Goal: Find contact information: Find contact information

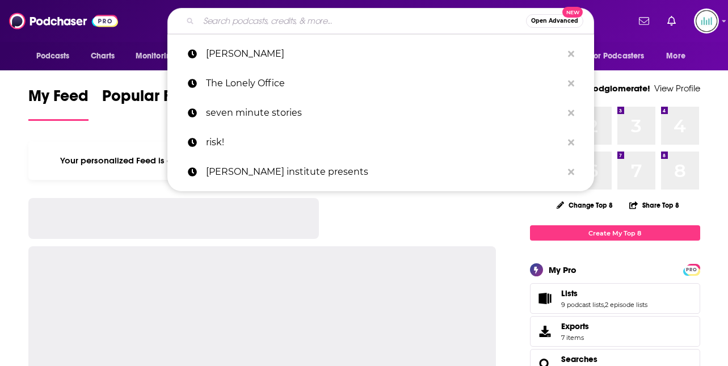
click at [216, 20] on input "Search podcasts, credits, & more..." at bounding box center [363, 21] width 328 height 18
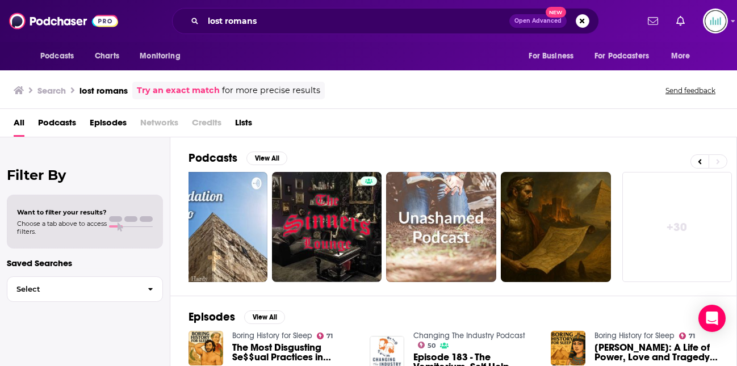
click at [678, 226] on link "+ 30" at bounding box center [677, 227] width 110 height 110
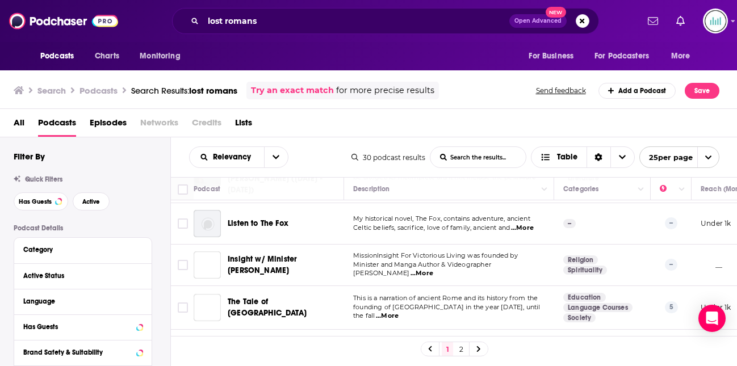
scroll to position [864, 0]
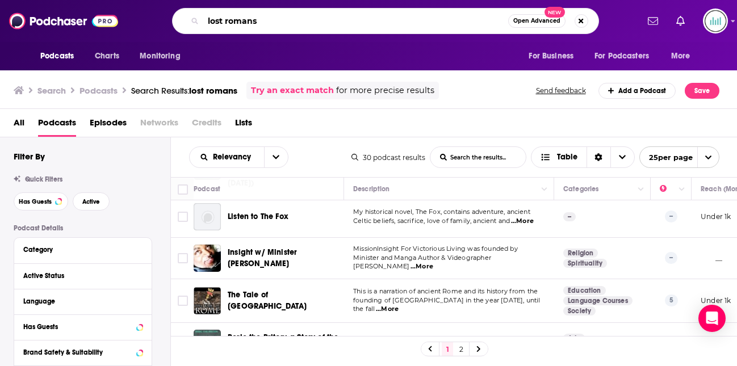
click at [274, 18] on input "lost romans" at bounding box center [355, 21] width 305 height 18
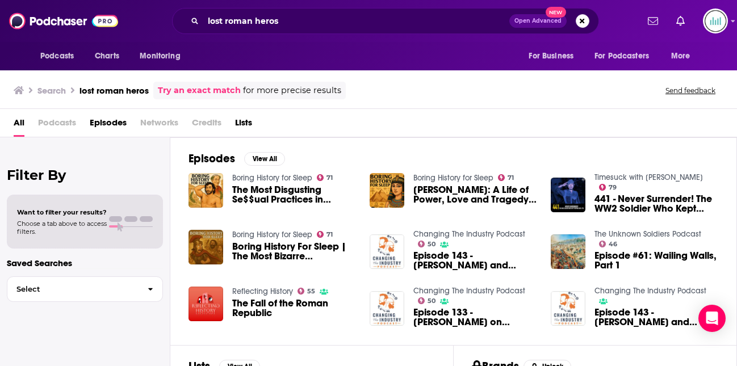
scroll to position [107, 0]
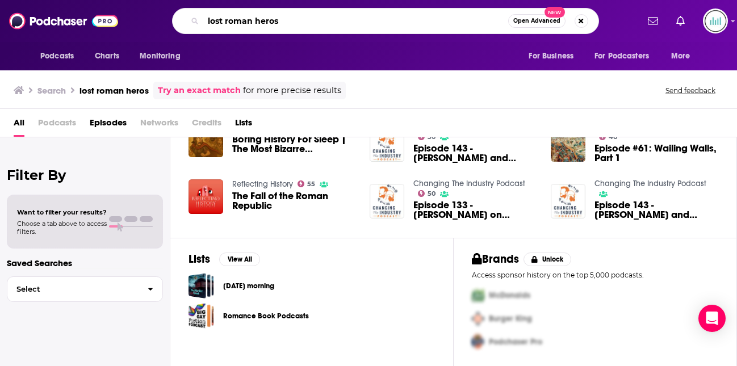
click at [291, 19] on input "lost roman heros" at bounding box center [355, 21] width 305 height 18
type input "lost roman heroes"
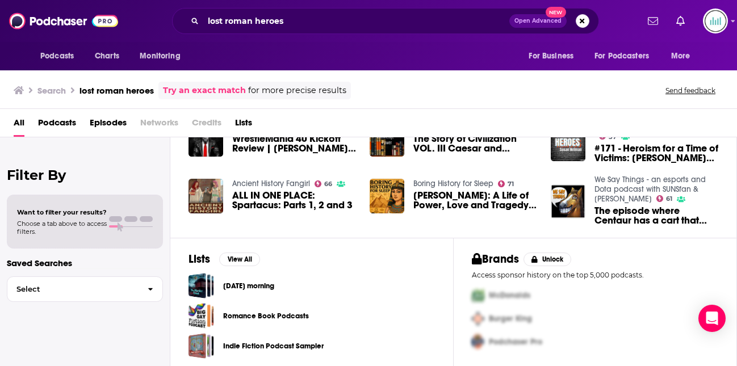
scroll to position [271, 0]
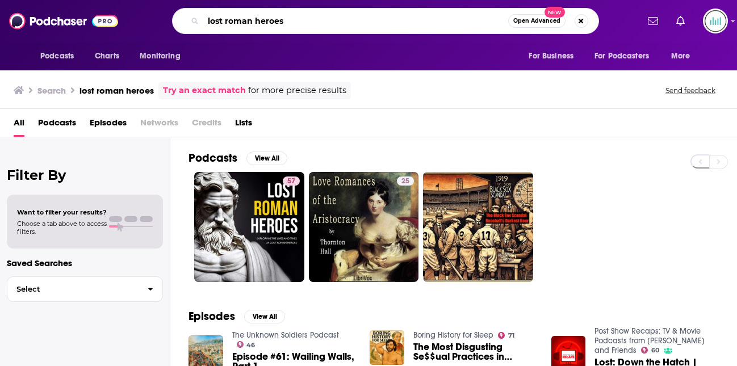
drag, startPoint x: 290, startPoint y: 22, endPoint x: 182, endPoint y: 19, distance: 107.9
click at [182, 19] on div "lost roman heroes Open Advanced New" at bounding box center [385, 21] width 427 height 26
paste input "Myths and Legends Trailer"
type input "Myths and Legends"
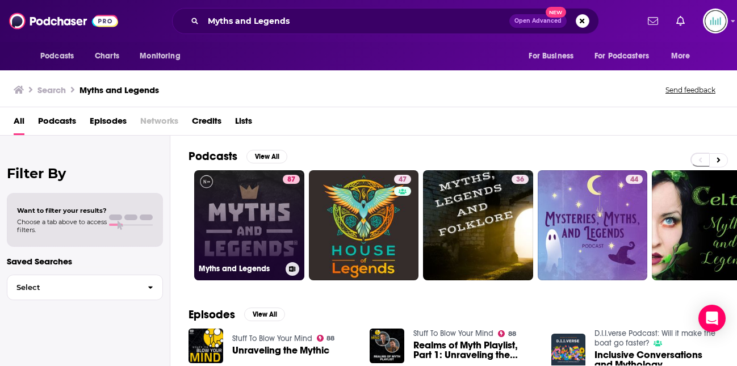
click at [221, 219] on link "87 Myths and Legends" at bounding box center [249, 225] width 110 height 110
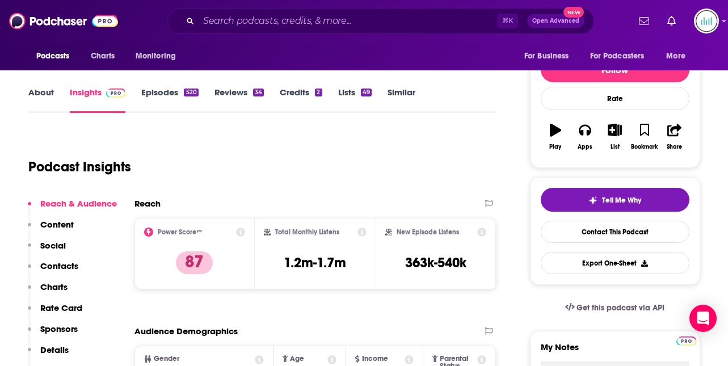
scroll to position [196, 0]
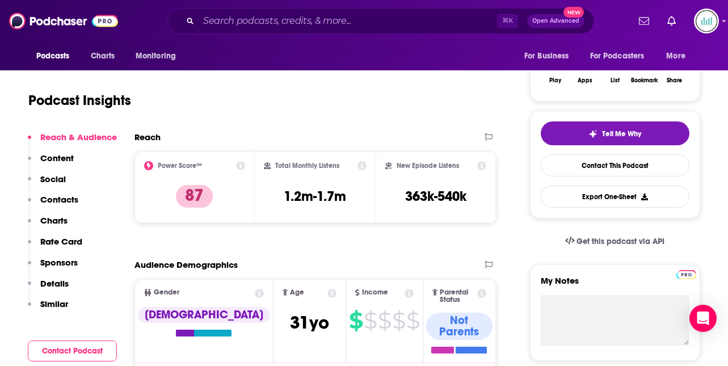
click at [73, 201] on p "Contacts" at bounding box center [59, 199] width 38 height 11
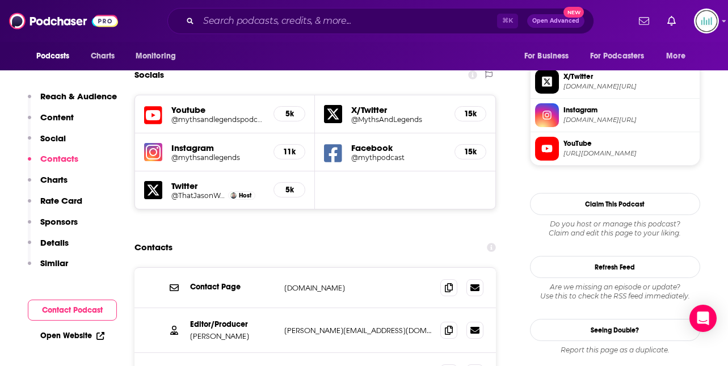
scroll to position [1000, 0]
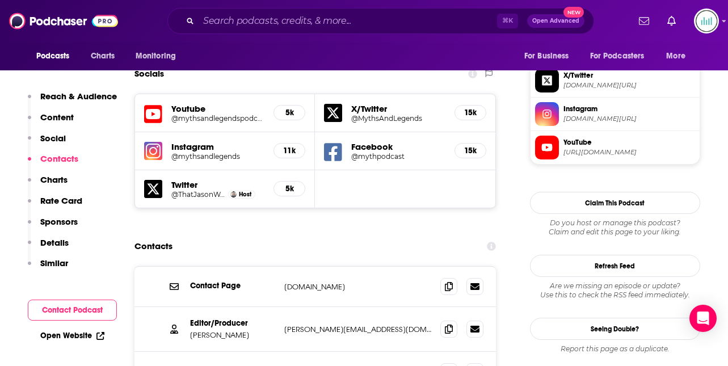
drag, startPoint x: 243, startPoint y: 256, endPoint x: 201, endPoint y: 252, distance: 42.3
click at [201, 319] on div "Editor/Producer [PERSON_NAME]" at bounding box center [232, 330] width 85 height 22
copy div "[PERSON_NAME]"
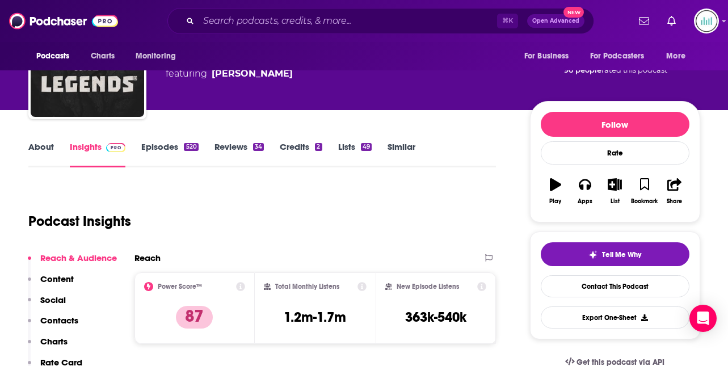
scroll to position [0, 0]
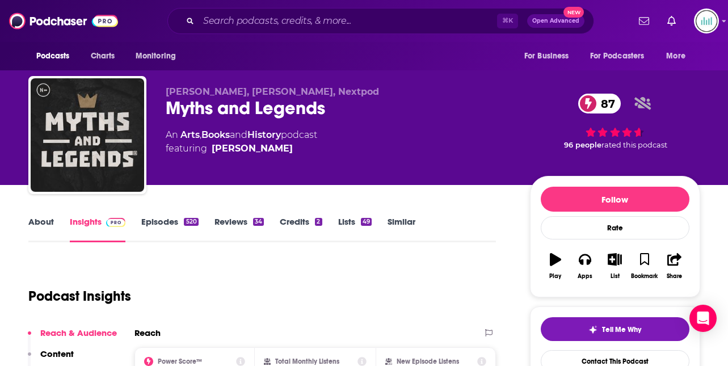
click at [41, 223] on link "About" at bounding box center [41, 229] width 26 height 26
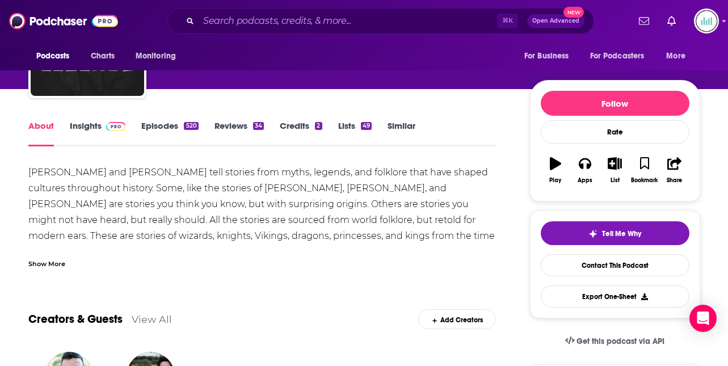
scroll to position [89, 0]
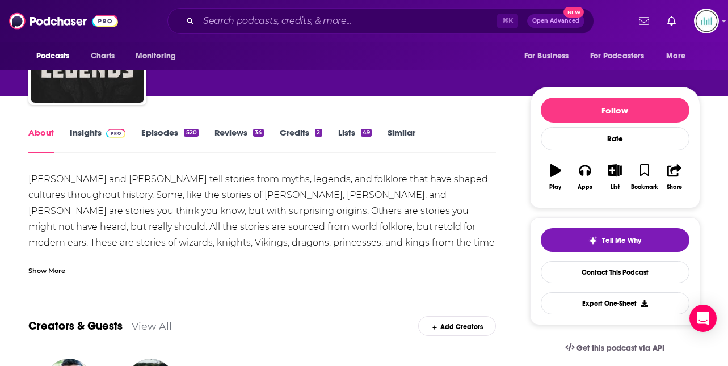
click at [77, 136] on link "Insights" at bounding box center [98, 140] width 56 height 26
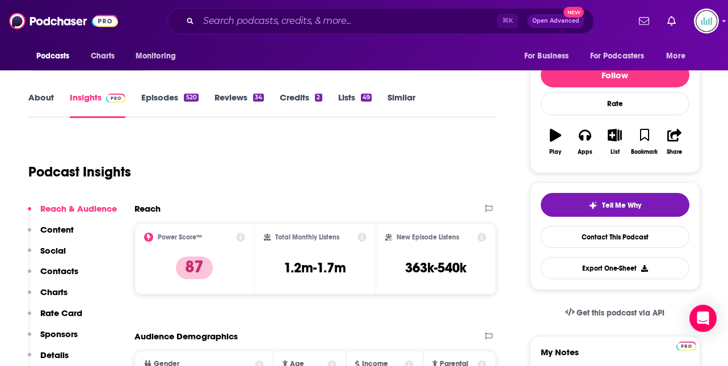
scroll to position [161, 0]
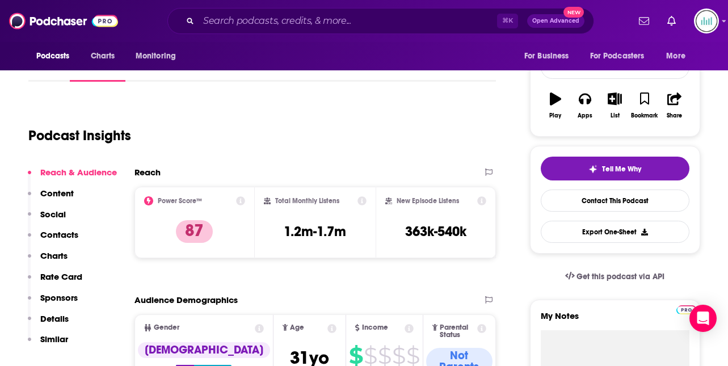
click at [56, 313] on p "Details" at bounding box center [54, 318] width 28 height 11
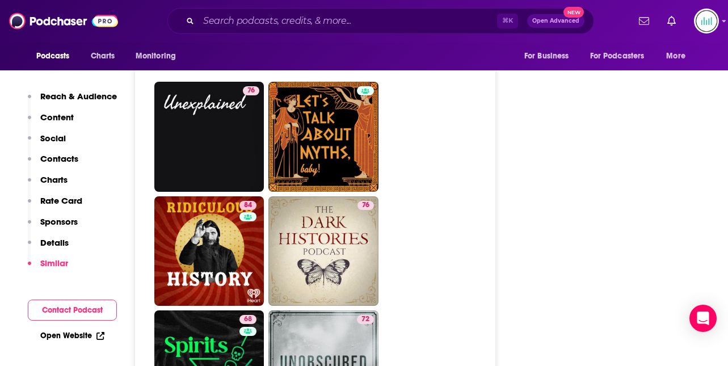
scroll to position [3547, 0]
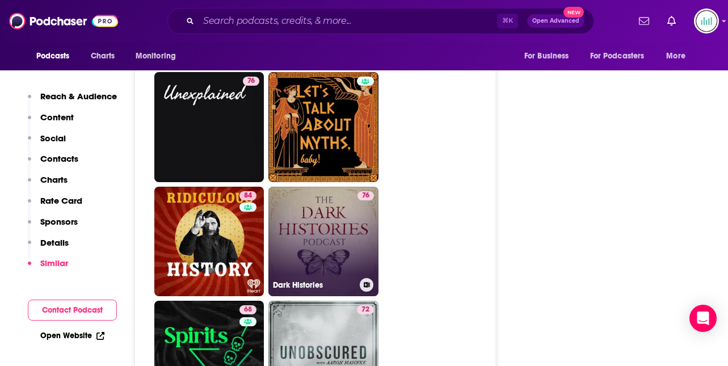
click at [366, 191] on div "76" at bounding box center [366, 234] width 16 height 87
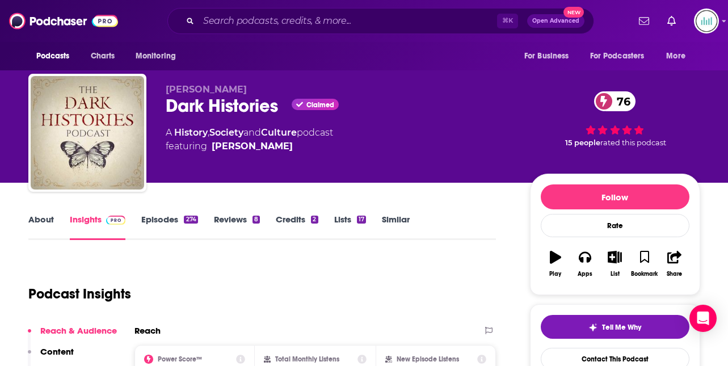
scroll to position [1, 0]
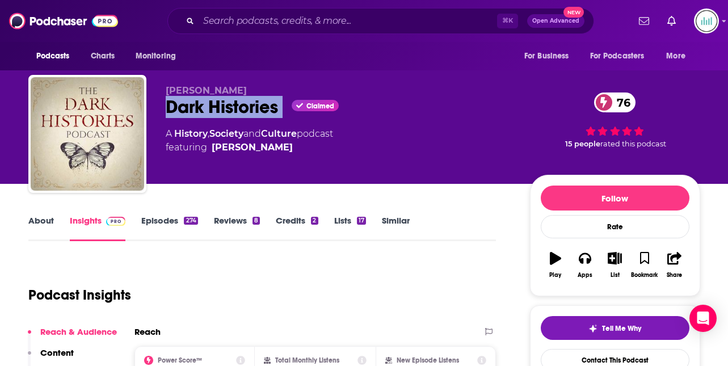
drag, startPoint x: 285, startPoint y: 106, endPoint x: 166, endPoint y: 103, distance: 119.2
click at [166, 103] on div "Dark Histories Claimed 76" at bounding box center [339, 107] width 346 height 22
copy div "Dark Histories"
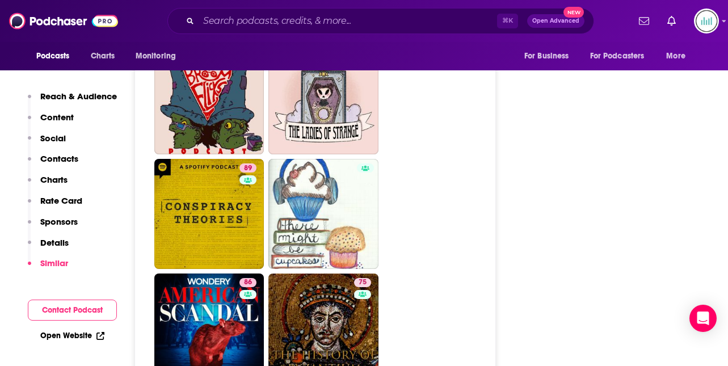
scroll to position [4193, 0]
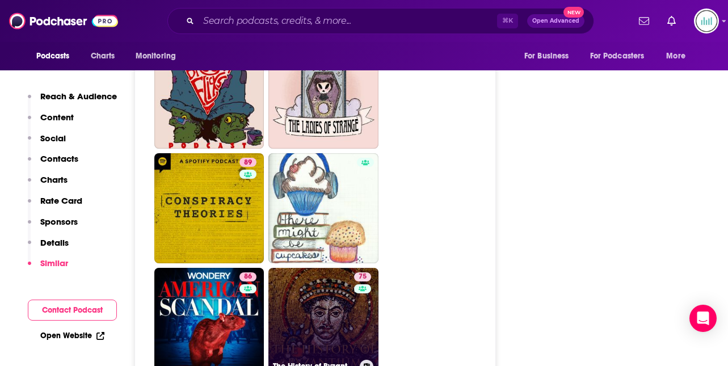
click at [343, 268] on link "75 The History of Byzantium" at bounding box center [324, 323] width 110 height 110
type input "[URL][DOMAIN_NAME]"
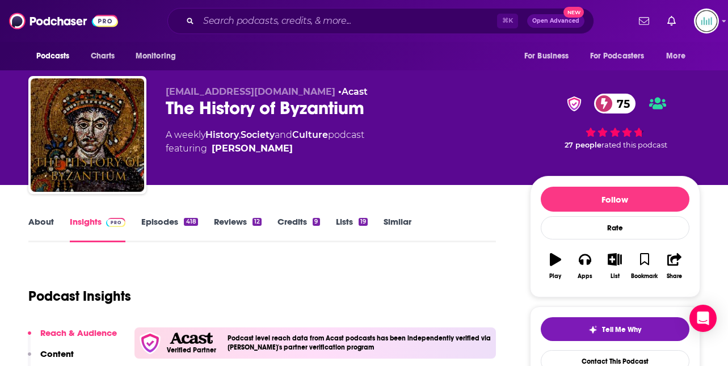
click at [257, 236] on link "Reviews 12" at bounding box center [238, 229] width 48 height 26
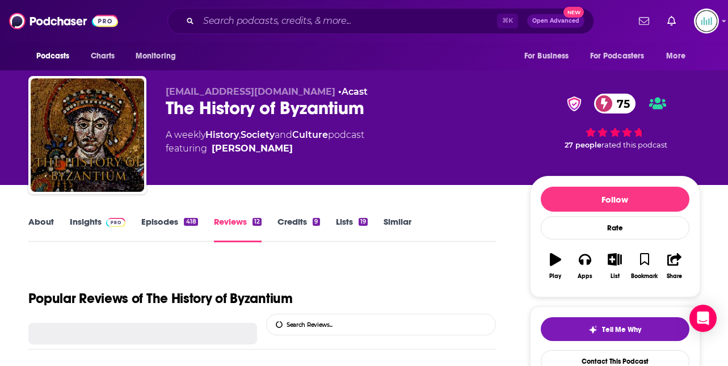
scroll to position [6, 0]
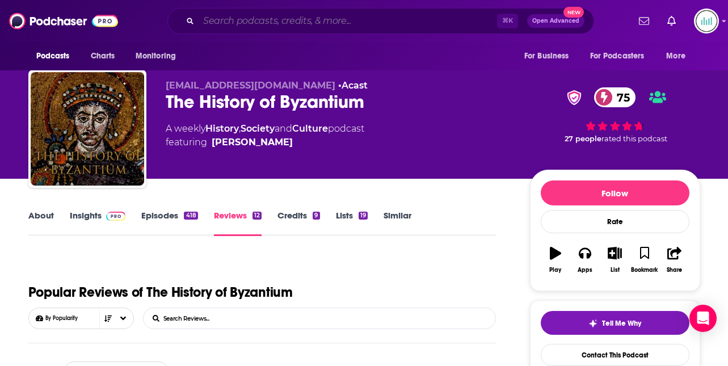
click at [218, 17] on input "Search podcasts, credits, & more..." at bounding box center [348, 21] width 299 height 18
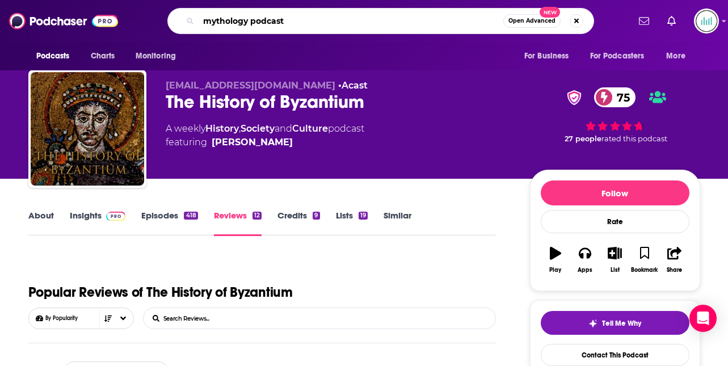
type input "mythology podcasts"
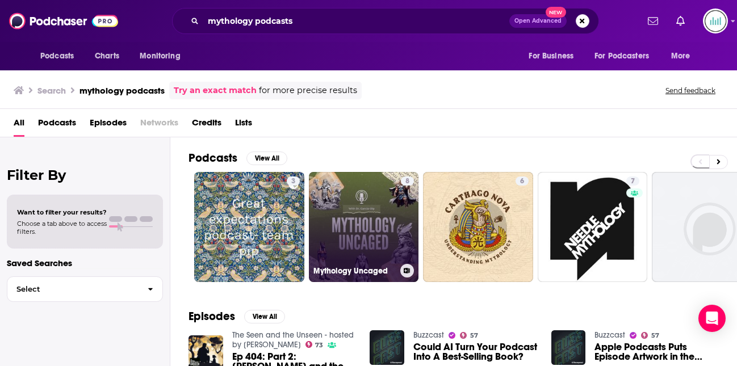
click at [363, 214] on link "8 Mythology Uncaged" at bounding box center [364, 227] width 110 height 110
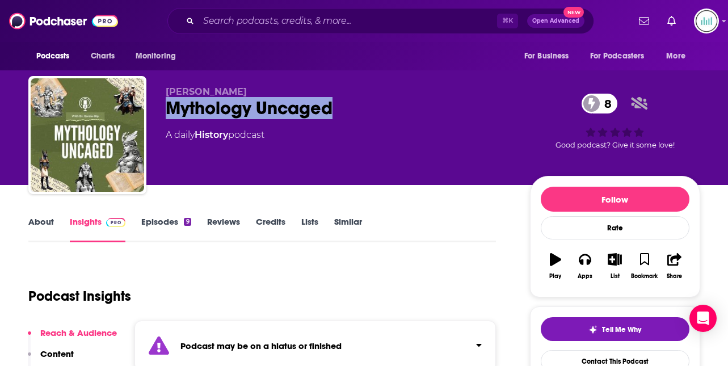
drag, startPoint x: 339, startPoint y: 109, endPoint x: 162, endPoint y: 101, distance: 176.7
click at [162, 100] on div "[PERSON_NAME] Mythology Uncaged 8 A daily History podcast 8 Good podcast? Give …" at bounding box center [364, 137] width 672 height 123
copy h2 "Mythology Uncaged"
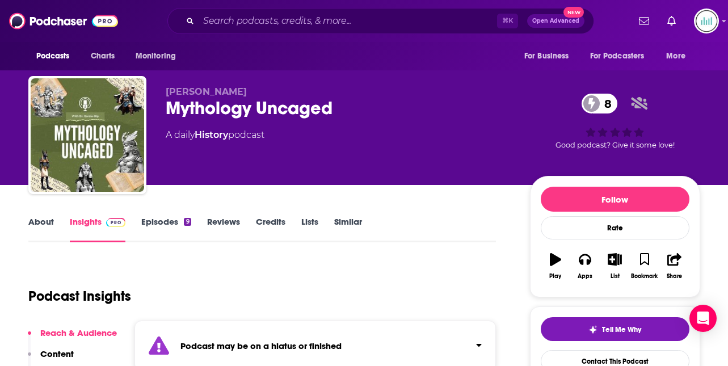
click at [452, 240] on div "About Insights Episodes 9 Reviews Credits Lists Similar" at bounding box center [262, 229] width 468 height 28
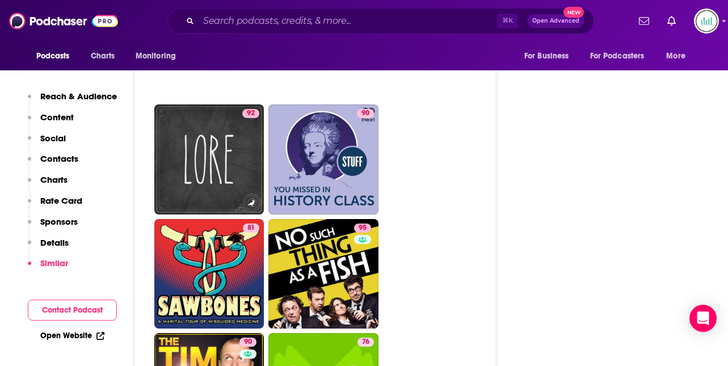
scroll to position [2356, 0]
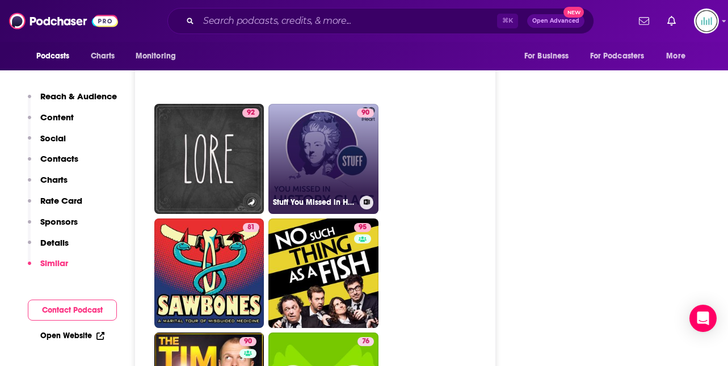
click at [341, 197] on link "90 Stuff You Missed in History Class" at bounding box center [324, 159] width 110 height 110
type input "[URL][DOMAIN_NAME]"
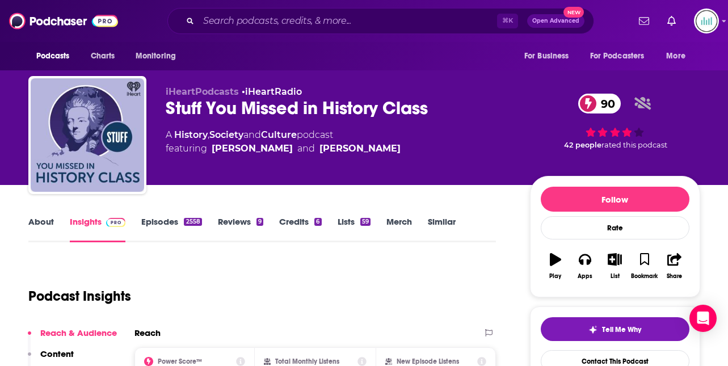
drag, startPoint x: 436, startPoint y: 107, endPoint x: 154, endPoint y: 120, distance: 281.9
click at [154, 119] on div "iHeartPodcasts • iHeartRadio Stuff You Missed in History Class 90 A History , S…" at bounding box center [364, 137] width 672 height 123
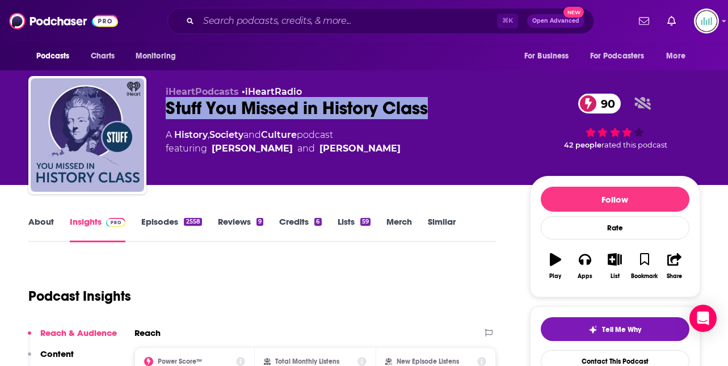
drag, startPoint x: 161, startPoint y: 103, endPoint x: 447, endPoint y: 105, distance: 285.6
click at [447, 105] on div "iHeartPodcasts • iHeartRadio Stuff You Missed in History Class 90 A History , S…" at bounding box center [364, 137] width 672 height 123
copy h2 "Stuff You Missed in History Class"
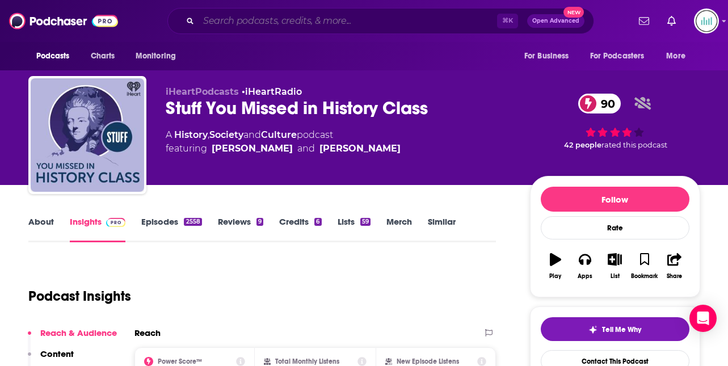
click at [226, 16] on input "Search podcasts, credits, & more..." at bounding box center [348, 21] width 299 height 18
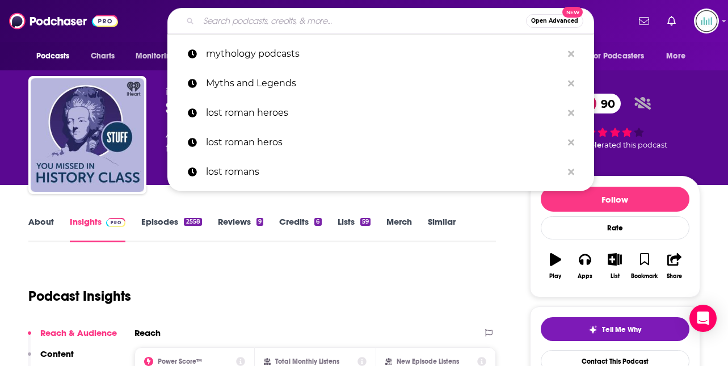
paste input "Stuff You Missed in History Class"
type input "Stuff You Missed in History Class"
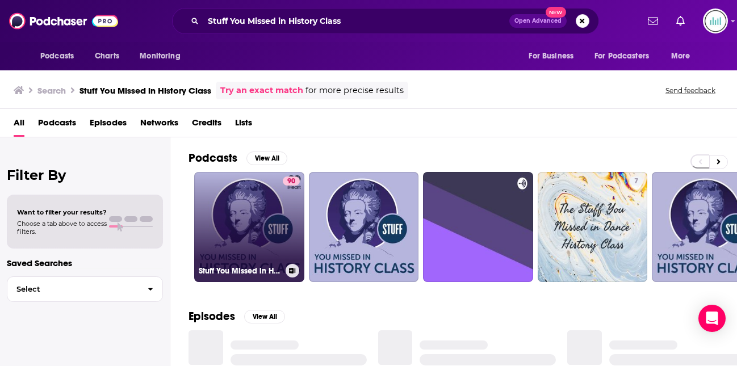
click at [222, 211] on link "90 Stuff You Missed in History Class" at bounding box center [249, 227] width 110 height 110
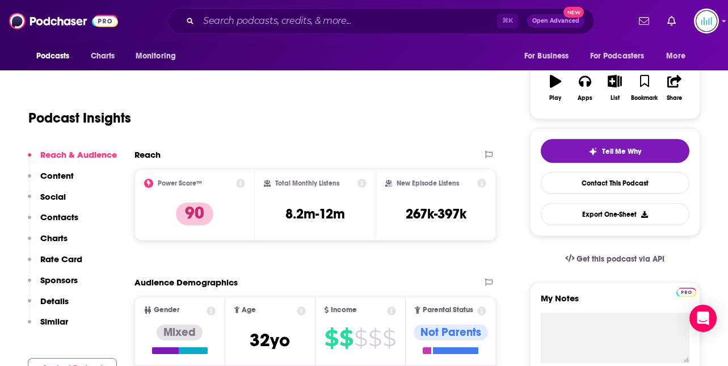
scroll to position [188, 0]
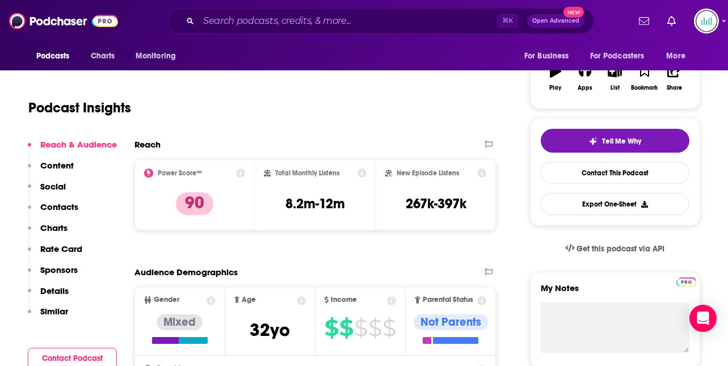
click at [61, 206] on p "Contacts" at bounding box center [59, 207] width 38 height 11
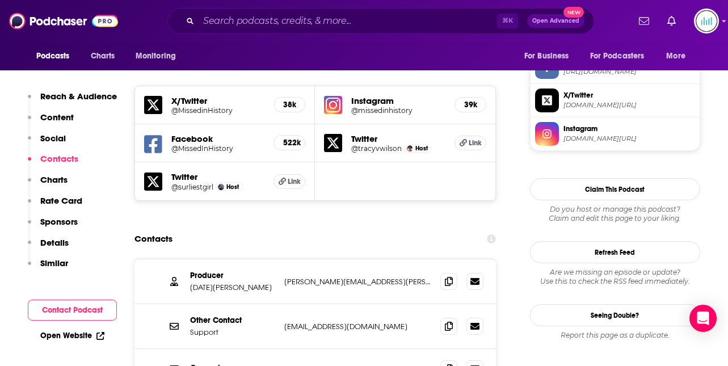
scroll to position [1002, 0]
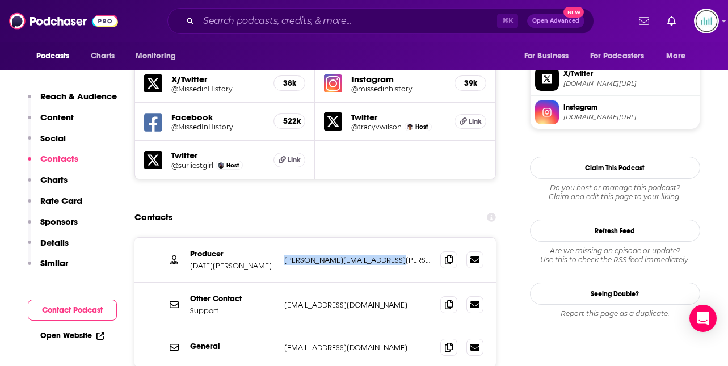
drag, startPoint x: 405, startPoint y: 212, endPoint x: 291, endPoint y: 206, distance: 113.7
click at [290, 238] on div "Producer [DATE][PERSON_NAME] [PERSON_NAME][EMAIL_ADDRESS][PERSON_NAME][DOMAIN_N…" at bounding box center [316, 260] width 362 height 45
copy p "[PERSON_NAME][EMAIL_ADDRESS][PERSON_NAME][DOMAIN_NAME]"
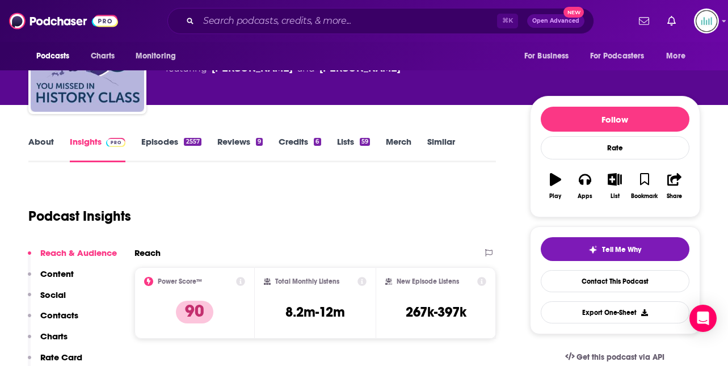
scroll to position [0, 0]
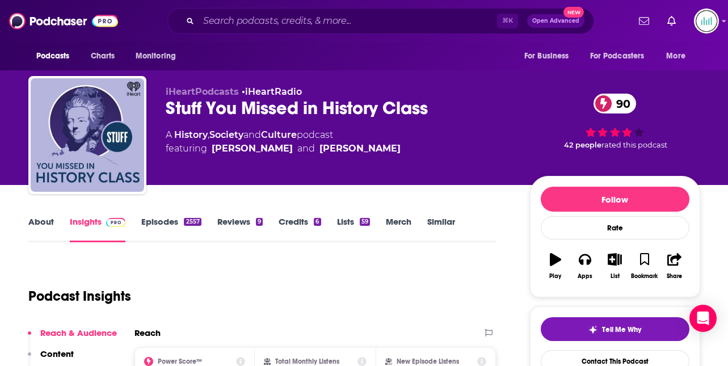
click at [39, 222] on link "About" at bounding box center [41, 229] width 26 height 26
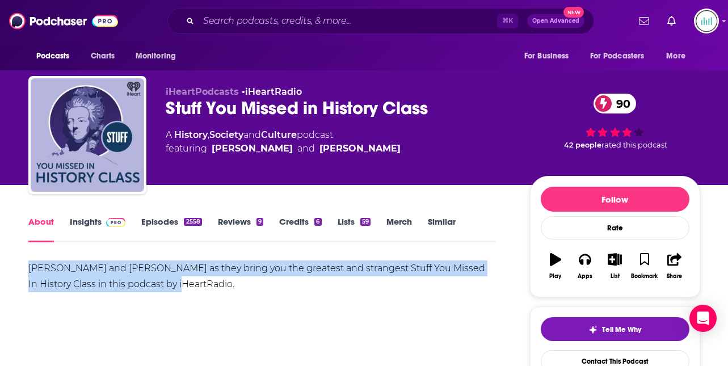
drag, startPoint x: 151, startPoint y: 284, endPoint x: 28, endPoint y: 267, distance: 123.9
copy div "[PERSON_NAME] and [PERSON_NAME] as they bring you the greatest and strangest St…"
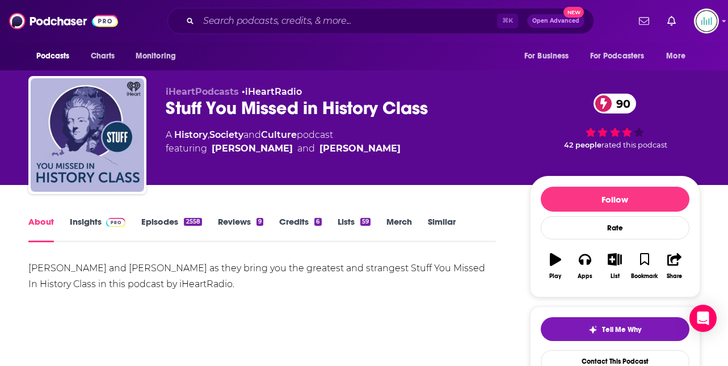
click at [87, 225] on link "Insights" at bounding box center [98, 229] width 56 height 26
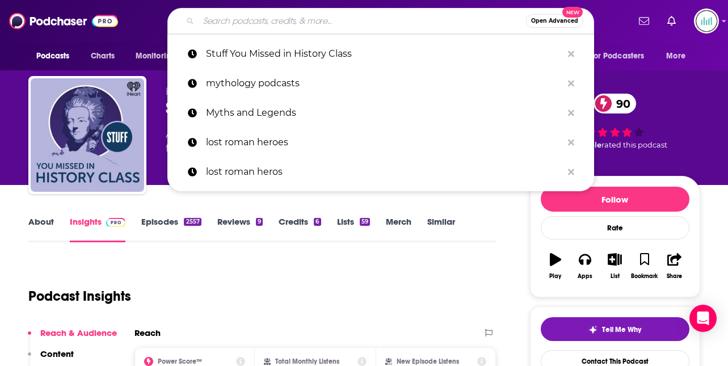
click at [242, 22] on input "Search podcasts, credits, & more..." at bounding box center [363, 21] width 328 height 18
paste input "[EMAIL_ADDRESS][DOMAIN_NAME]"
type input "[EMAIL_ADDRESS][DOMAIN_NAME]"
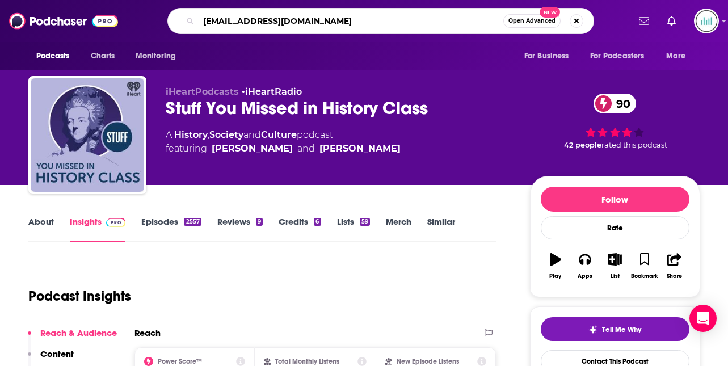
drag, startPoint x: 325, startPoint y: 17, endPoint x: 182, endPoint y: 17, distance: 143.6
click at [182, 17] on div "[EMAIL_ADDRESS][DOMAIN_NAME] Open Advanced New" at bounding box center [380, 21] width 427 height 26
type input "the history chicks"
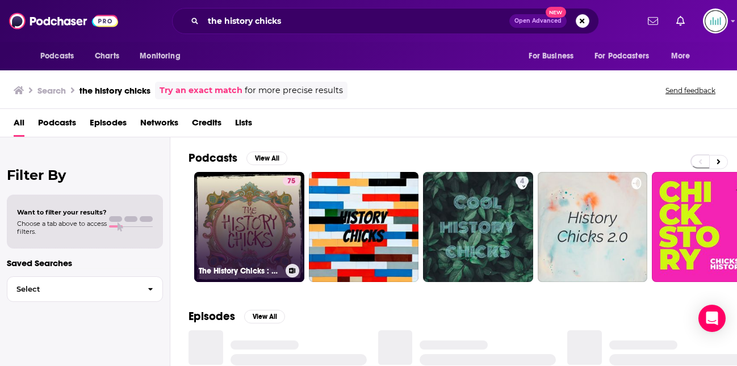
click at [240, 223] on link "75 The History Chicks : A Women's History Podcast" at bounding box center [249, 227] width 110 height 110
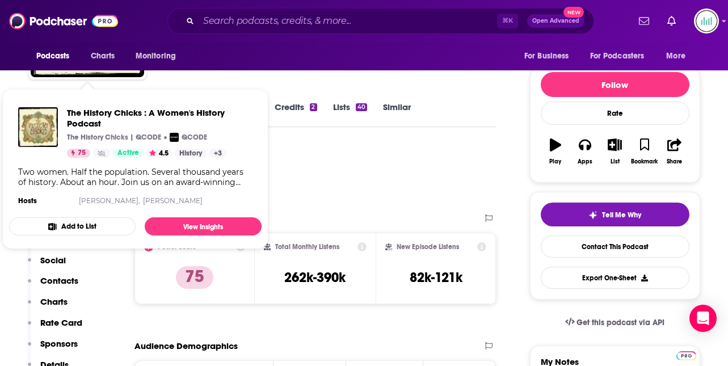
scroll to position [127, 0]
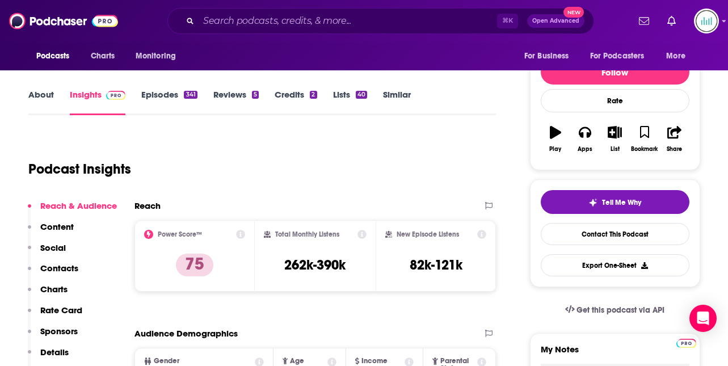
click at [66, 269] on p "Contacts" at bounding box center [59, 268] width 38 height 11
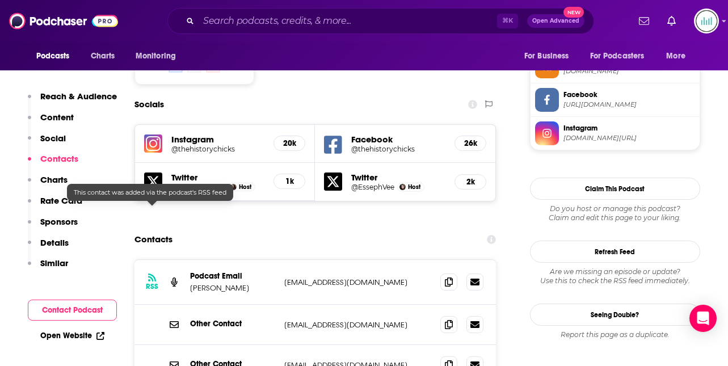
scroll to position [950, 0]
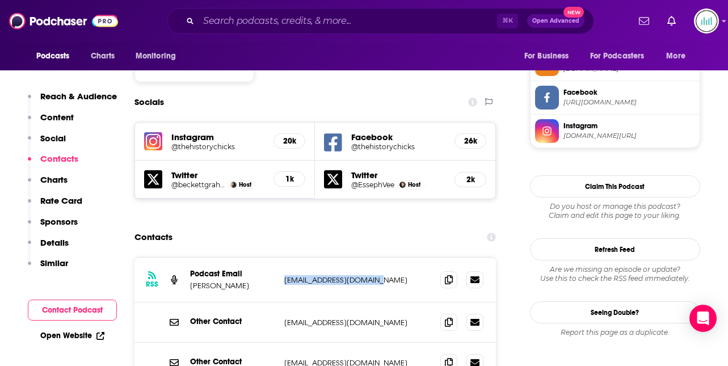
drag, startPoint x: 387, startPoint y: 210, endPoint x: 286, endPoint y: 211, distance: 101.1
click at [284, 275] on p "[EMAIL_ADDRESS][DOMAIN_NAME]" at bounding box center [358, 280] width 148 height 10
copy p "[EMAIL_ADDRESS][DOMAIN_NAME]"
click at [59, 240] on p "Details" at bounding box center [54, 242] width 28 height 11
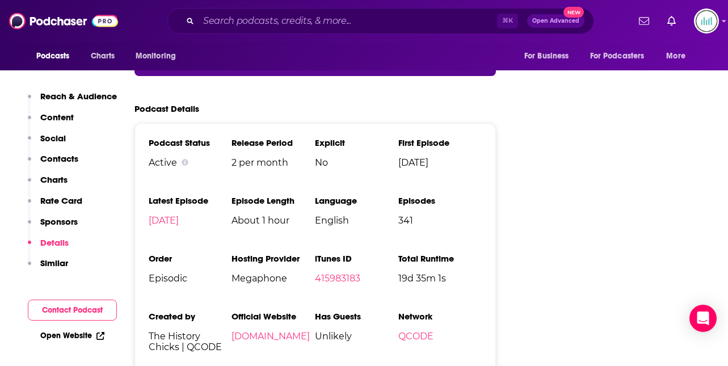
scroll to position [2293, 0]
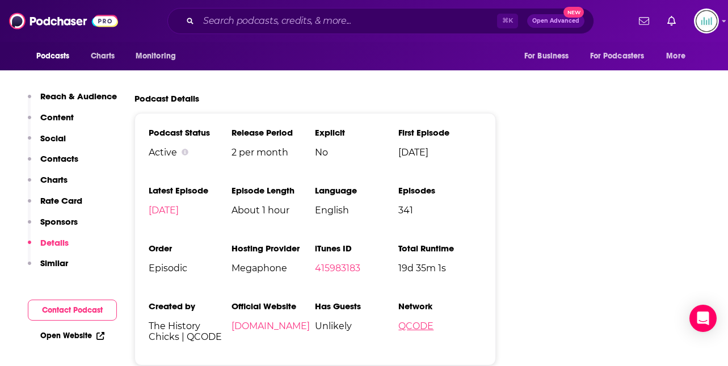
click at [399, 321] on link "QCODE" at bounding box center [416, 326] width 35 height 11
drag, startPoint x: 227, startPoint y: 269, endPoint x: 185, endPoint y: 267, distance: 42.1
click at [185, 321] on span "The History Chicks | QCODE" at bounding box center [190, 332] width 83 height 22
copy span "QCODE"
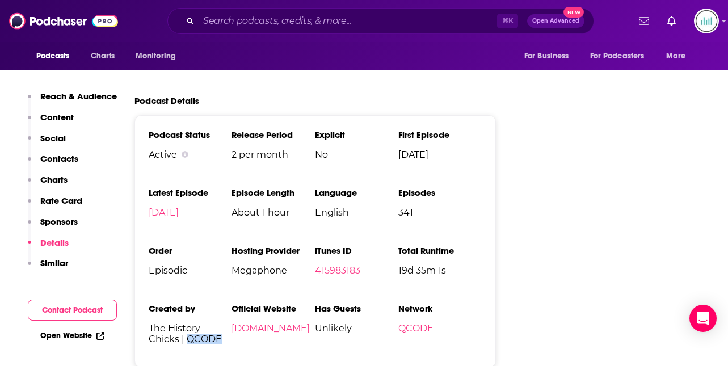
scroll to position [2293, 0]
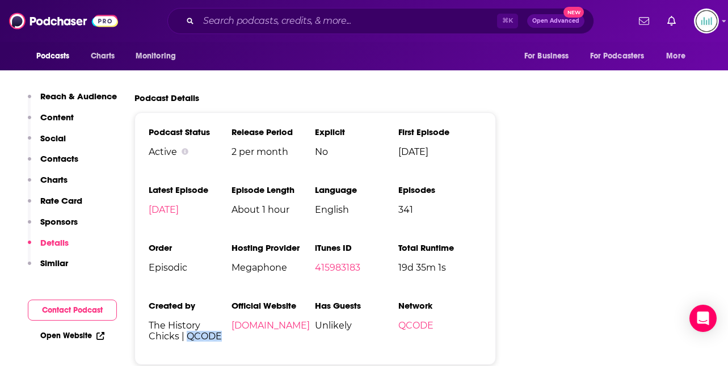
click at [57, 157] on p "Contacts" at bounding box center [59, 158] width 38 height 11
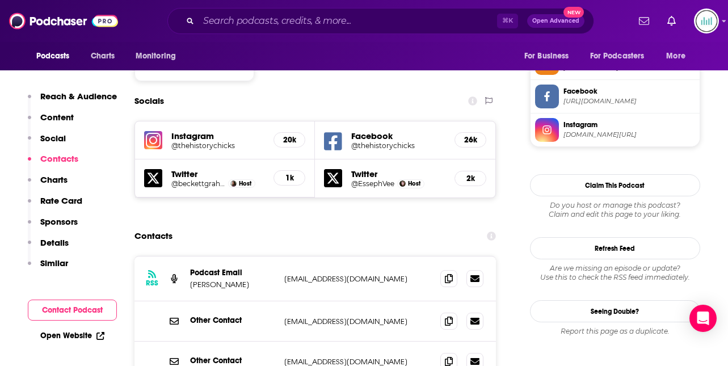
scroll to position [950, 0]
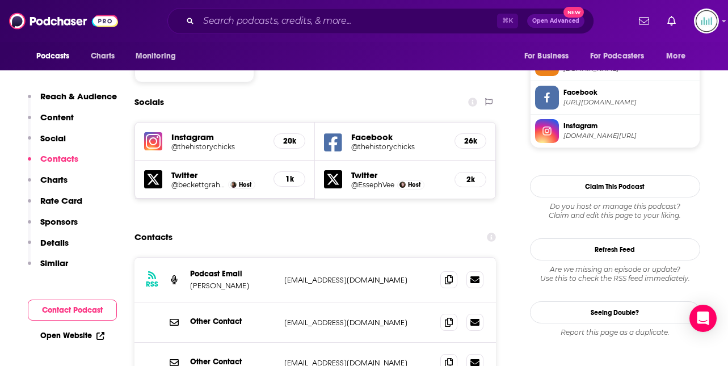
drag, startPoint x: 246, startPoint y: 218, endPoint x: 191, endPoint y: 211, distance: 56.1
click at [191, 269] on div "Podcast Email [PERSON_NAME]" at bounding box center [232, 280] width 85 height 22
copy div "[PERSON_NAME]"
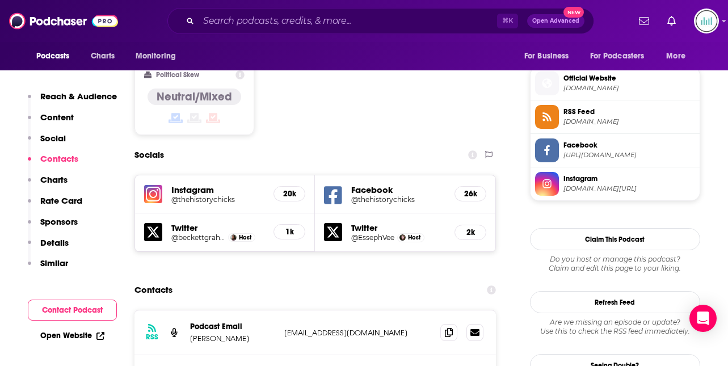
scroll to position [893, 0]
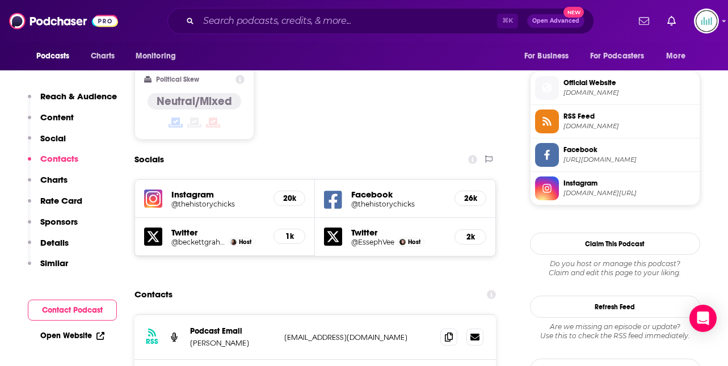
click at [78, 97] on p "Reach & Audience" at bounding box center [78, 96] width 77 height 11
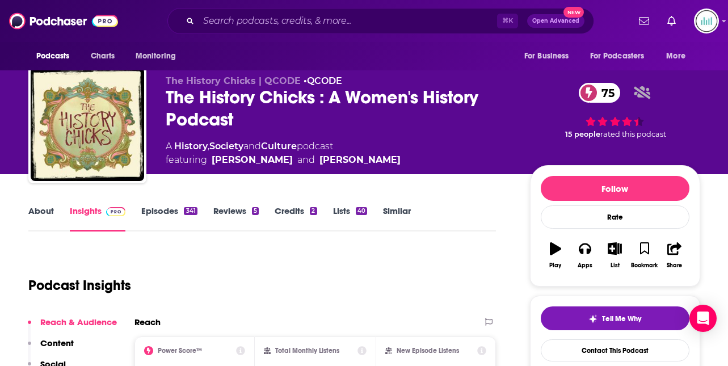
scroll to position [8, 0]
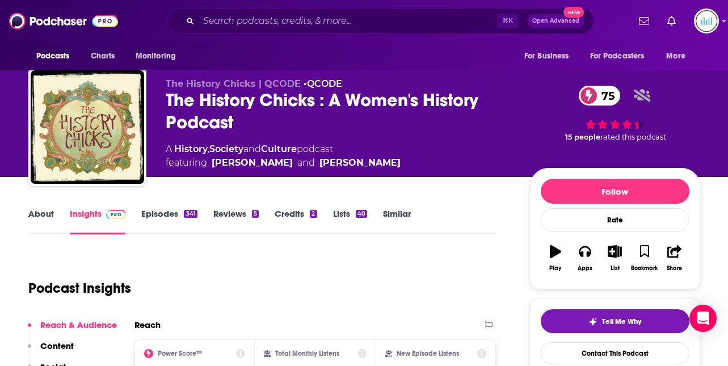
click at [35, 212] on link "About" at bounding box center [41, 221] width 26 height 26
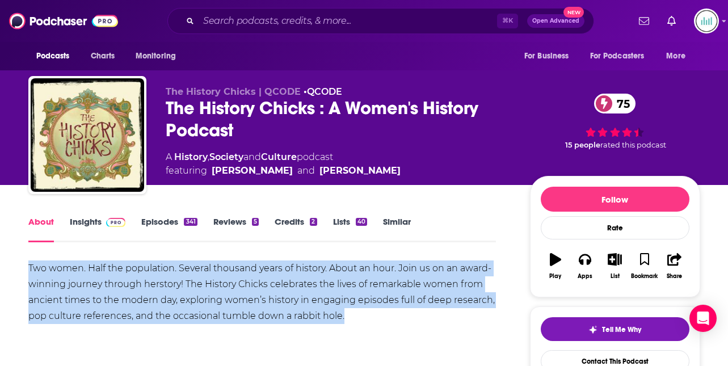
drag, startPoint x: 348, startPoint y: 315, endPoint x: 16, endPoint y: 268, distance: 334.9
copy div "Two women. Half the population. Several thousand years of history. About an hou…"
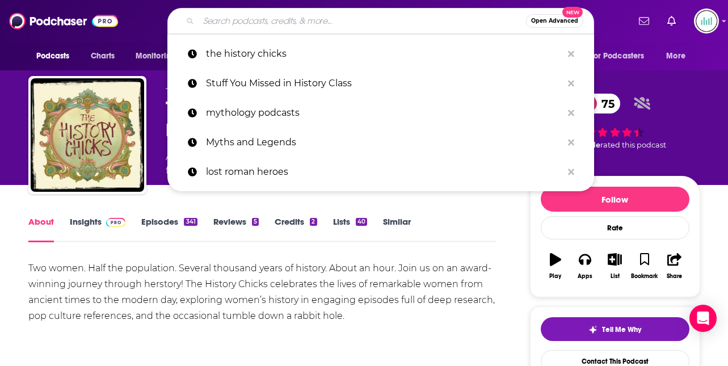
click at [241, 23] on input "Search podcasts, credits, & more..." at bounding box center [363, 21] width 328 height 18
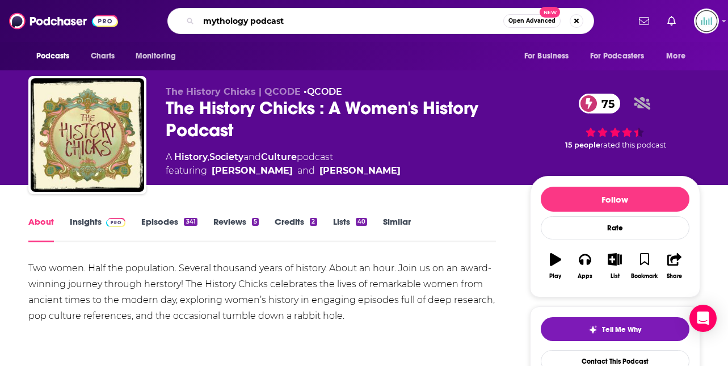
type input "mythology podcasts"
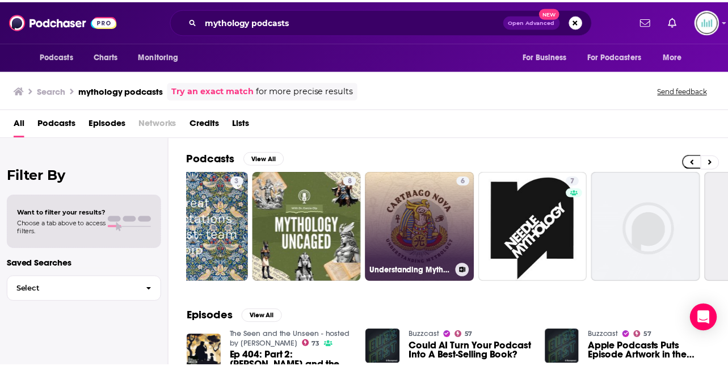
scroll to position [0, 55]
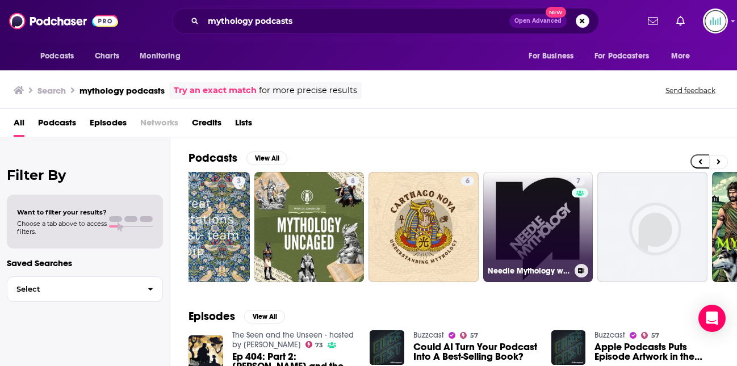
click at [534, 216] on link "7 Needle Mythology with [PERSON_NAME]" at bounding box center [538, 227] width 110 height 110
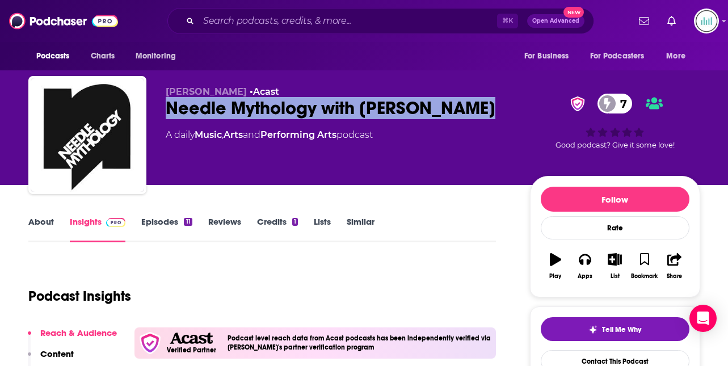
drag, startPoint x: 166, startPoint y: 104, endPoint x: 513, endPoint y: 106, distance: 346.9
click at [515, 106] on div "[PERSON_NAME] • Acast Needle Mythology with [PERSON_NAME] 7 A daily Music , Art…" at bounding box center [433, 137] width 535 height 102
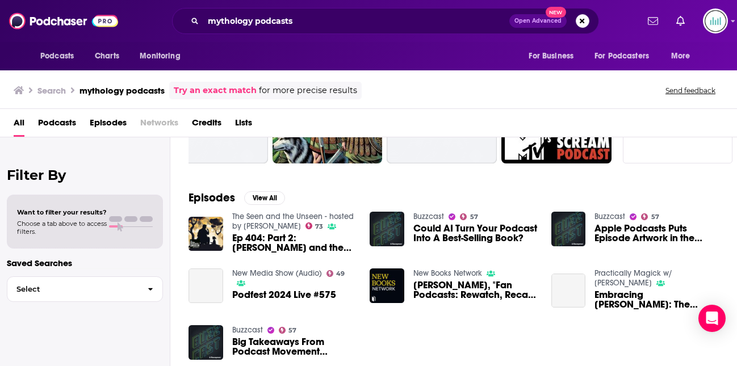
scroll to position [216, 0]
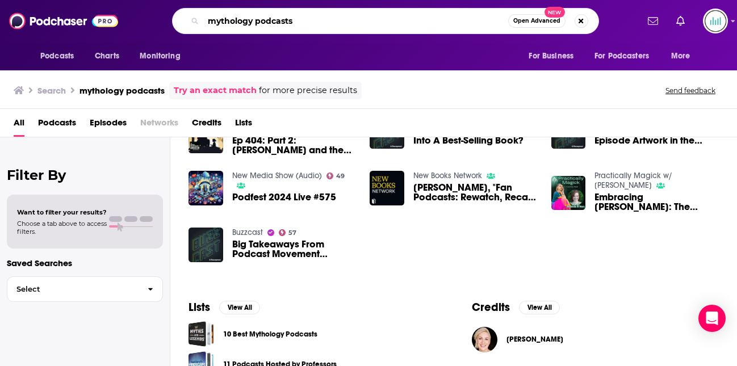
click at [300, 23] on input "mythology podcasts" at bounding box center [355, 21] width 305 height 18
drag, startPoint x: 300, startPoint y: 23, endPoint x: 192, endPoint y: 24, distance: 108.4
click at [194, 24] on div "mythology podcasts Open Advanced New" at bounding box center [385, 21] width 427 height 26
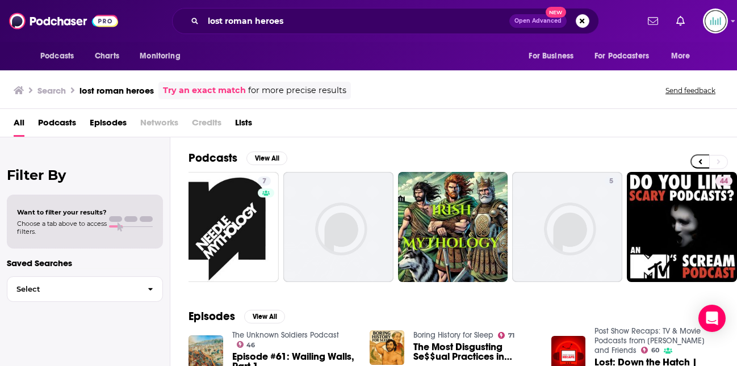
click at [311, 9] on div "lost roman heroes Open Advanced New" at bounding box center [385, 21] width 427 height 26
click at [292, 23] on input "lost roman heroes" at bounding box center [356, 21] width 306 height 18
click at [294, 24] on input "lost roman heroes" at bounding box center [356, 21] width 306 height 18
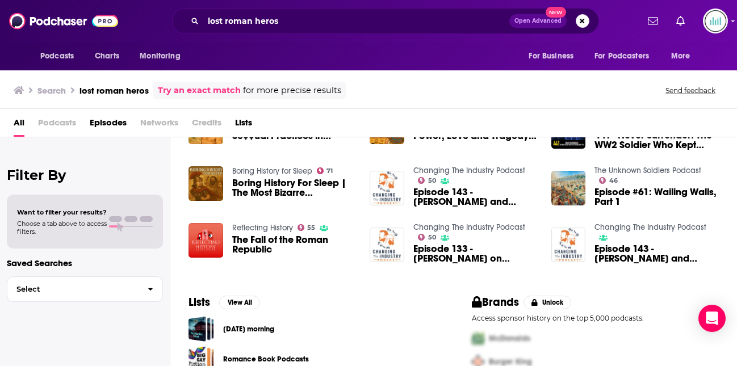
scroll to position [107, 0]
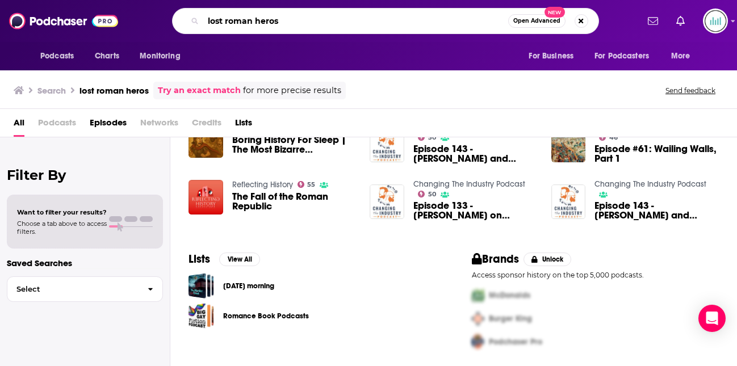
click at [296, 19] on input "lost roman heros" at bounding box center [355, 21] width 305 height 18
drag, startPoint x: 296, startPoint y: 19, endPoint x: 188, endPoint y: 17, distance: 107.9
click at [188, 17] on div "lost roman heros Open Advanced New" at bounding box center [385, 21] width 427 height 26
paste input "Myths and Legend"
type input "Myths and Legends"
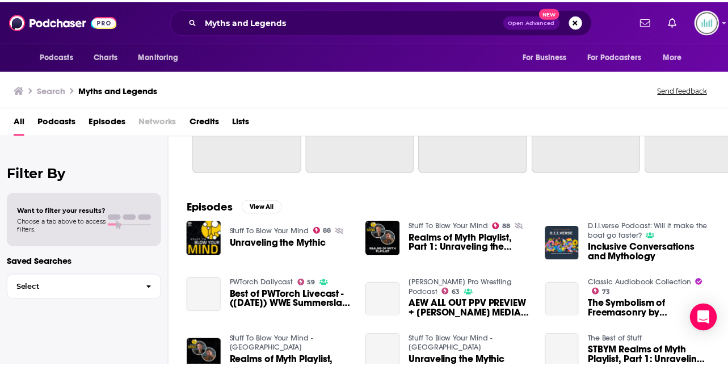
scroll to position [266, 0]
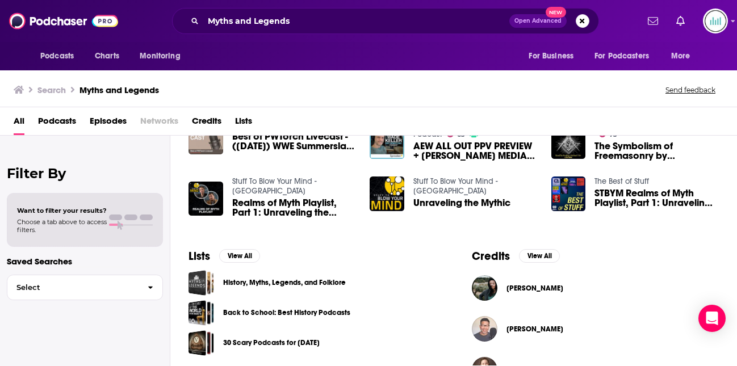
click at [45, 119] on span "Podcasts" at bounding box center [57, 123] width 38 height 23
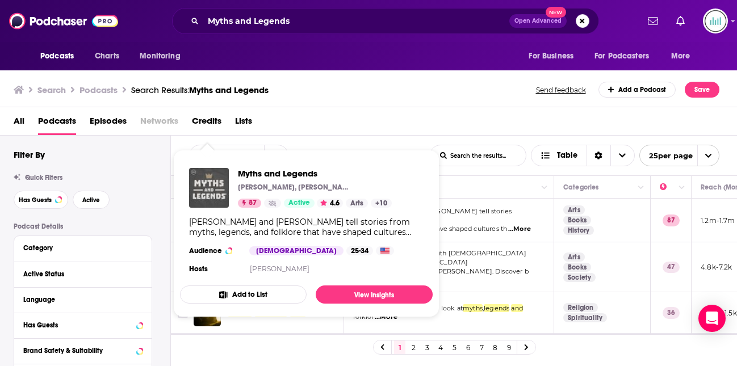
click at [207, 186] on img "Myths and Legends" at bounding box center [209, 188] width 40 height 40
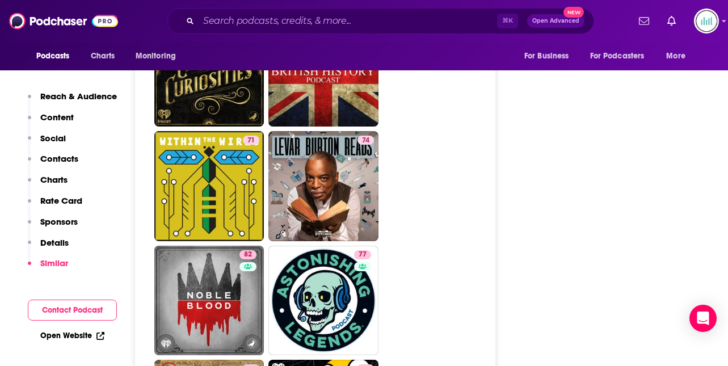
scroll to position [3165, 0]
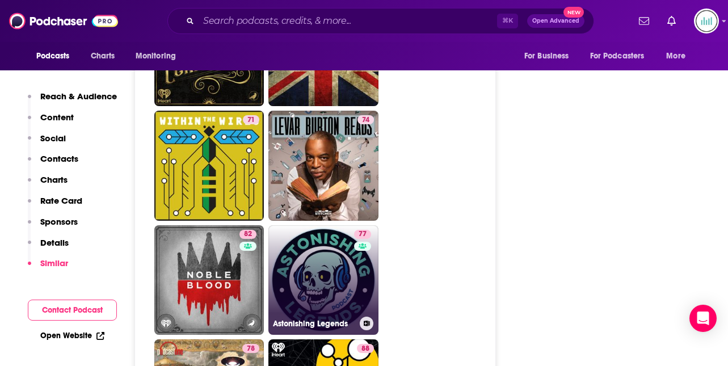
click at [318, 225] on link "77 Astonishing Legends" at bounding box center [324, 280] width 110 height 110
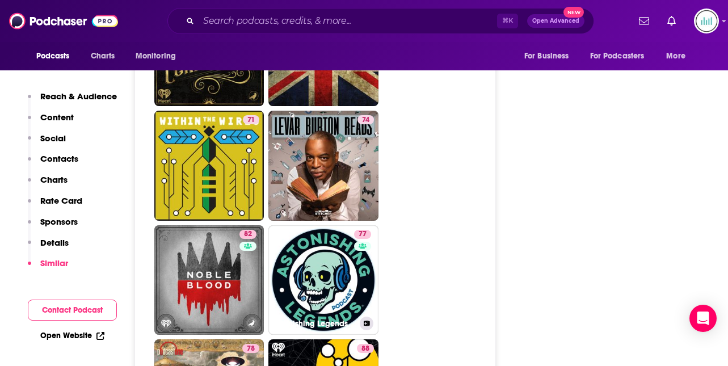
type input "[URL][DOMAIN_NAME]"
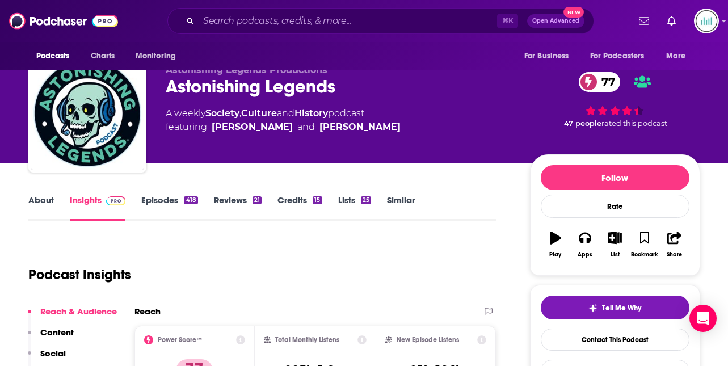
scroll to position [15, 0]
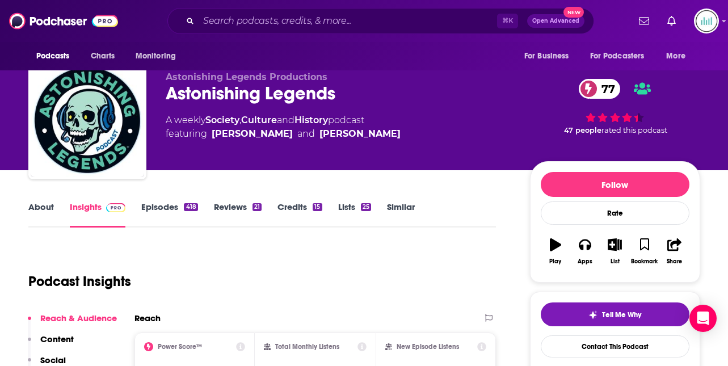
click at [39, 207] on link "About" at bounding box center [41, 215] width 26 height 26
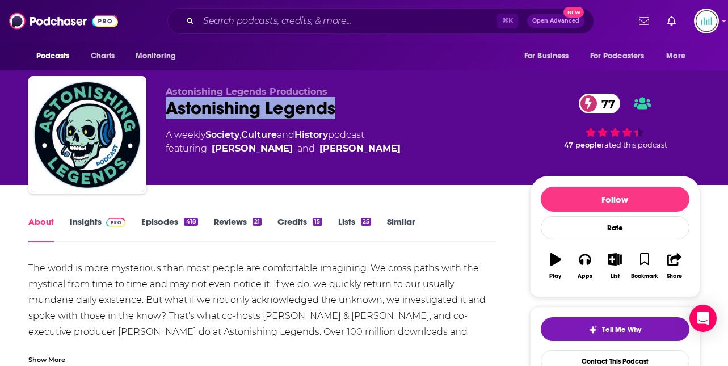
drag, startPoint x: 346, startPoint y: 112, endPoint x: 165, endPoint y: 103, distance: 181.3
click at [165, 103] on div "Astonishing Legends Productions Astonishing Legends 77 A weekly Society , Cultu…" at bounding box center [364, 137] width 672 height 123
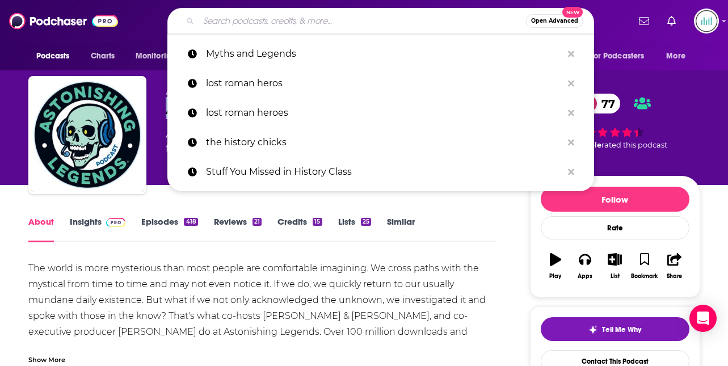
click at [221, 19] on input "Search podcasts, credits, & more..." at bounding box center [363, 21] width 328 height 18
paste input "MythUnderstood"
type input "MythUnderstood"
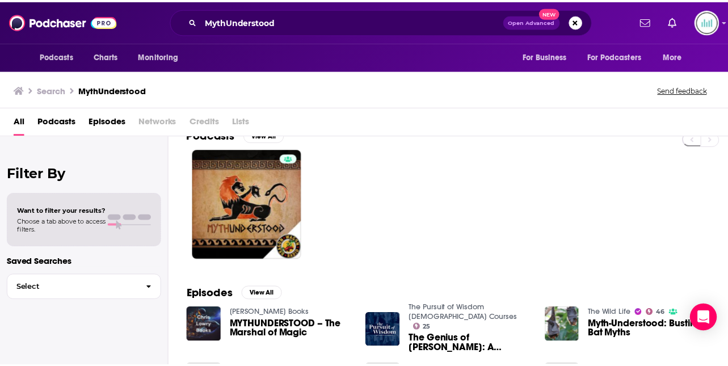
scroll to position [23, 0]
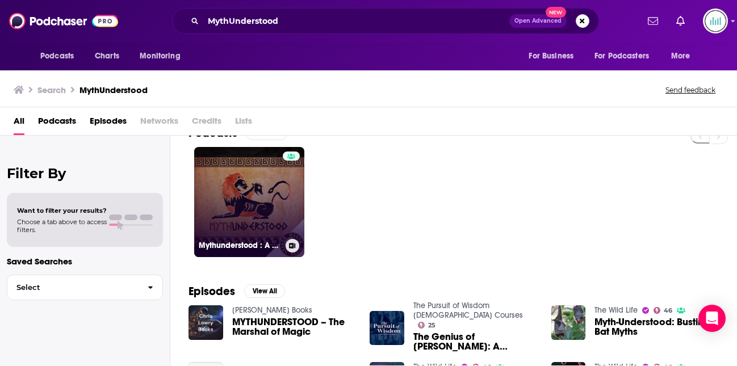
click at [262, 187] on link "Mythunderstood : A Greek (& other) Mythology Podcast" at bounding box center [249, 202] width 110 height 110
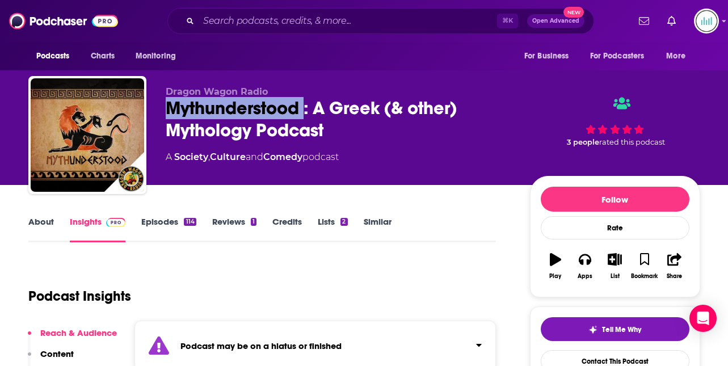
drag, startPoint x: 304, startPoint y: 106, endPoint x: 167, endPoint y: 106, distance: 136.8
click at [167, 106] on div "Mythunderstood : A Greek (& other) Mythology Podcast" at bounding box center [339, 119] width 346 height 44
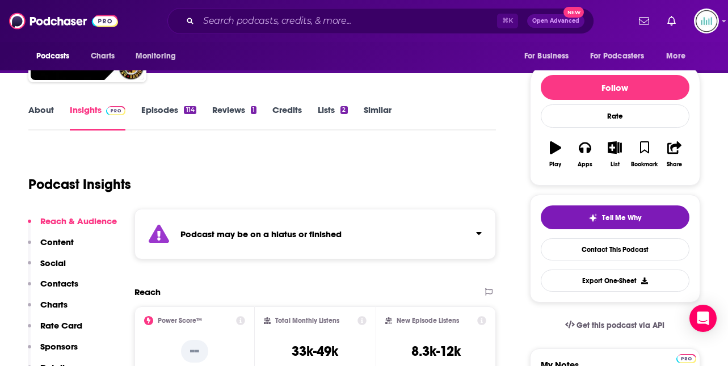
scroll to position [125, 0]
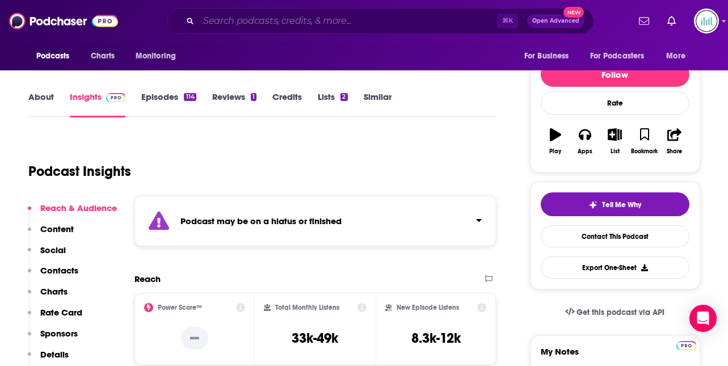
click at [227, 18] on input "Search podcasts, credits, & more..." at bounding box center [348, 21] width 299 height 18
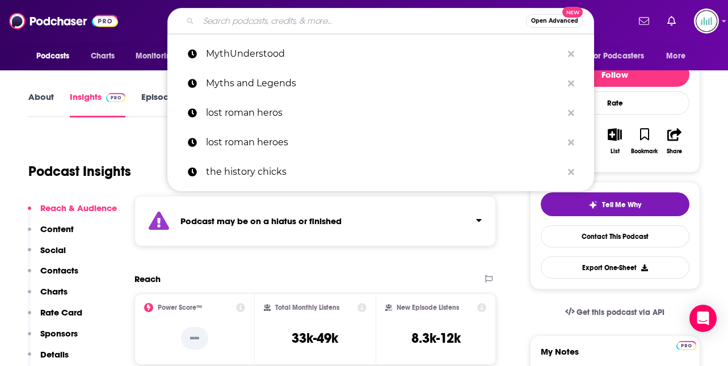
paste input "Spirits: Mythology, Legends & Folklore:"
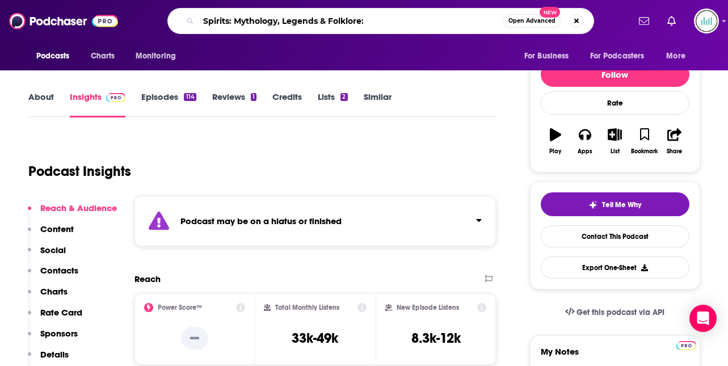
type input "Spirits: Mythology, Legends & Folklore"
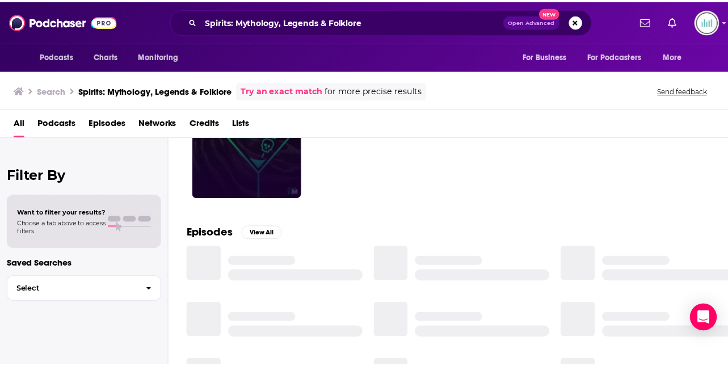
scroll to position [85, 0]
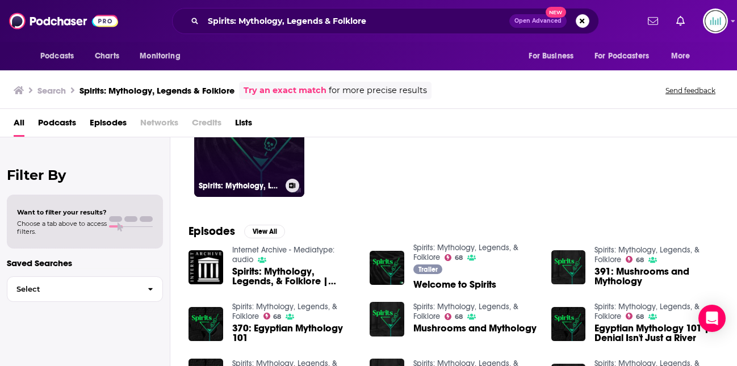
click at [261, 158] on link "68 Spirits: Mythology, Legends, & Folklore" at bounding box center [249, 142] width 110 height 110
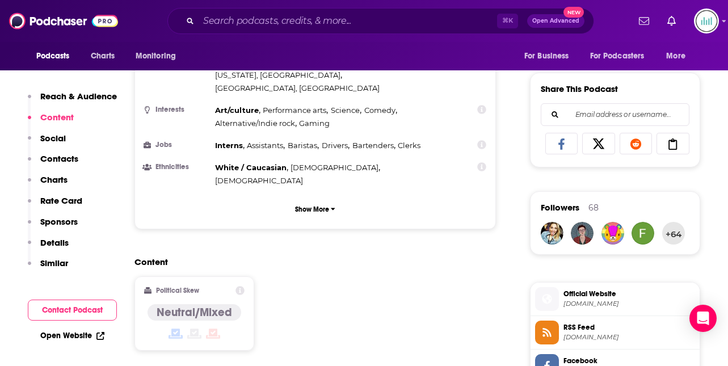
scroll to position [722, 0]
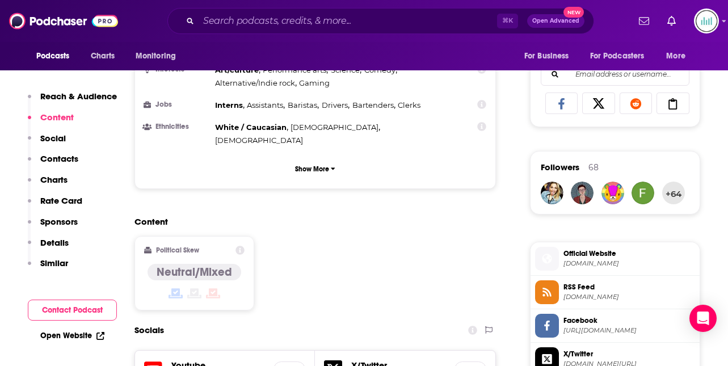
click at [65, 157] on p "Contacts" at bounding box center [59, 158] width 38 height 11
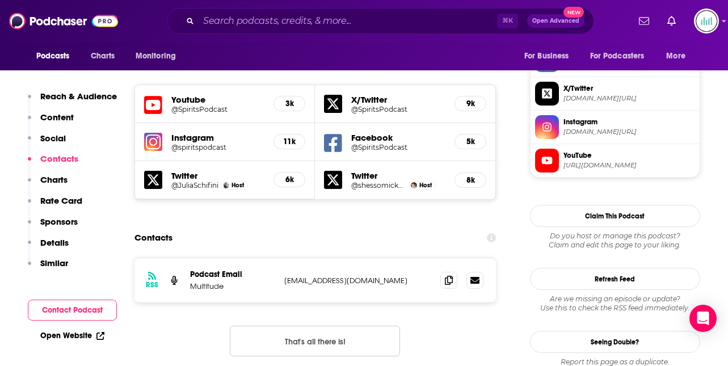
scroll to position [988, 0]
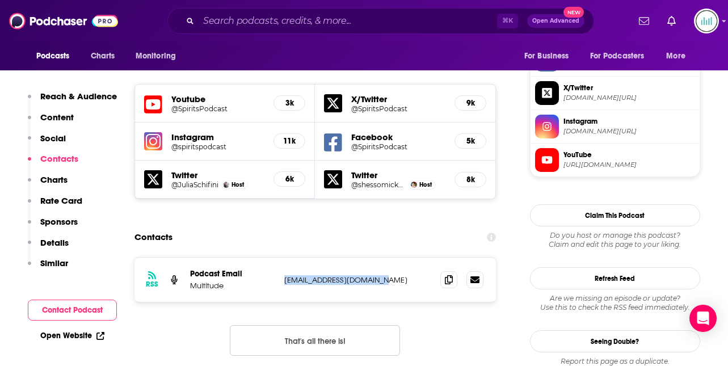
drag, startPoint x: 377, startPoint y: 210, endPoint x: 289, endPoint y: 213, distance: 88.1
click at [284, 275] on p "[EMAIL_ADDRESS][DOMAIN_NAME]" at bounding box center [358, 280] width 148 height 10
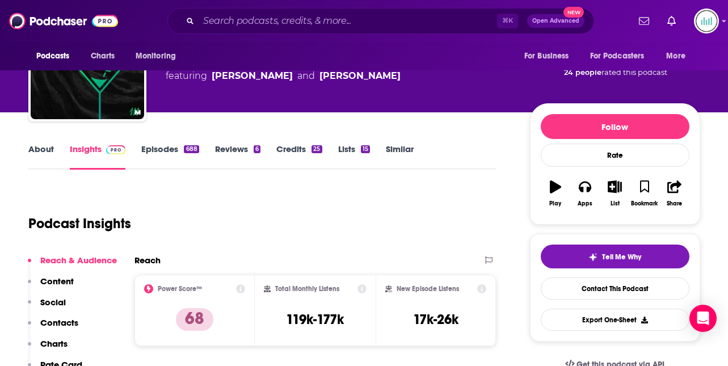
scroll to position [7, 0]
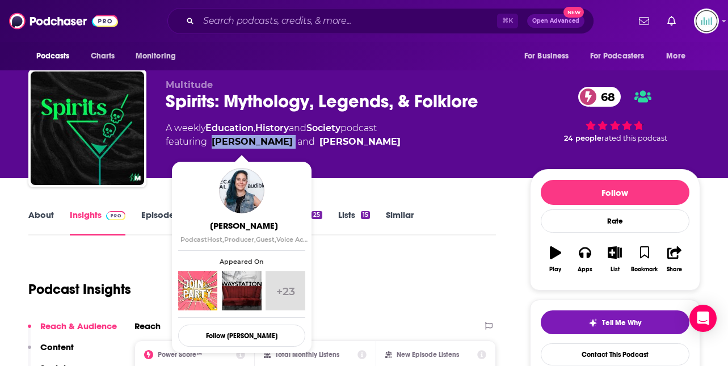
drag, startPoint x: 274, startPoint y: 140, endPoint x: 213, endPoint y: 141, distance: 61.3
click at [213, 141] on span "featuring [PERSON_NAME] and [PERSON_NAME]" at bounding box center [283, 142] width 235 height 14
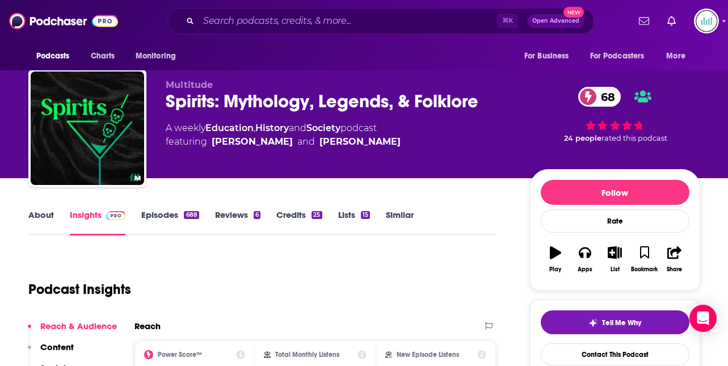
click at [481, 98] on div "Spirits: Mythology, Legends, & Folklore 68" at bounding box center [339, 101] width 346 height 22
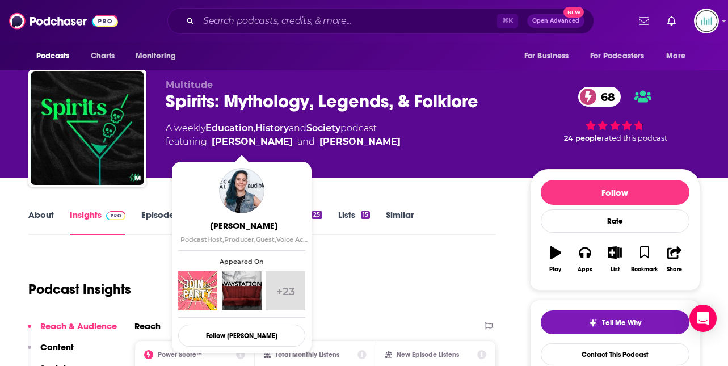
drag, startPoint x: 273, startPoint y: 143, endPoint x: 212, endPoint y: 139, distance: 60.8
click at [212, 139] on span "featuring [PERSON_NAME] and [PERSON_NAME]" at bounding box center [283, 142] width 235 height 14
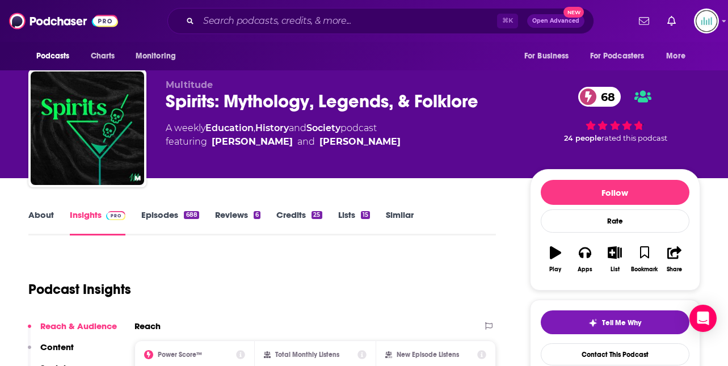
click at [40, 212] on link "About" at bounding box center [41, 223] width 26 height 26
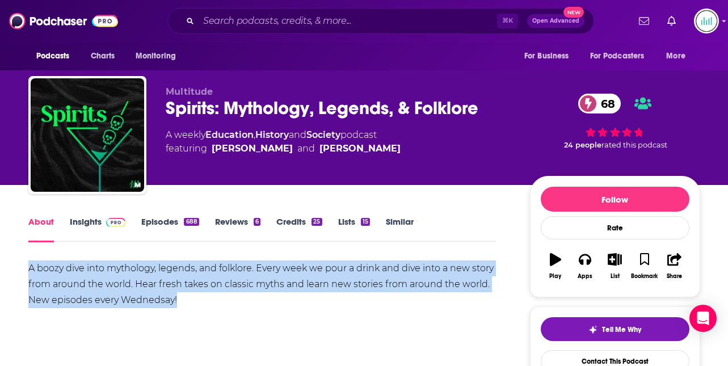
drag, startPoint x: 179, startPoint y: 300, endPoint x: 26, endPoint y: 270, distance: 156.2
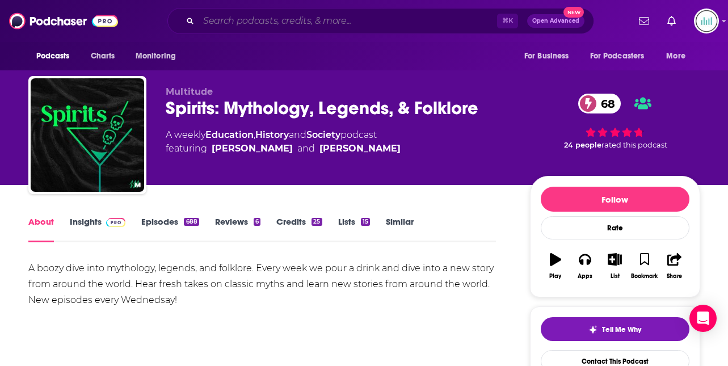
click at [248, 18] on input "Search podcasts, credits, & more..." at bounding box center [348, 21] width 299 height 18
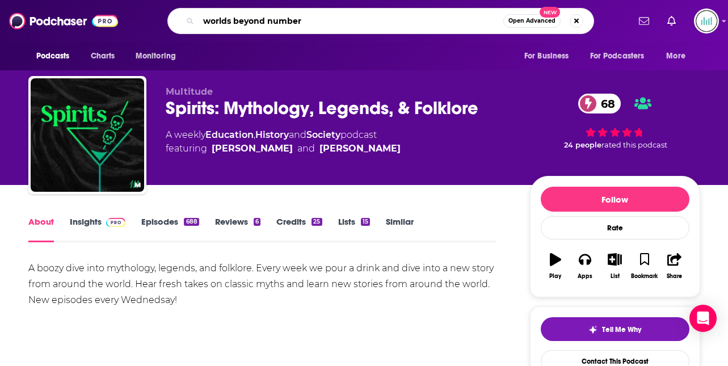
type input "worlds beyond numbers"
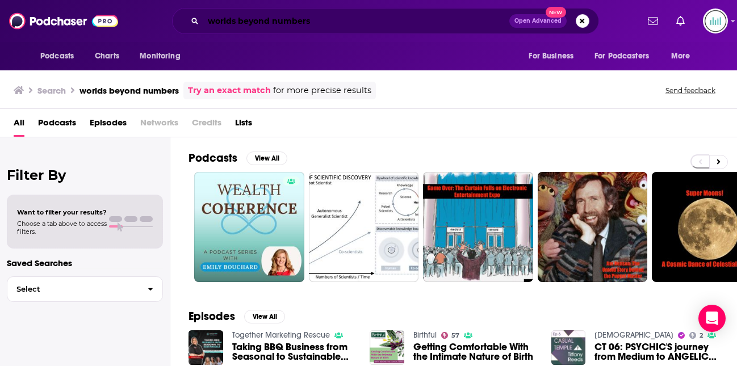
click at [212, 21] on input "worlds beyond numbers" at bounding box center [356, 21] width 306 height 18
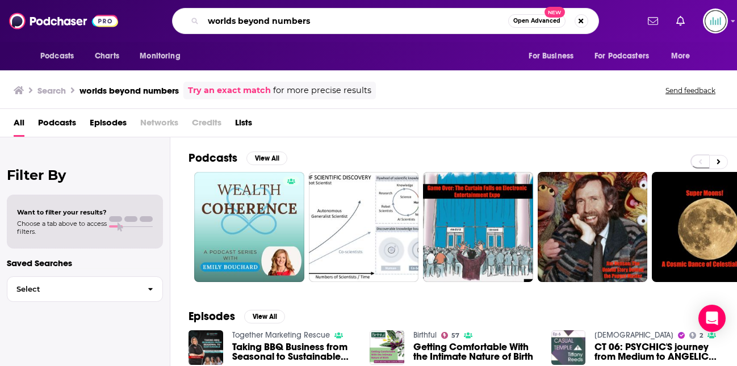
click at [212, 22] on input "worlds beyond numbers" at bounding box center [355, 21] width 305 height 18
paste input "Let's Talk About Myths, Baby!:"
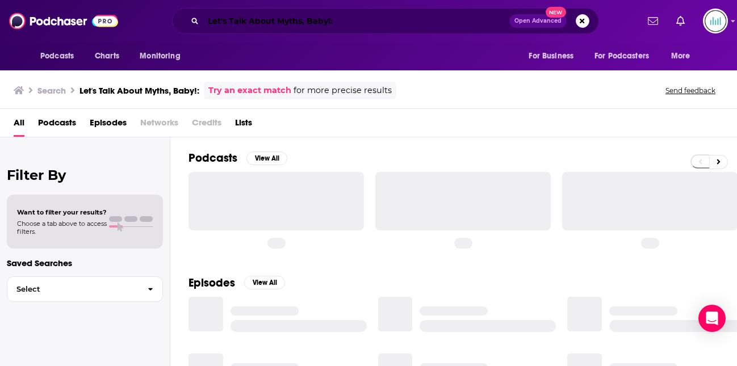
click at [355, 22] on input "Let's Talk About Myths, Baby!:" at bounding box center [356, 21] width 306 height 18
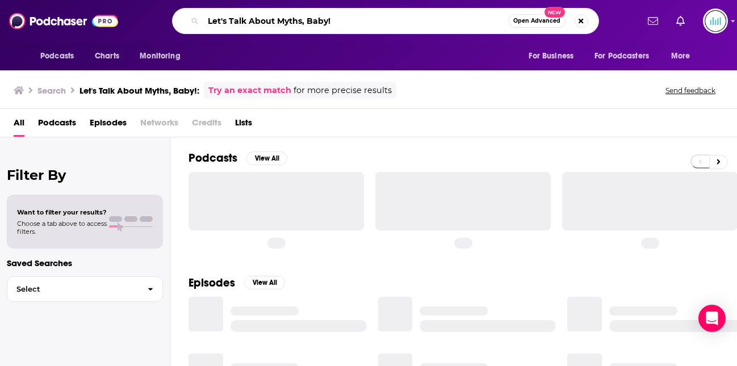
type input "Let's Talk About Myths, Baby!"
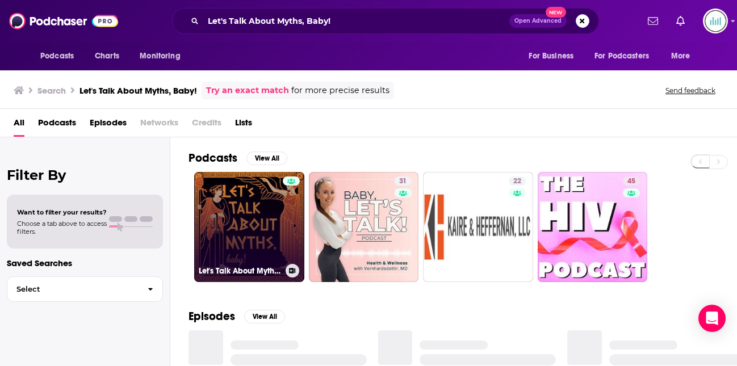
click at [254, 224] on link "Let's Talk About Myths, Baby! | Greek Mythology & the Ancient Mediterranean" at bounding box center [249, 227] width 110 height 110
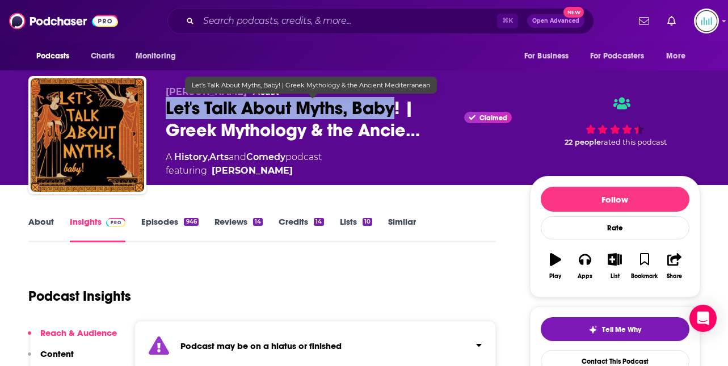
drag, startPoint x: 396, startPoint y: 104, endPoint x: 170, endPoint y: 104, distance: 226.0
click at [167, 102] on span "Let's Talk About Myths, Baby! | Greek Mythology & the Ancie…" at bounding box center [313, 119] width 295 height 44
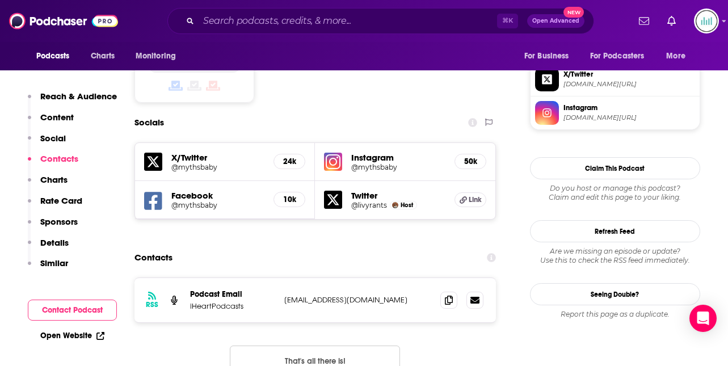
scroll to position [1005, 0]
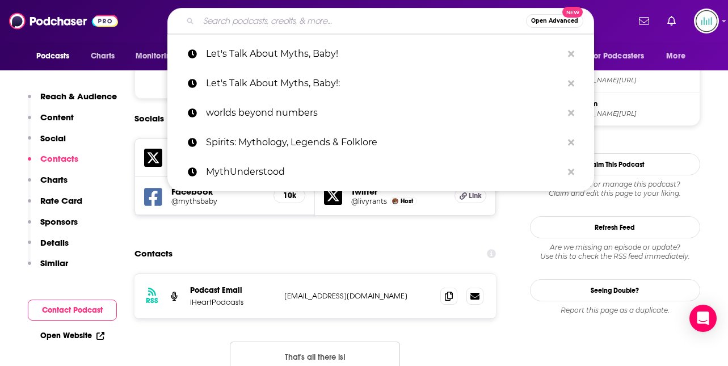
click at [230, 22] on input "Search podcasts, credits, & more..." at bounding box center [363, 21] width 328 height 18
paste input "Our Fake History"
type input "Our Fake History"
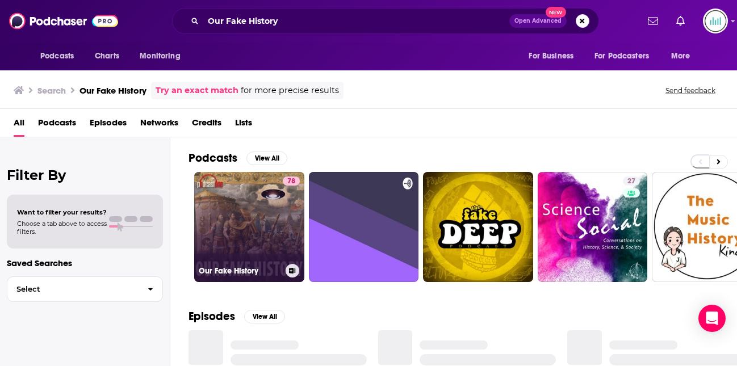
click at [262, 218] on link "78 Our Fake History" at bounding box center [249, 227] width 110 height 110
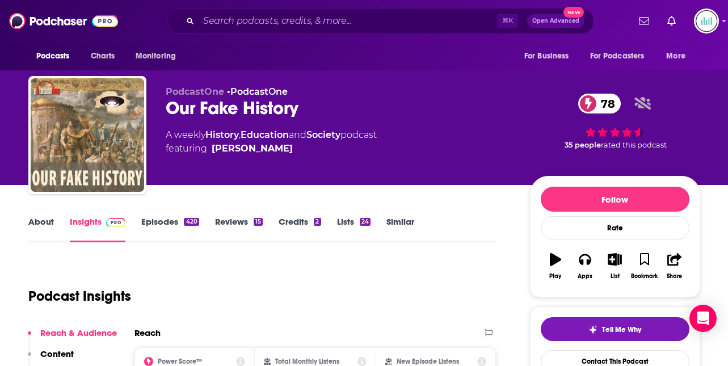
drag, startPoint x: 294, startPoint y: 149, endPoint x: 287, endPoint y: 148, distance: 6.9
click at [287, 148] on span "featuring [PERSON_NAME]" at bounding box center [271, 149] width 211 height 14
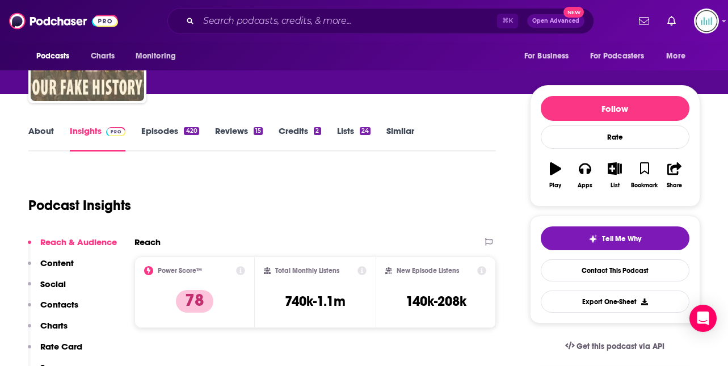
scroll to position [122, 0]
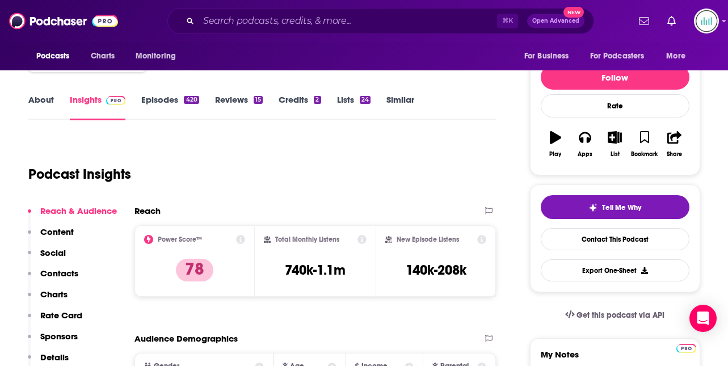
click at [66, 274] on p "Contacts" at bounding box center [59, 273] width 38 height 11
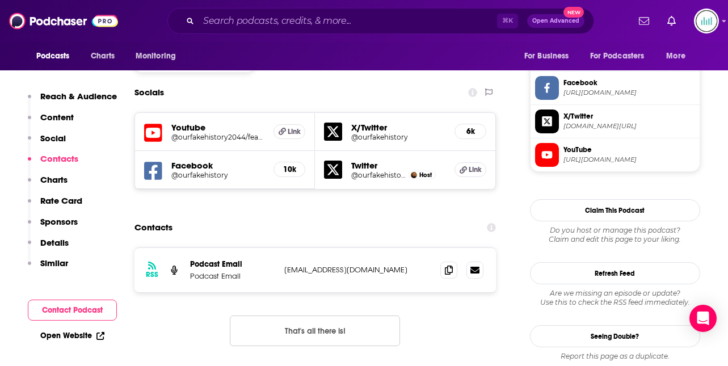
scroll to position [962, 0]
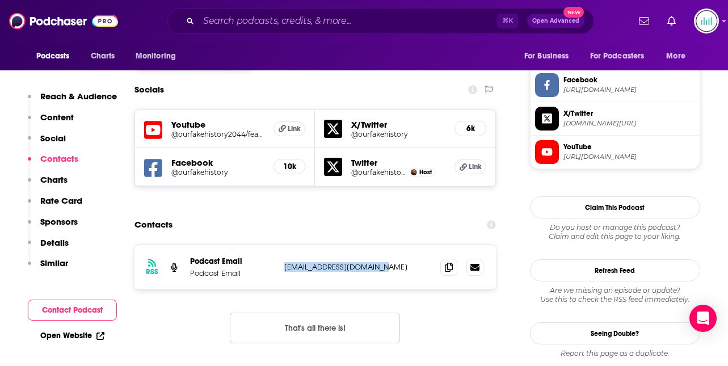
drag, startPoint x: 379, startPoint y: 212, endPoint x: 284, endPoint y: 210, distance: 94.8
click at [284, 262] on p "[EMAIL_ADDRESS][DOMAIN_NAME]" at bounding box center [358, 267] width 148 height 10
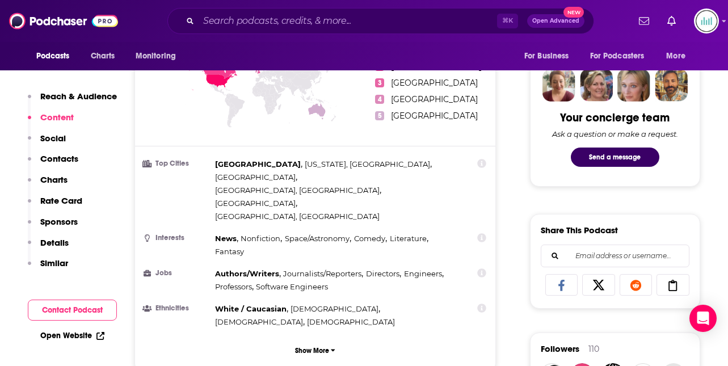
scroll to position [537, 0]
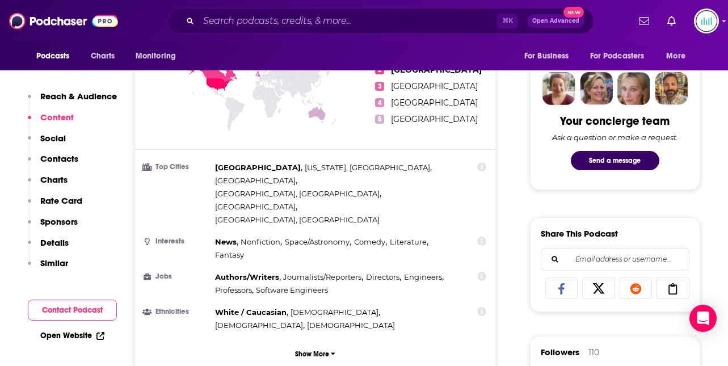
click at [57, 239] on p "Details" at bounding box center [54, 242] width 28 height 11
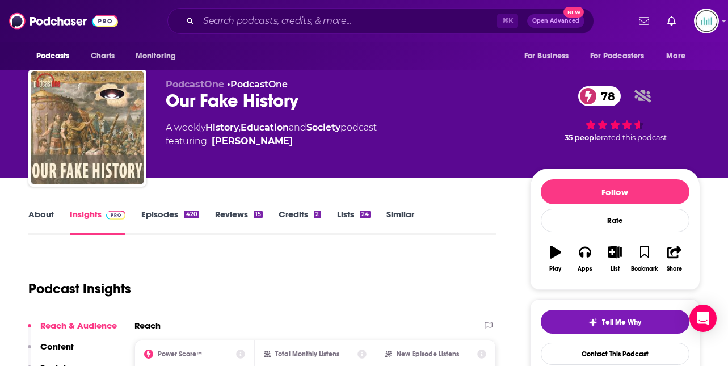
scroll to position [0, 0]
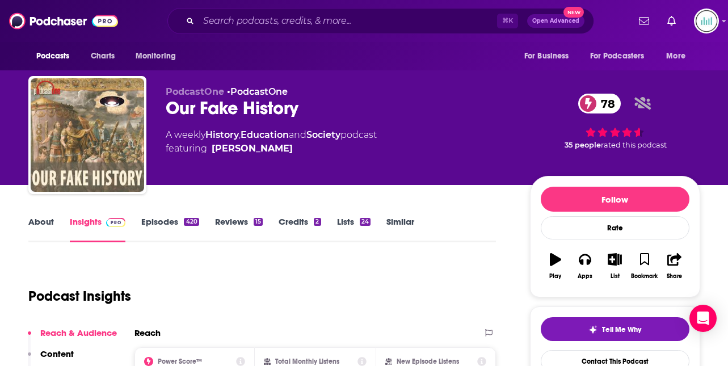
click at [32, 224] on link "About" at bounding box center [41, 229] width 26 height 26
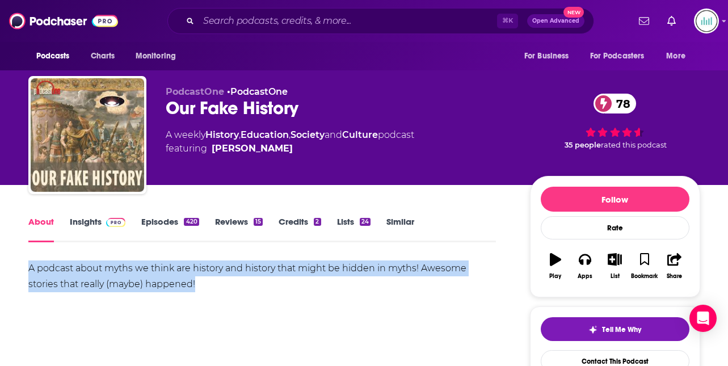
drag, startPoint x: 203, startPoint y: 284, endPoint x: 28, endPoint y: 269, distance: 176.2
click at [28, 269] on div "A podcast about myths we think are history and history that might be hidden in …" at bounding box center [262, 277] width 468 height 32
click at [198, 261] on div "A podcast about myths we think are history and history that might be hidden in …" at bounding box center [262, 277] width 468 height 32
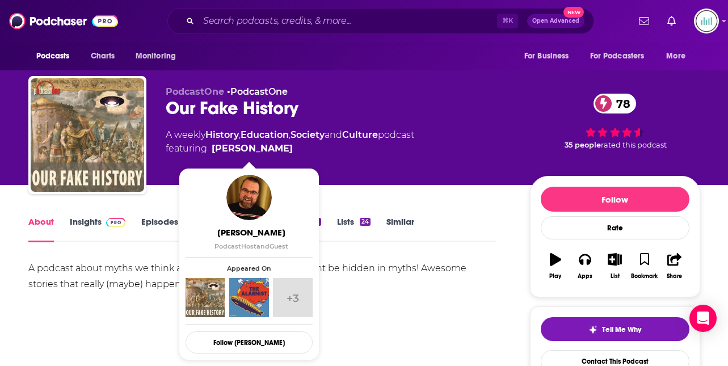
drag, startPoint x: 294, startPoint y: 149, endPoint x: 284, endPoint y: 152, distance: 9.7
click at [284, 152] on span "featuring [PERSON_NAME]" at bounding box center [290, 149] width 249 height 14
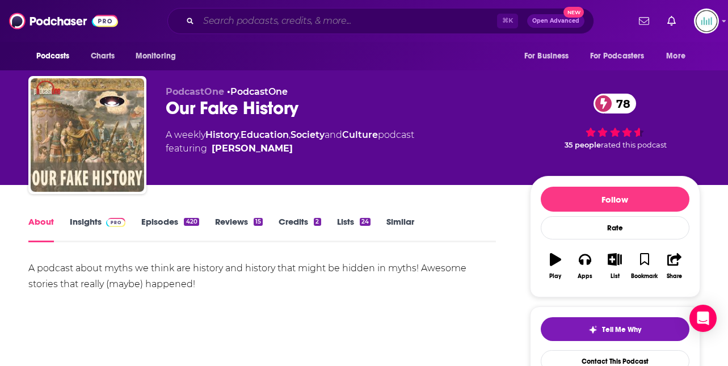
click at [230, 19] on input "Search podcasts, credits, & more..." at bounding box center [348, 21] width 299 height 18
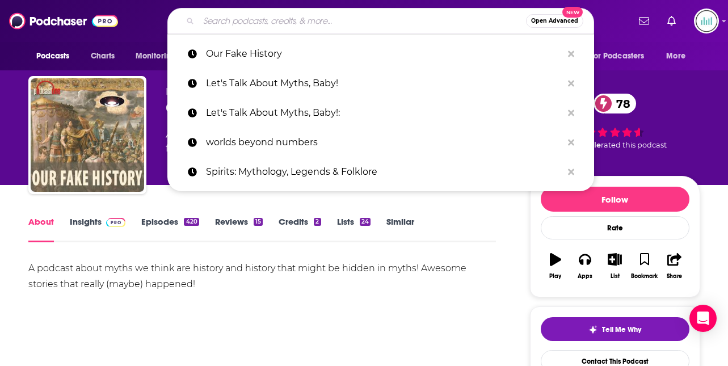
paste input "Mythillogical"
type input "Mythillogical"
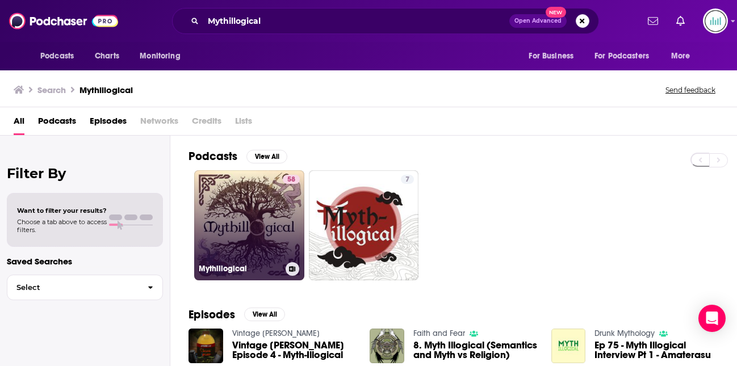
click at [273, 191] on link "58 Mythillogical" at bounding box center [249, 225] width 110 height 110
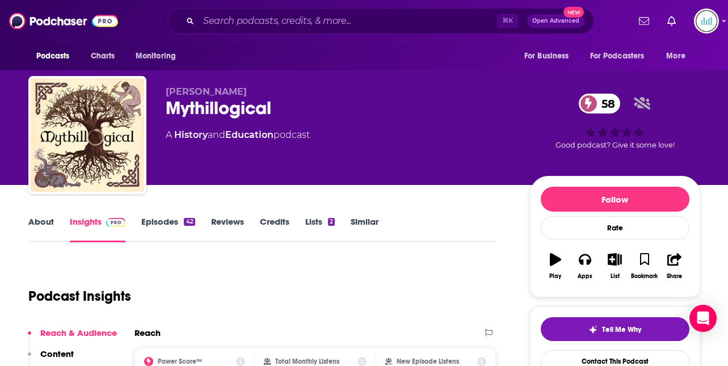
click at [43, 221] on link "About" at bounding box center [41, 229] width 26 height 26
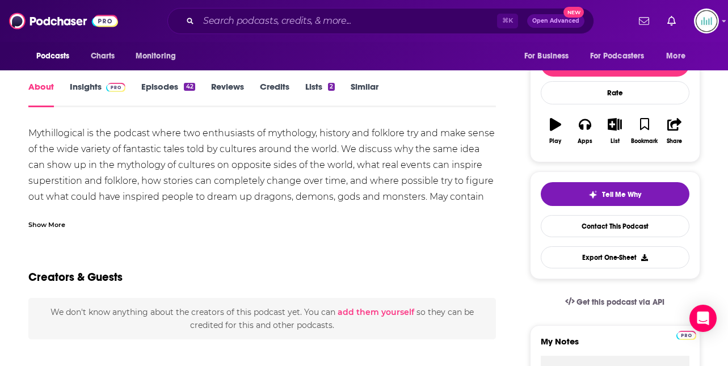
scroll to position [138, 0]
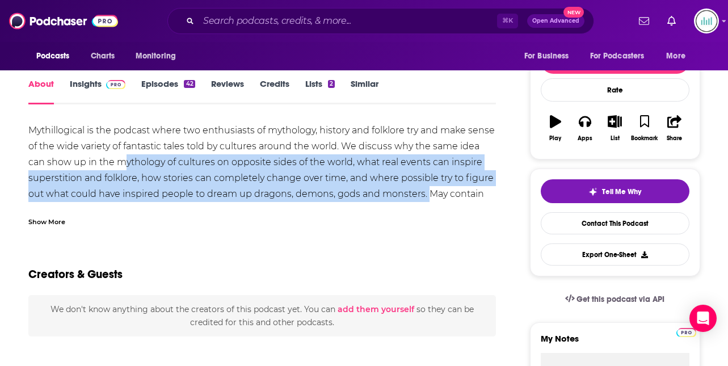
drag, startPoint x: 425, startPoint y: 195, endPoint x: 122, endPoint y: 156, distance: 305.7
click at [122, 156] on div "Mythillogical is the podcast where two enthusiasts of mythology, history and fo…" at bounding box center [262, 170] width 468 height 95
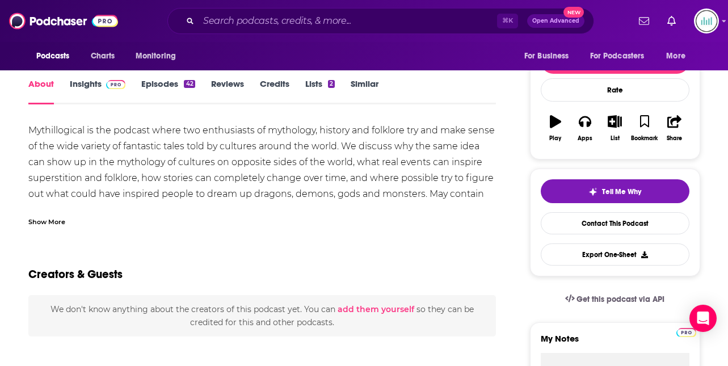
click at [28, 130] on div "Mythillogical is the podcast where two enthusiasts of mythology, history and fo…" at bounding box center [262, 170] width 468 height 95
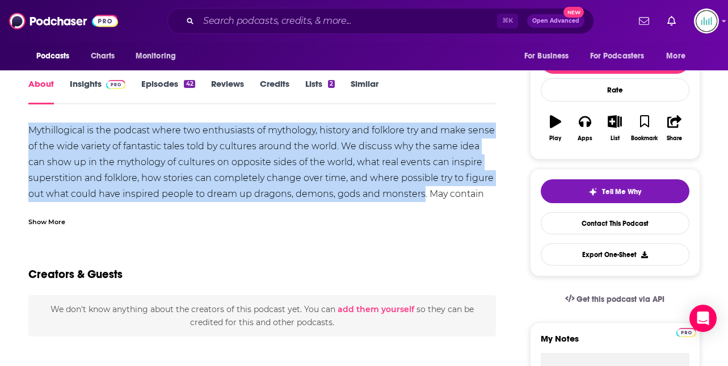
drag, startPoint x: 28, startPoint y: 126, endPoint x: 423, endPoint y: 194, distance: 401.0
click at [423, 194] on div "Mythillogical is the podcast where two enthusiasts of mythology, history and fo…" at bounding box center [262, 170] width 468 height 95
drag, startPoint x: 426, startPoint y: 194, endPoint x: 16, endPoint y: 131, distance: 415.3
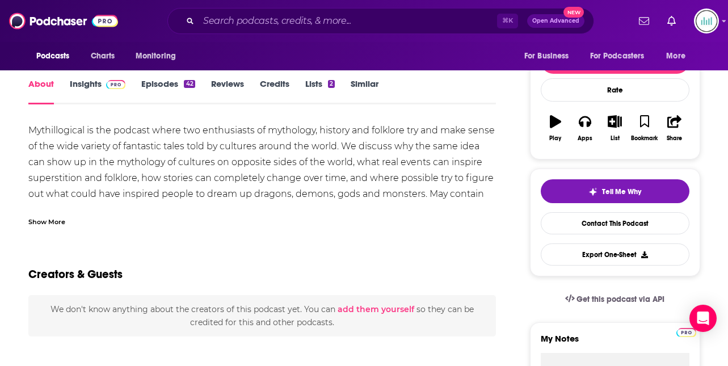
click at [139, 208] on div "Show More" at bounding box center [262, 217] width 468 height 19
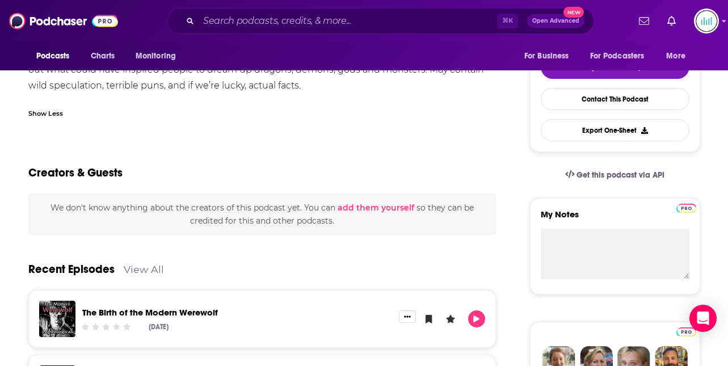
scroll to position [213, 0]
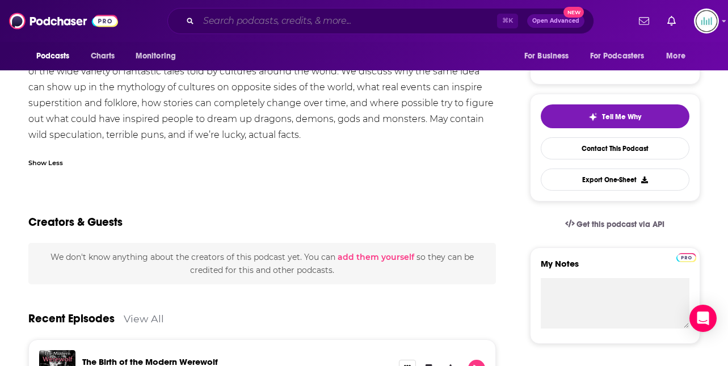
click at [233, 19] on input "Search podcasts, credits, & more..." at bounding box center [348, 21] width 299 height 18
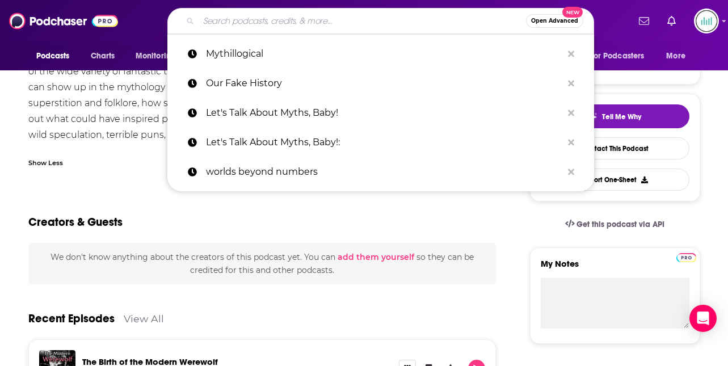
paste input "Myth Matters"
type input "Myth Matters"
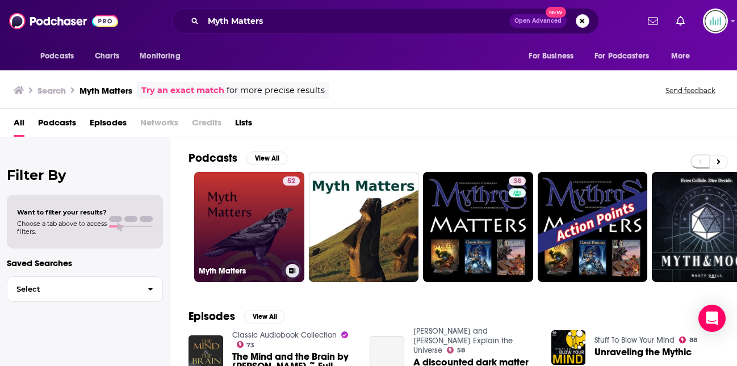
click at [244, 213] on link "52 Myth Matters" at bounding box center [249, 227] width 110 height 110
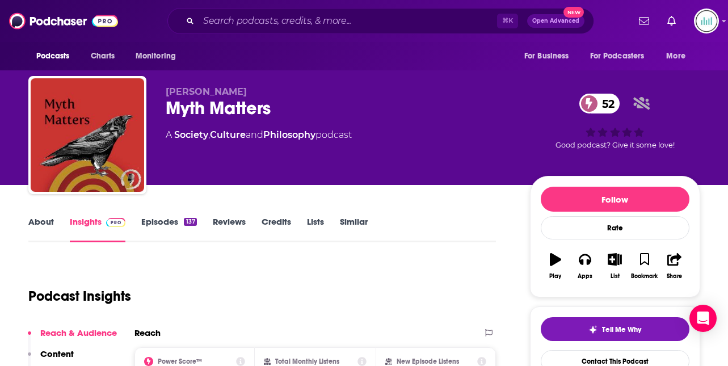
click at [38, 220] on link "About" at bounding box center [41, 229] width 26 height 26
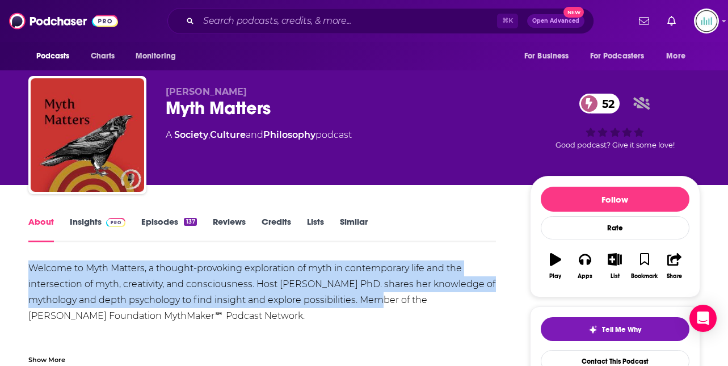
drag, startPoint x: 358, startPoint y: 299, endPoint x: 28, endPoint y: 271, distance: 331.0
click at [28, 271] on div "Welcome to Myth Matters, a thought-provoking exploration of myth in contemporar…" at bounding box center [262, 308] width 468 height 95
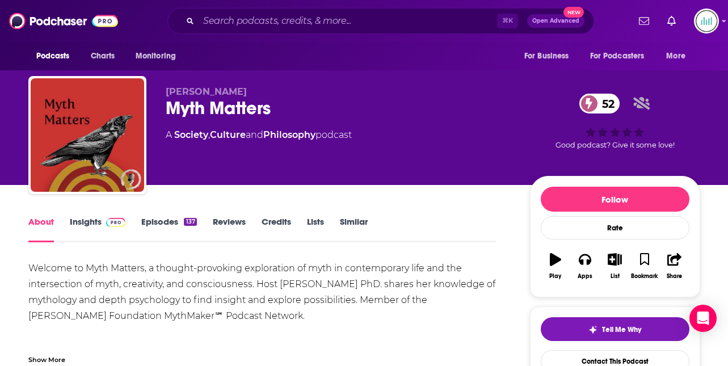
click at [327, 296] on div "Welcome to Myth Matters, a thought-provoking exploration of myth in contemporar…" at bounding box center [262, 308] width 468 height 95
drag, startPoint x: 280, startPoint y: 283, endPoint x: 353, endPoint y: 290, distance: 73.0
click at [353, 288] on div "Welcome to Myth Matters, a thought-provoking exploration of myth in contemporar…" at bounding box center [262, 308] width 468 height 95
click at [83, 220] on link "Insights" at bounding box center [98, 229] width 56 height 26
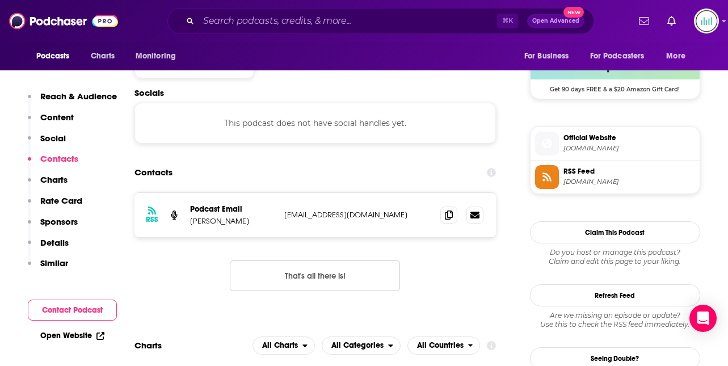
scroll to position [946, 0]
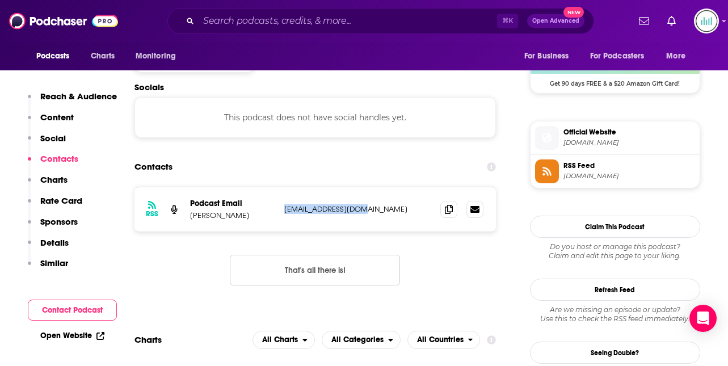
drag, startPoint x: 367, startPoint y: 166, endPoint x: 284, endPoint y: 165, distance: 82.9
click at [284, 204] on p "[EMAIL_ADDRESS][DOMAIN_NAME]" at bounding box center [358, 209] width 148 height 10
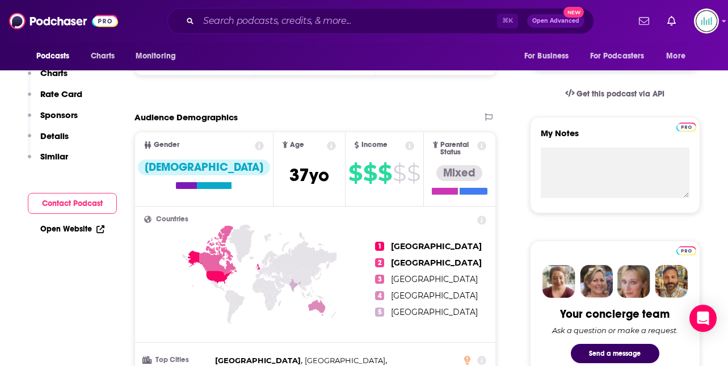
scroll to position [0, 0]
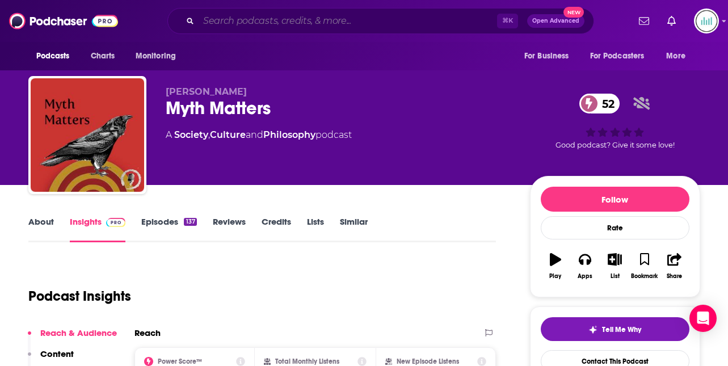
click at [217, 22] on input "Search podcasts, credits, & more..." at bounding box center [348, 21] width 299 height 18
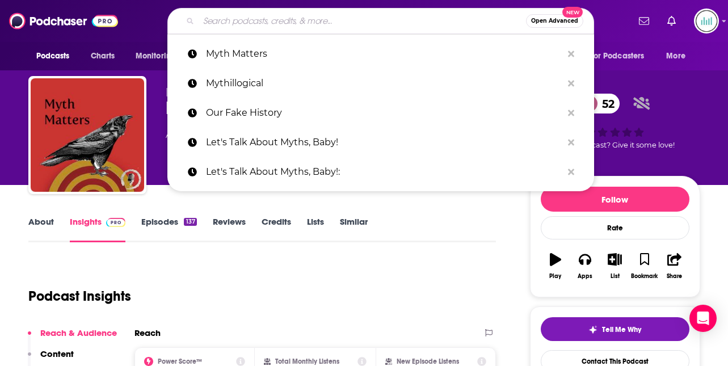
paste input "Muses of Mythology"
type input "Muses of Mythology"
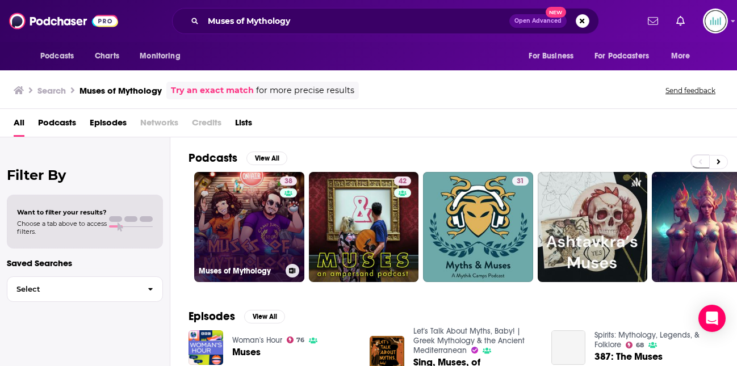
click at [237, 207] on link "38 Muses of Mythology" at bounding box center [249, 227] width 110 height 110
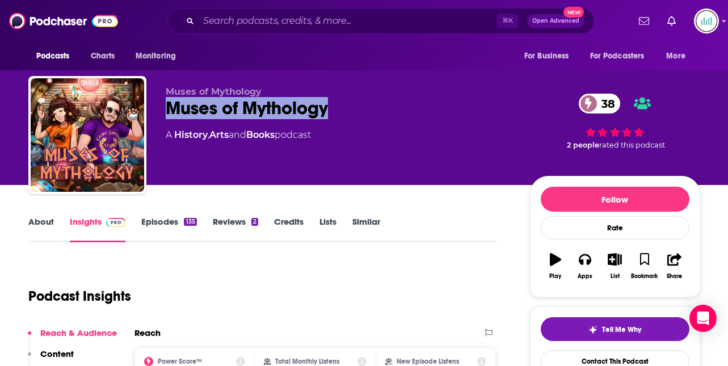
drag, startPoint x: 161, startPoint y: 107, endPoint x: 338, endPoint y: 112, distance: 177.8
click at [338, 112] on div "Muses of Mythology Muses of Mythology 38 A History , Arts and Books podcast 38 …" at bounding box center [364, 137] width 672 height 123
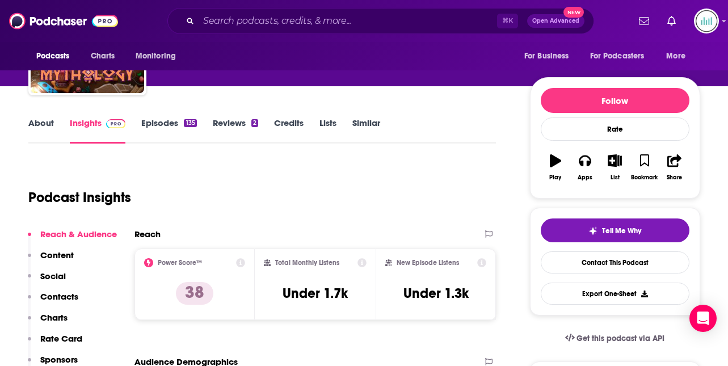
click at [69, 299] on p "Contacts" at bounding box center [59, 296] width 38 height 11
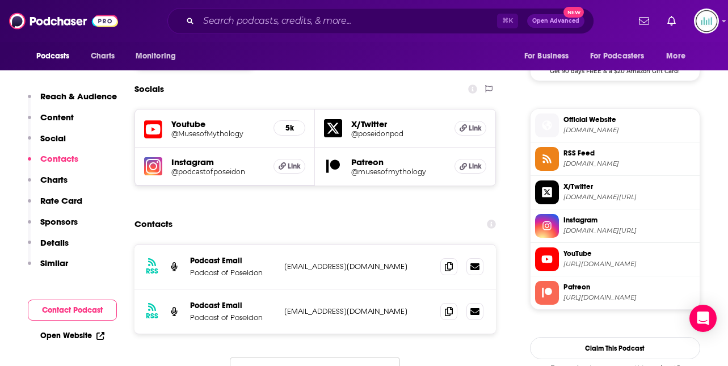
scroll to position [962, 0]
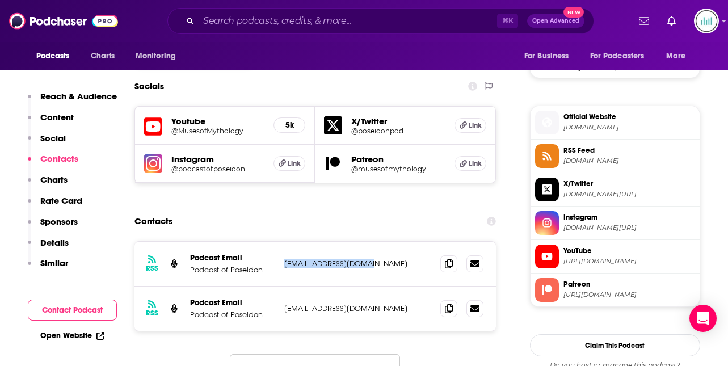
drag, startPoint x: 380, startPoint y: 210, endPoint x: 285, endPoint y: 206, distance: 94.9
click at [285, 259] on p "[EMAIL_ADDRESS][DOMAIN_NAME]" at bounding box center [358, 264] width 148 height 10
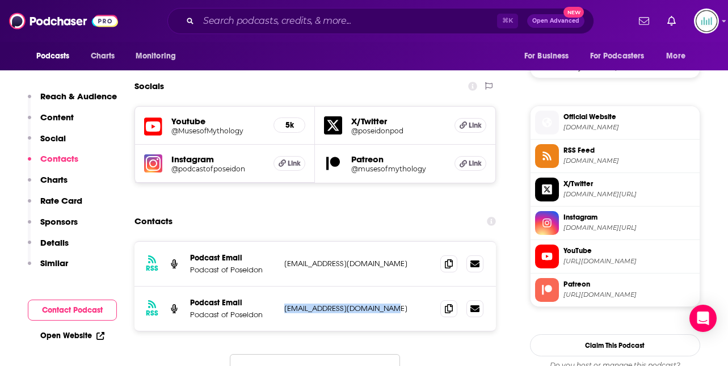
drag, startPoint x: 395, startPoint y: 254, endPoint x: 285, endPoint y: 256, distance: 110.2
click at [285, 304] on p "[EMAIL_ADDRESS][DOMAIN_NAME]" at bounding box center [358, 309] width 148 height 10
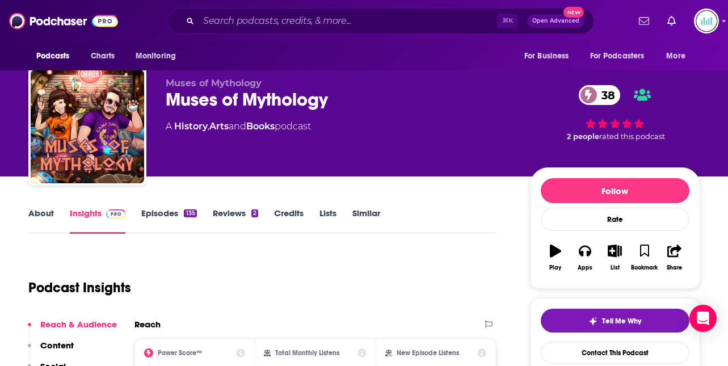
scroll to position [0, 0]
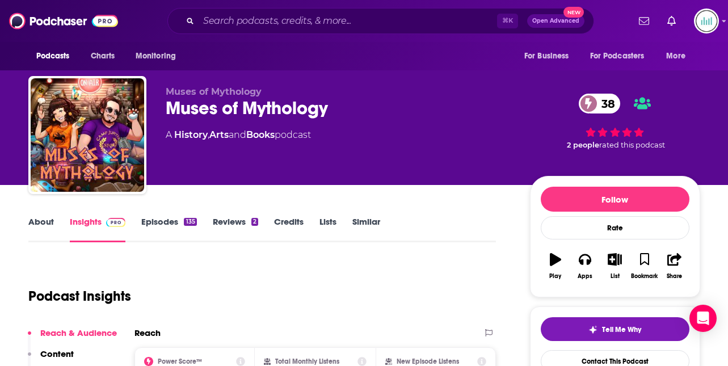
click at [35, 230] on link "About" at bounding box center [41, 229] width 26 height 26
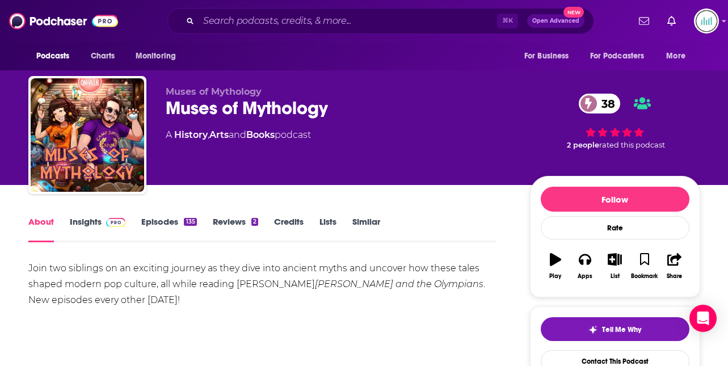
drag, startPoint x: 169, startPoint y: 299, endPoint x: 20, endPoint y: 271, distance: 151.3
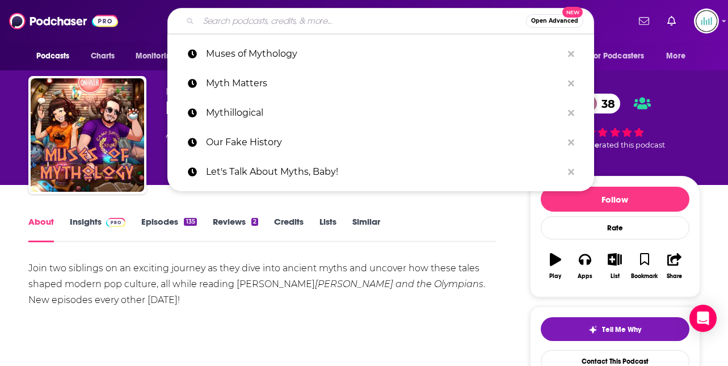
click at [219, 18] on input "Search podcasts, credits, & more..." at bounding box center [363, 21] width 328 height 18
paste input "Myths Your Teacher Hated Podcast"
type input "Myths Your Teacher Hated Podcast"
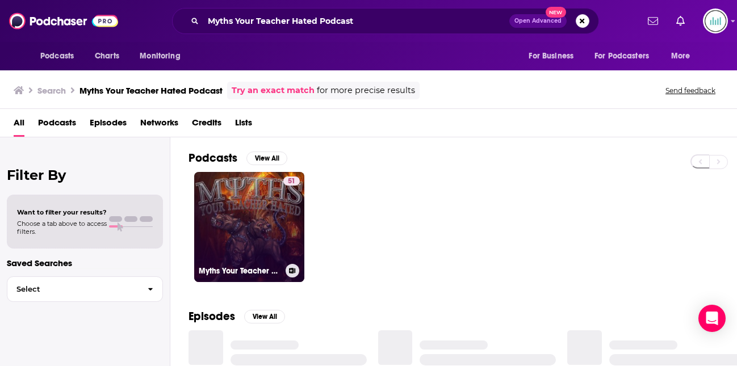
click at [250, 229] on link "51 Myths Your Teacher Hated Podcast" at bounding box center [249, 227] width 110 height 110
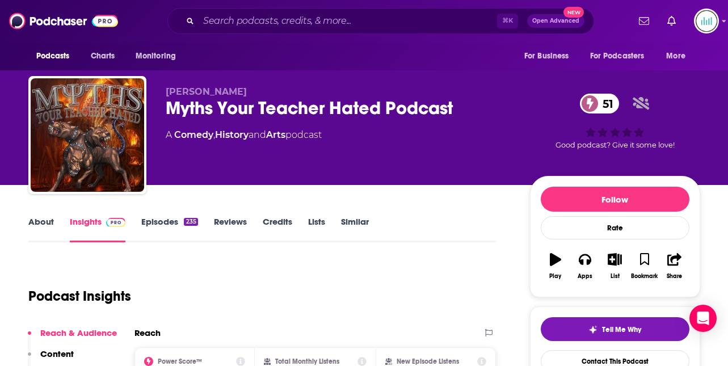
click at [39, 223] on link "About" at bounding box center [41, 229] width 26 height 26
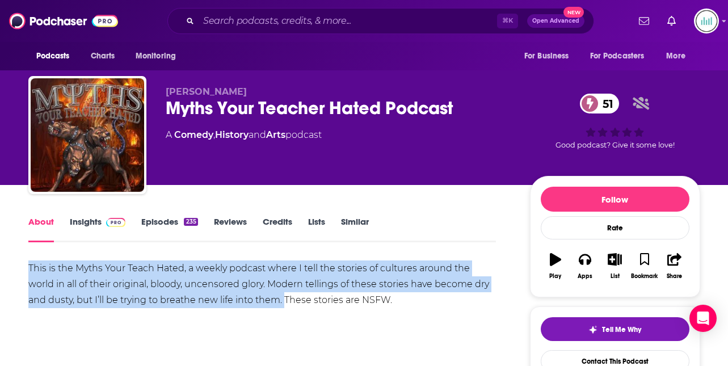
drag, startPoint x: 264, startPoint y: 302, endPoint x: 13, endPoint y: 263, distance: 254.0
click at [86, 223] on link "Insights" at bounding box center [98, 229] width 56 height 26
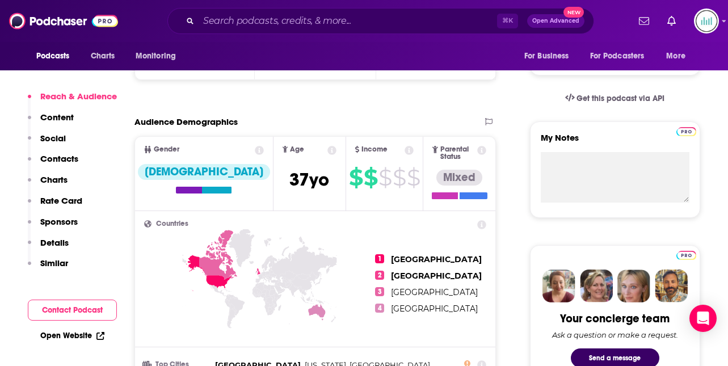
scroll to position [341, 0]
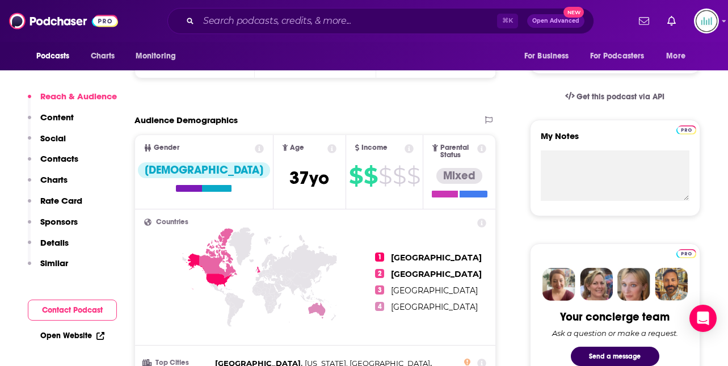
click at [60, 160] on p "Contacts" at bounding box center [59, 158] width 38 height 11
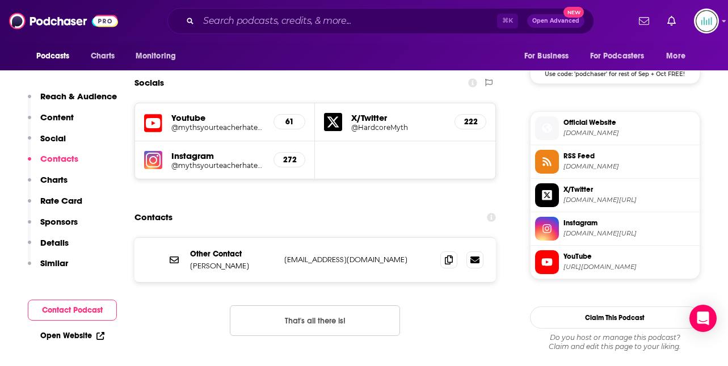
scroll to position [961, 0]
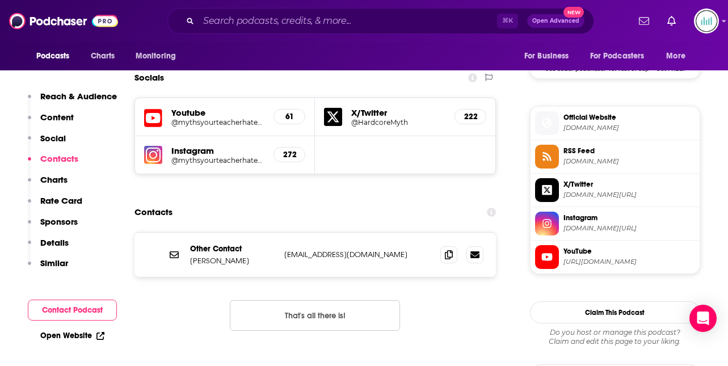
drag, startPoint x: 412, startPoint y: 211, endPoint x: 283, endPoint y: 210, distance: 128.9
click at [283, 233] on div "Other Contact [PERSON_NAME] [EMAIL_ADDRESS][DOMAIN_NAME] [EMAIL_ADDRESS][DOMAIN…" at bounding box center [316, 255] width 362 height 44
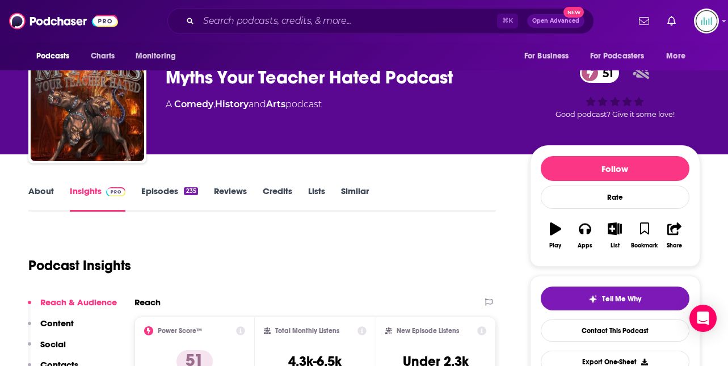
scroll to position [0, 0]
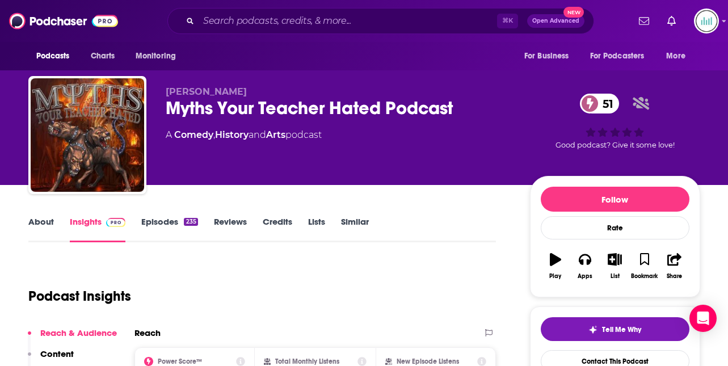
click at [37, 223] on link "About" at bounding box center [41, 229] width 26 height 26
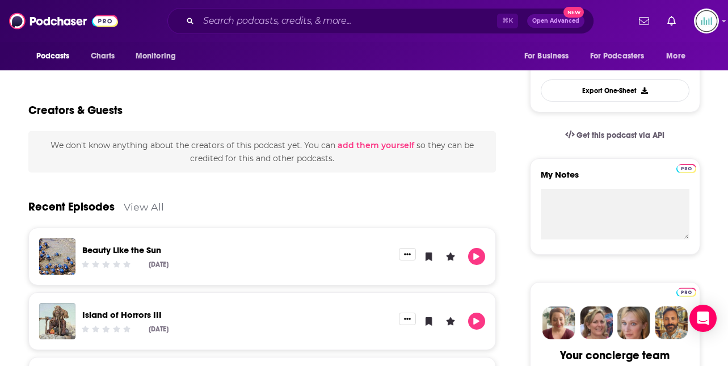
scroll to position [305, 0]
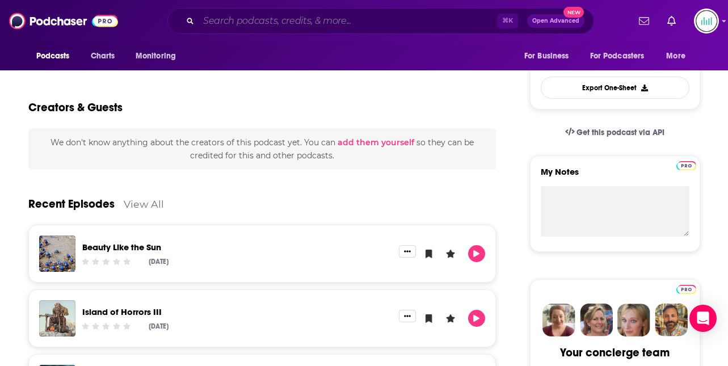
click at [252, 20] on input "Search podcasts, credits, & more..." at bounding box center [348, 21] width 299 height 18
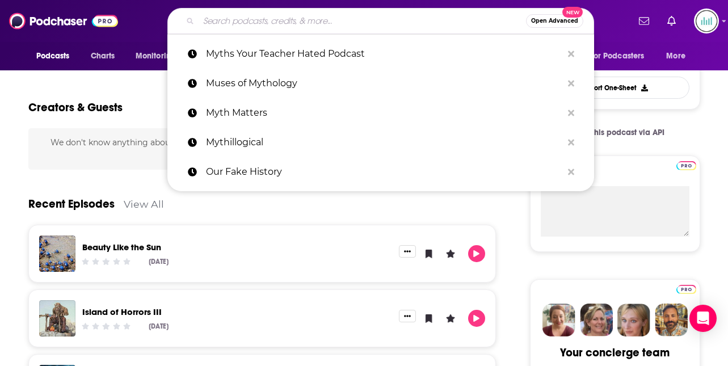
paste input "KnotWork Myth & Storytelling"
type input "KnotWork Myth & Storytelling"
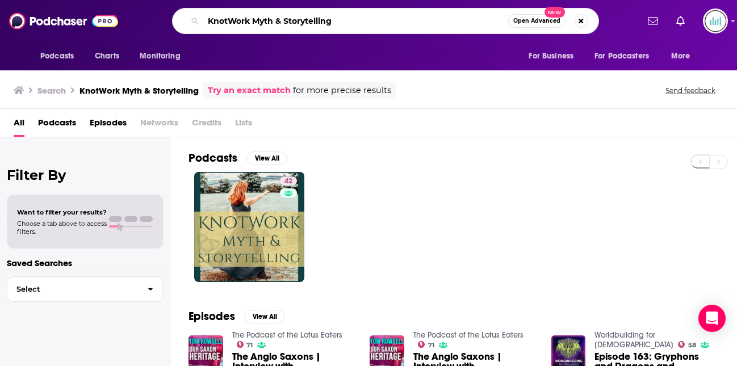
drag, startPoint x: 341, startPoint y: 22, endPoint x: 206, endPoint y: 20, distance: 135.1
click at [206, 19] on input "KnotWork Myth & Storytelling" at bounding box center [355, 21] width 305 height 18
click at [386, 175] on div "42" at bounding box center [462, 227] width 548 height 110
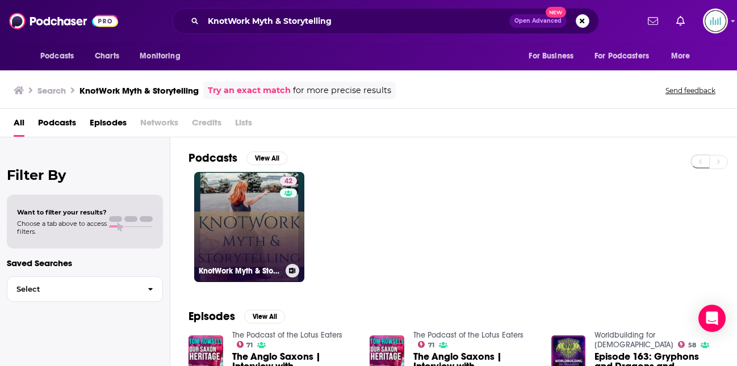
click at [240, 214] on link "42 KnotWork Myth & Storytelling" at bounding box center [249, 227] width 110 height 110
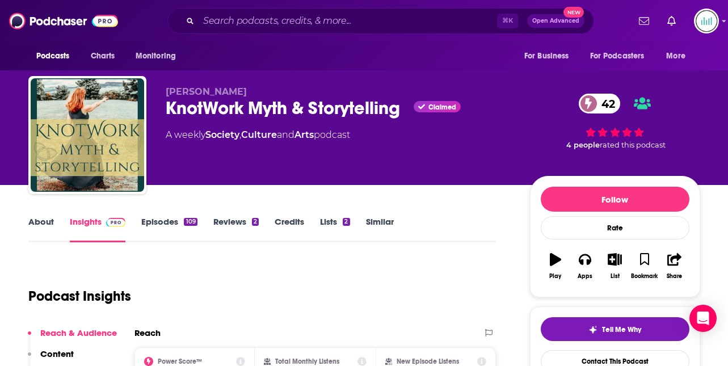
click at [45, 217] on link "About" at bounding box center [41, 229] width 26 height 26
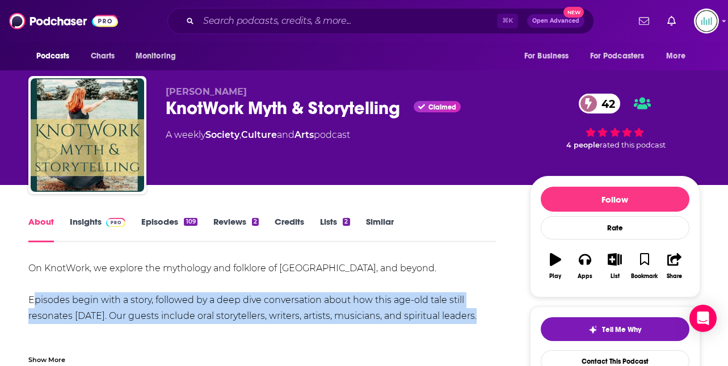
drag, startPoint x: 476, startPoint y: 319, endPoint x: 5, endPoint y: 301, distance: 472.1
click at [85, 222] on link "Insights" at bounding box center [98, 229] width 56 height 26
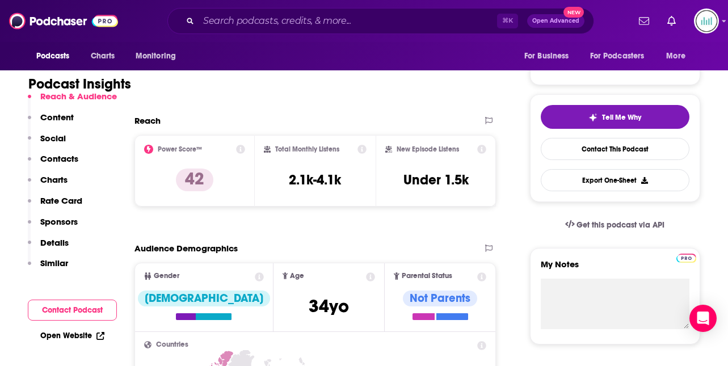
click at [55, 157] on p "Contacts" at bounding box center [59, 158] width 38 height 11
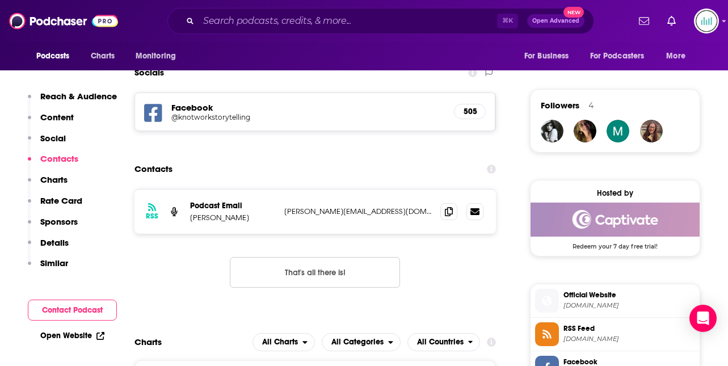
scroll to position [785, 0]
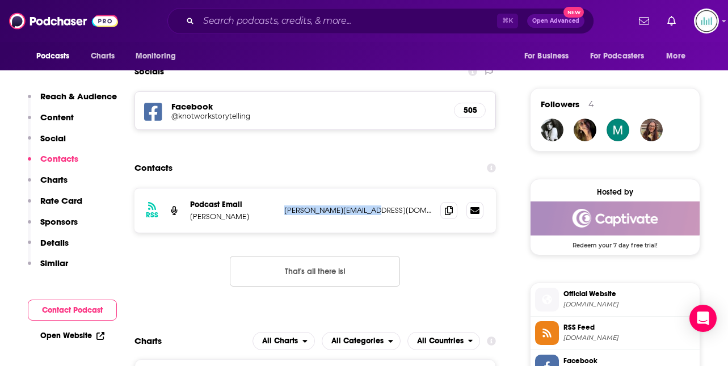
drag, startPoint x: 379, startPoint y: 211, endPoint x: 288, endPoint y: 208, distance: 91.4
click at [283, 212] on div "RSS Podcast Email [PERSON_NAME] [PERSON_NAME][EMAIL_ADDRESS][DOMAIN_NAME] [PERS…" at bounding box center [316, 210] width 362 height 44
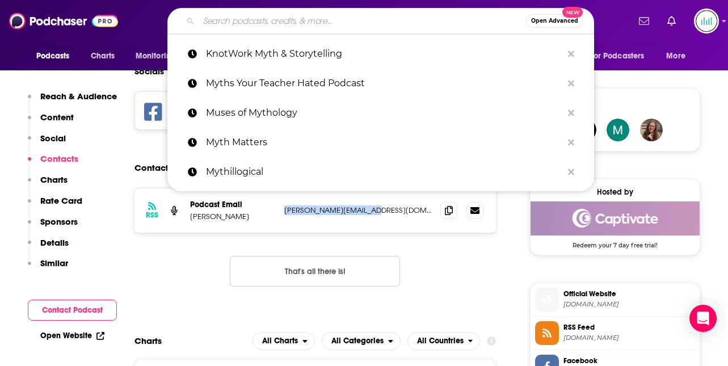
click at [245, 21] on input "Search podcasts, credits, & more..." at bounding box center [363, 21] width 328 height 18
paste input "Five Minute Mythology"
type input "Five Minute Mythology"
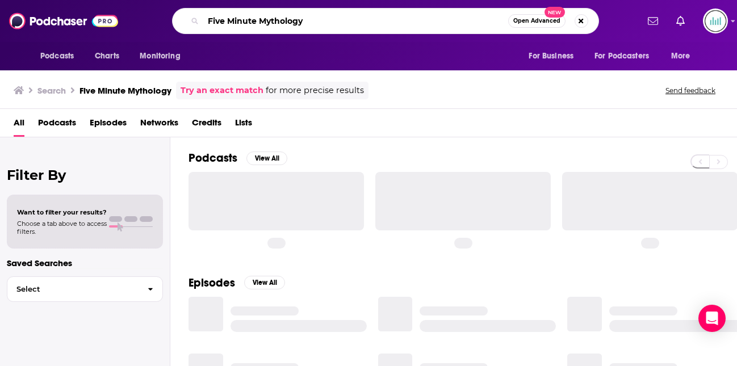
click at [246, 19] on input "Five Minute Mythology" at bounding box center [355, 21] width 305 height 18
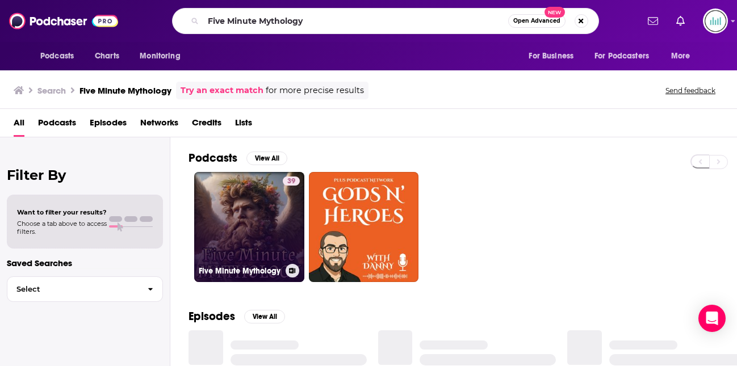
click at [246, 218] on link "39 Five Minute Mythology" at bounding box center [249, 227] width 110 height 110
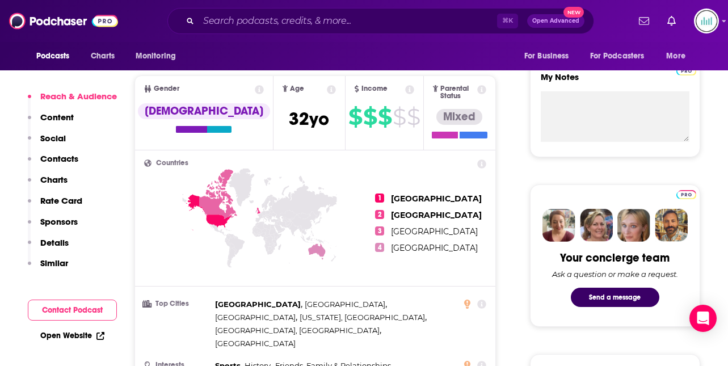
scroll to position [401, 0]
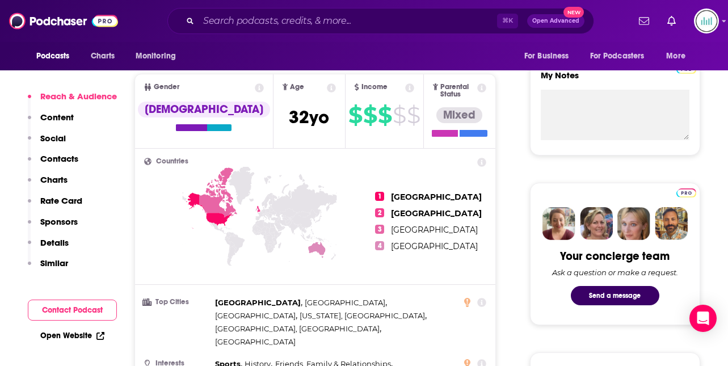
click at [61, 156] on p "Contacts" at bounding box center [59, 158] width 38 height 11
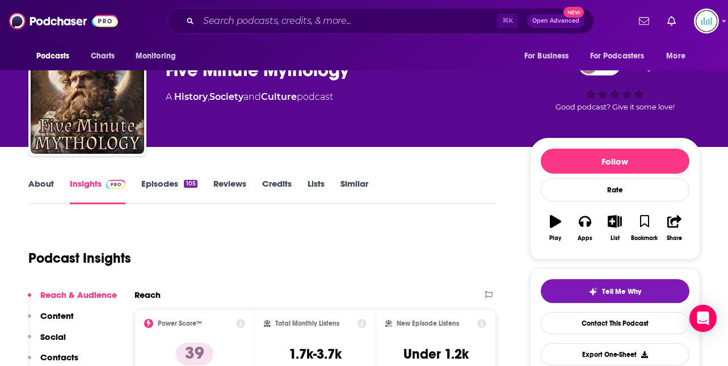
scroll to position [0, 0]
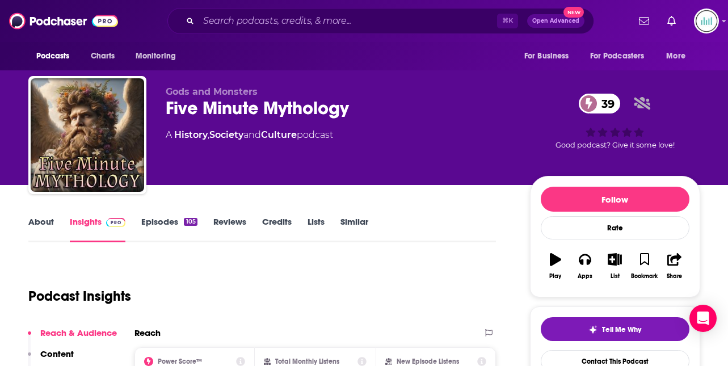
click at [35, 221] on link "About" at bounding box center [41, 229] width 26 height 26
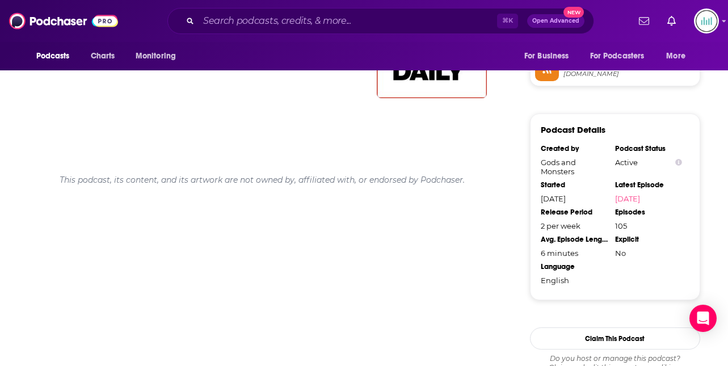
scroll to position [969, 0]
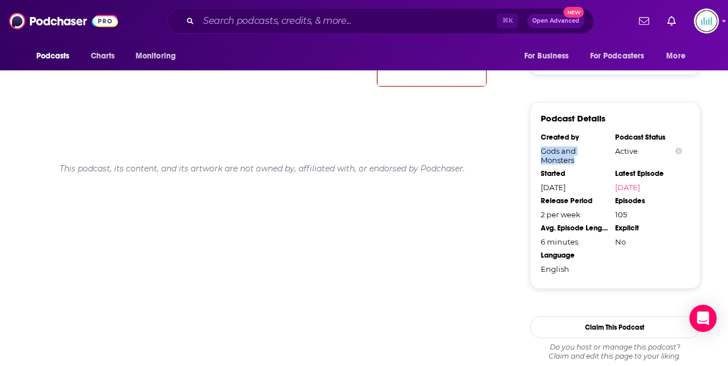
drag, startPoint x: 578, startPoint y: 160, endPoint x: 539, endPoint y: 149, distance: 40.1
click at [539, 149] on div "Podcast Details Created by Gods and Monsters Podcast Status Active Started [DAT…" at bounding box center [615, 195] width 170 height 187
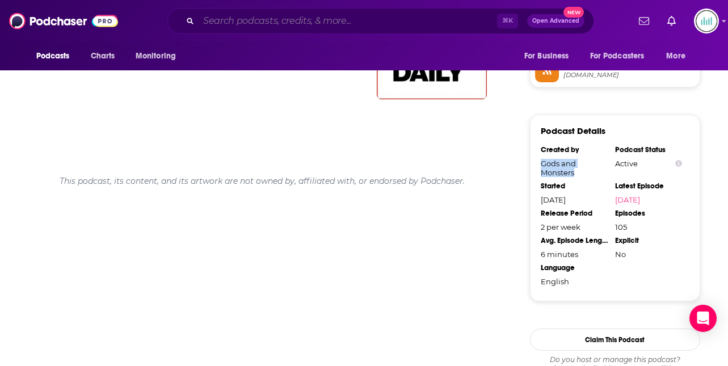
click at [254, 20] on input "Search podcasts, credits, & more..." at bounding box center [348, 21] width 299 height 18
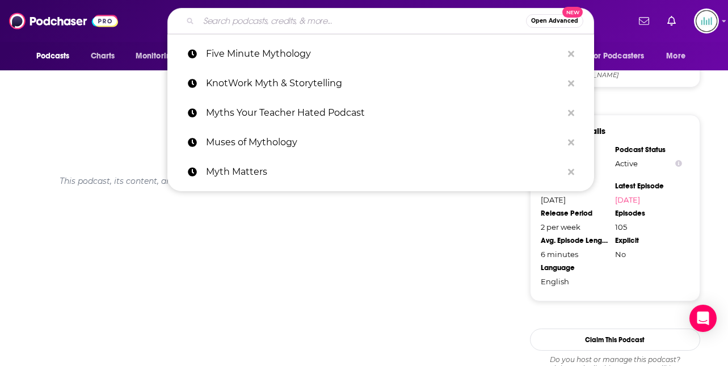
paste input "The Mything Link"
type input "The Mything Link"
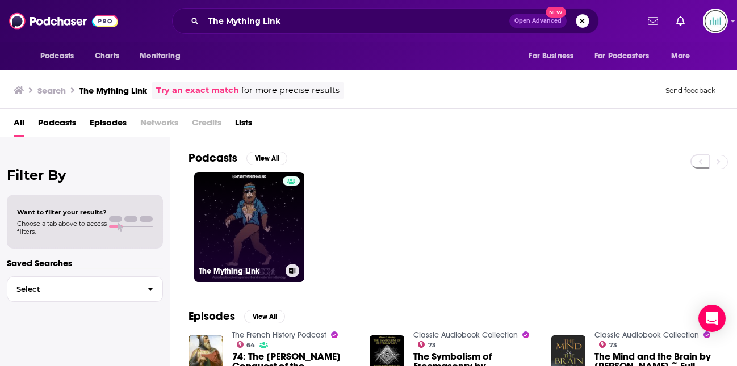
click at [261, 211] on link "The Mything Link" at bounding box center [249, 227] width 110 height 110
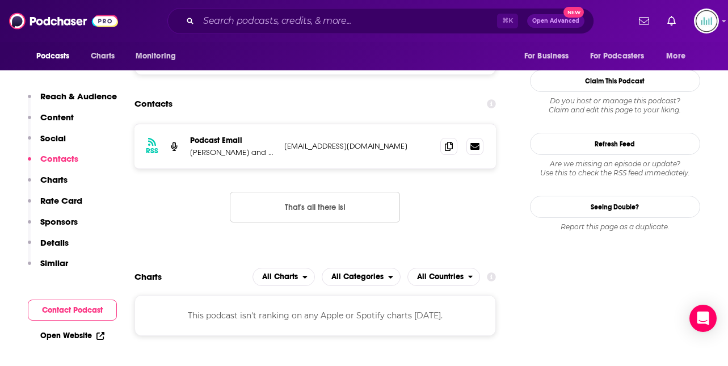
scroll to position [914, 0]
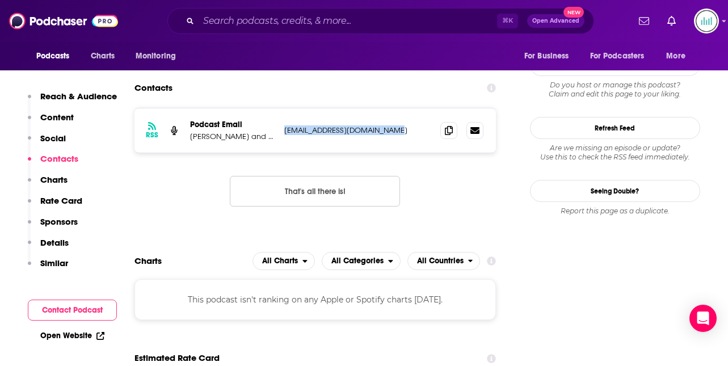
drag, startPoint x: 388, startPoint y: 128, endPoint x: 283, endPoint y: 128, distance: 104.5
click at [283, 128] on div "RSS Podcast Email [PERSON_NAME] and [PERSON_NAME] [EMAIL_ADDRESS][DOMAIN_NAME] …" at bounding box center [316, 130] width 362 height 44
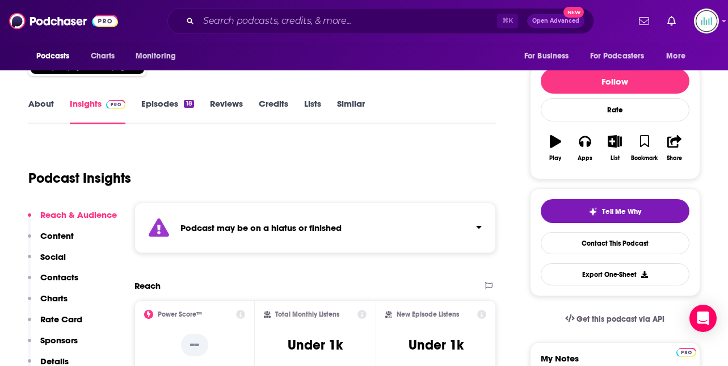
scroll to position [0, 0]
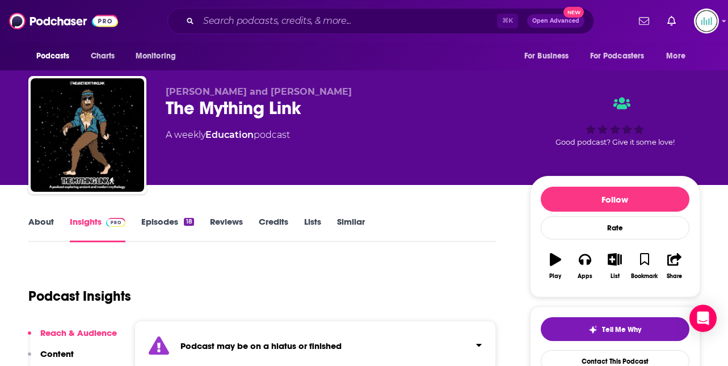
click at [41, 225] on link "About" at bounding box center [41, 229] width 26 height 26
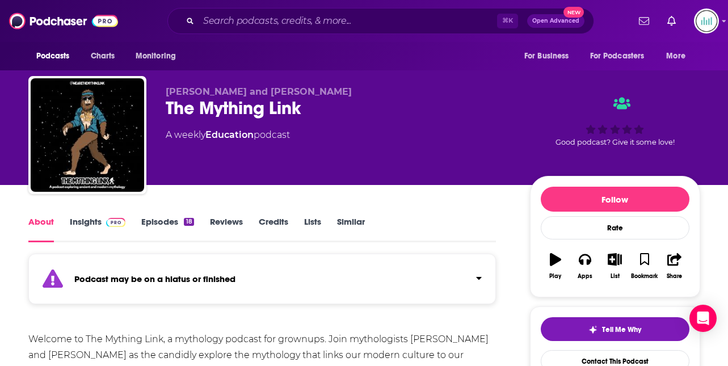
click at [45, 221] on link "About" at bounding box center [41, 229] width 26 height 26
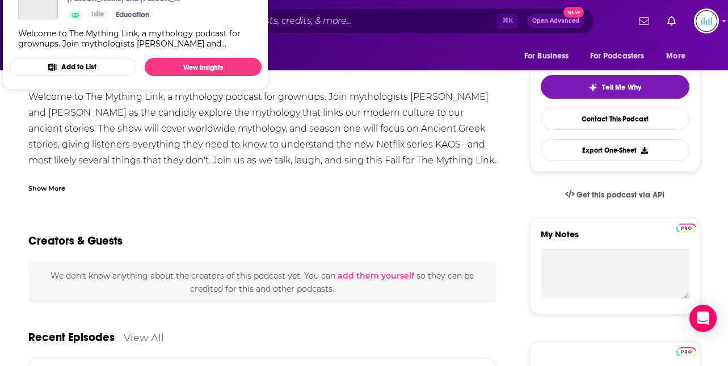
scroll to position [269, 0]
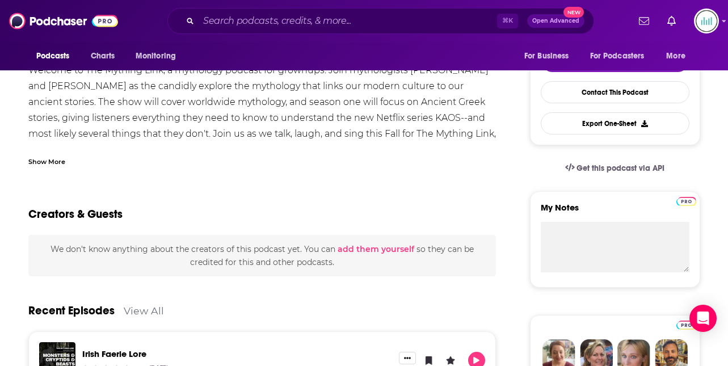
click at [111, 164] on div "Show More" at bounding box center [262, 157] width 468 height 19
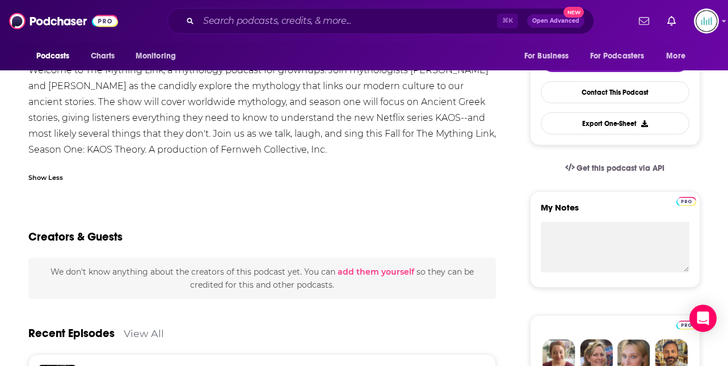
scroll to position [228, 0]
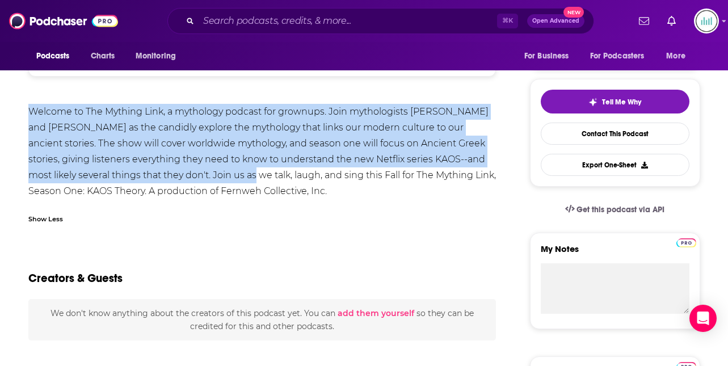
drag, startPoint x: 213, startPoint y: 178, endPoint x: 28, endPoint y: 114, distance: 196.1
click at [28, 114] on div "Welcome to The Mything Link, a mythology podcast for grownups. Join mythologist…" at bounding box center [262, 151] width 468 height 95
click at [221, 16] on input "Search podcasts, credits, & more..." at bounding box center [348, 21] width 299 height 18
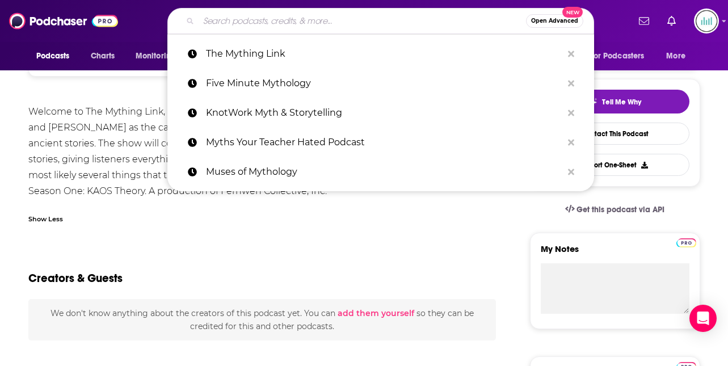
paste input "Mythlok - The Home of Mythology"
type input "Mythlok - The Home of Mythology"
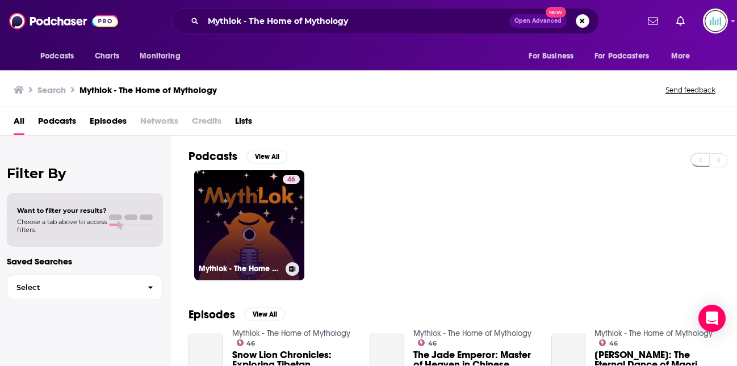
click at [252, 197] on link "46 Mythlok - The Home of Mythology" at bounding box center [249, 225] width 110 height 110
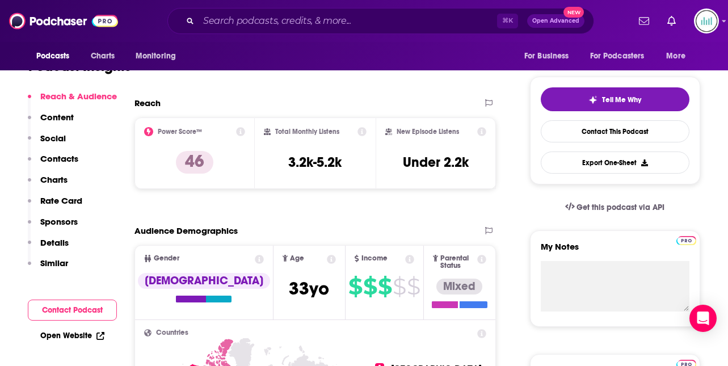
scroll to position [267, 0]
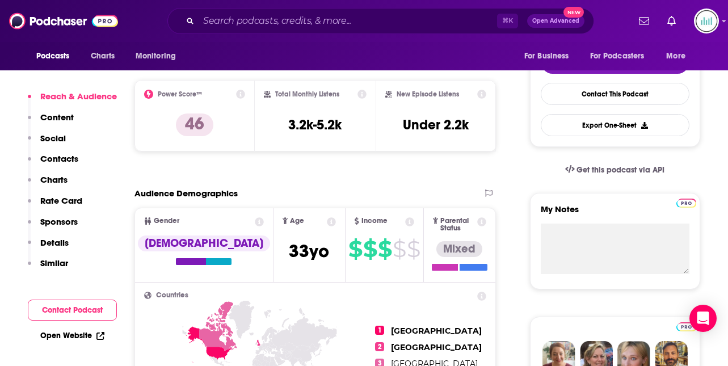
click at [45, 158] on p "Contacts" at bounding box center [59, 158] width 38 height 11
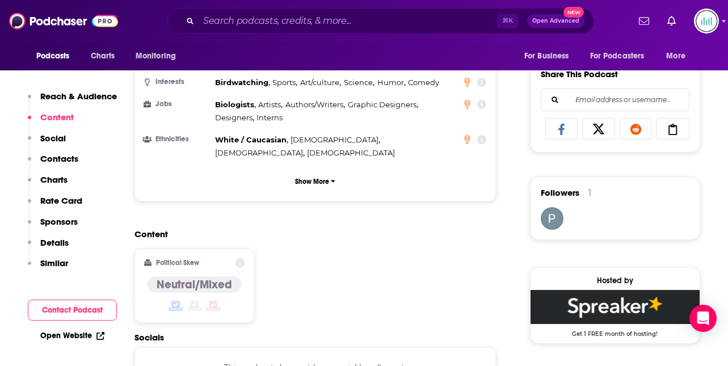
scroll to position [48, 0]
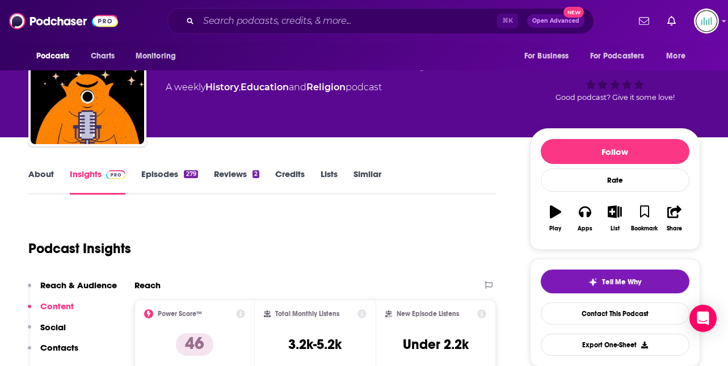
click at [35, 173] on link "About" at bounding box center [41, 182] width 26 height 26
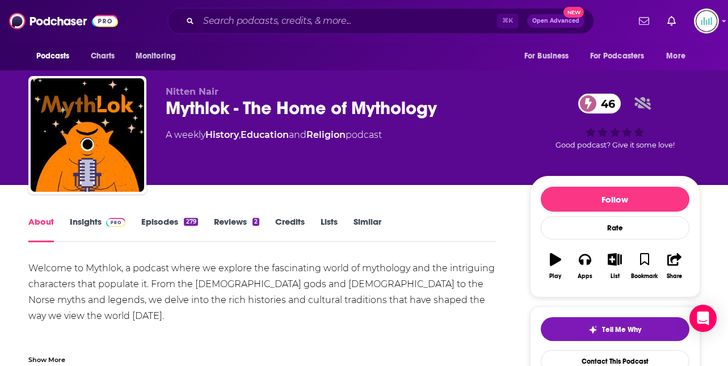
click at [82, 219] on link "Insights" at bounding box center [98, 229] width 56 height 26
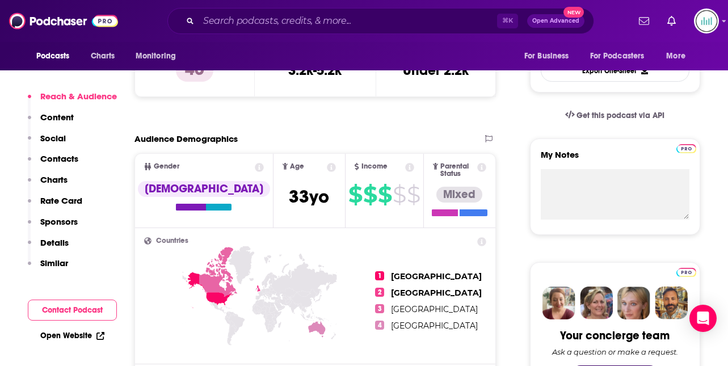
scroll to position [391, 0]
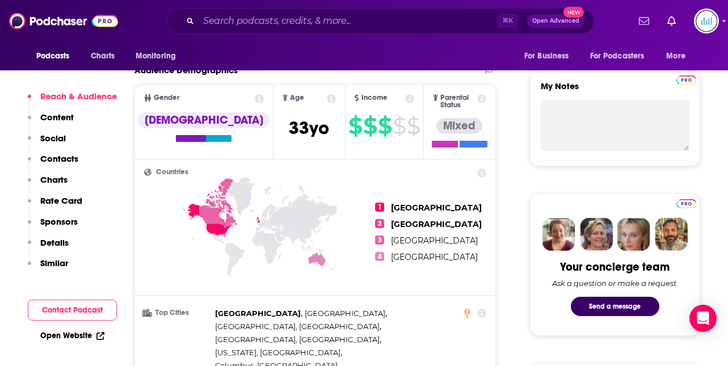
click at [60, 160] on p "Contacts" at bounding box center [59, 158] width 38 height 11
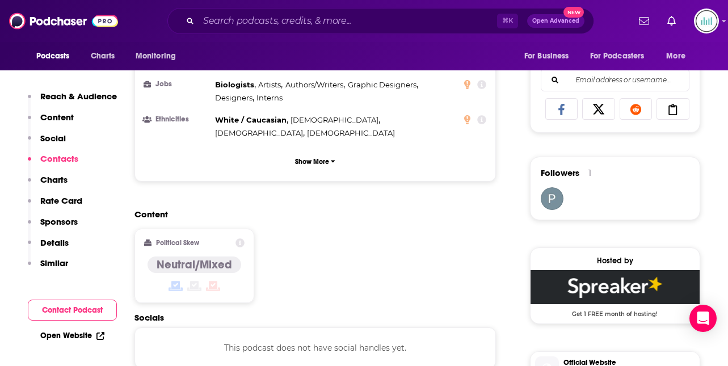
scroll to position [888, 0]
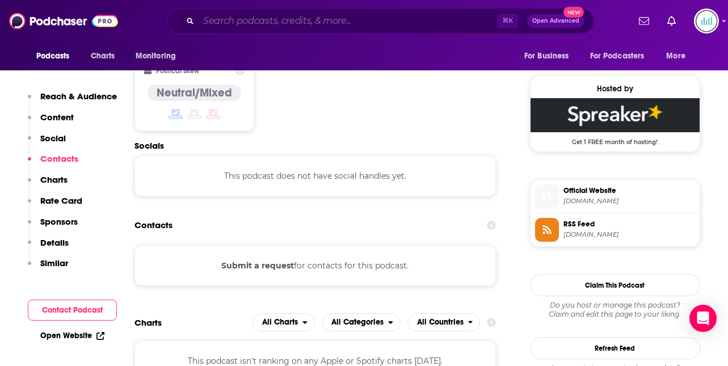
click at [221, 20] on input "Search podcasts, credits, & more..." at bounding box center [348, 21] width 299 height 18
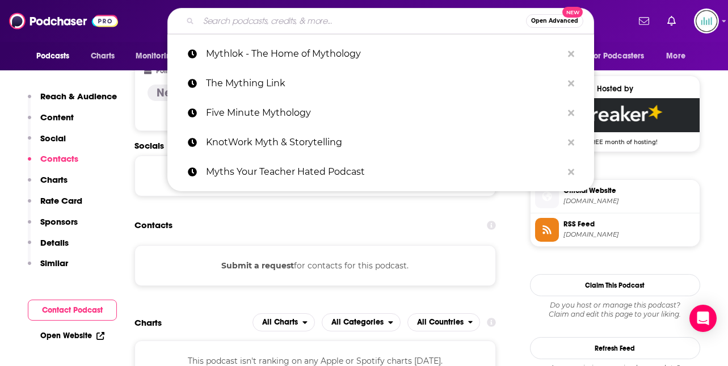
paste input "Mythology Uncaged"
type input "Mythology Uncaged"
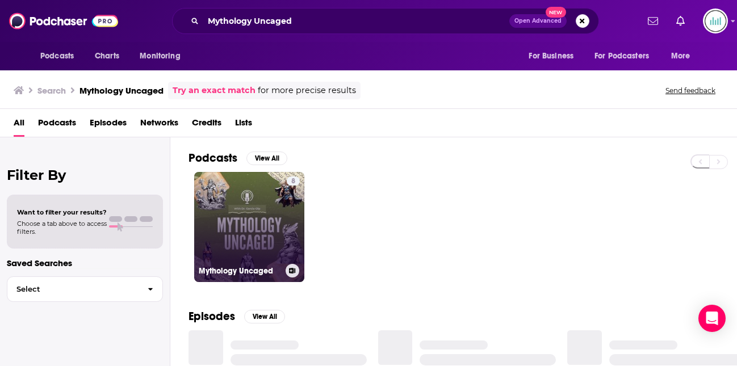
click at [265, 198] on link "8 Mythology Uncaged" at bounding box center [249, 227] width 110 height 110
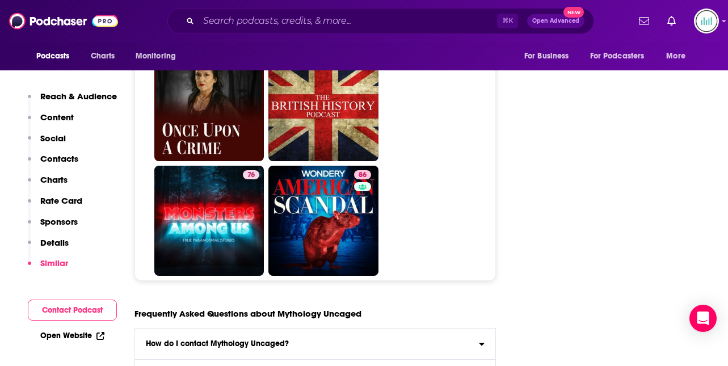
scroll to position [4055, 0]
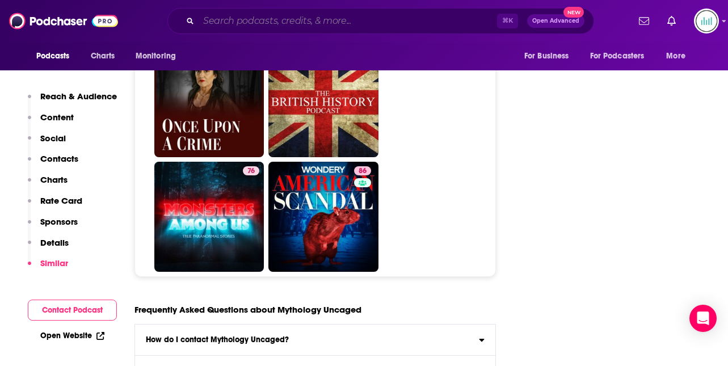
click at [239, 20] on input "Search podcasts, credits, & more..." at bounding box center [348, 21] width 299 height 18
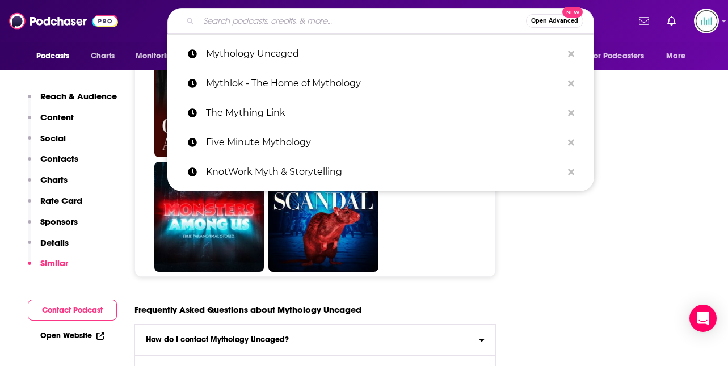
paste input "The Mythical Hour"
type input "The Mythical Hour"
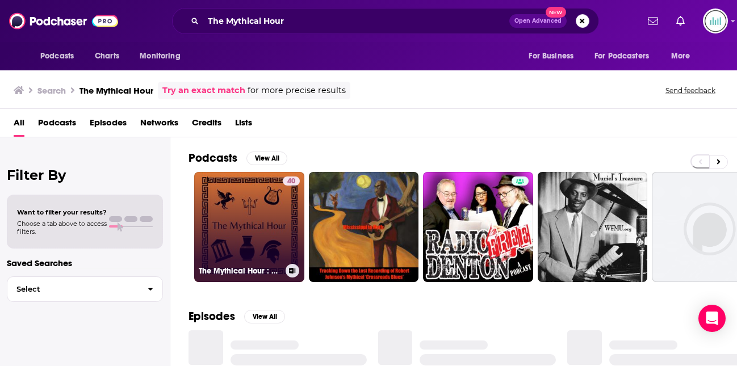
click at [266, 224] on link "40 The Mythical Hour : Greek and Roman Mythology" at bounding box center [249, 227] width 110 height 110
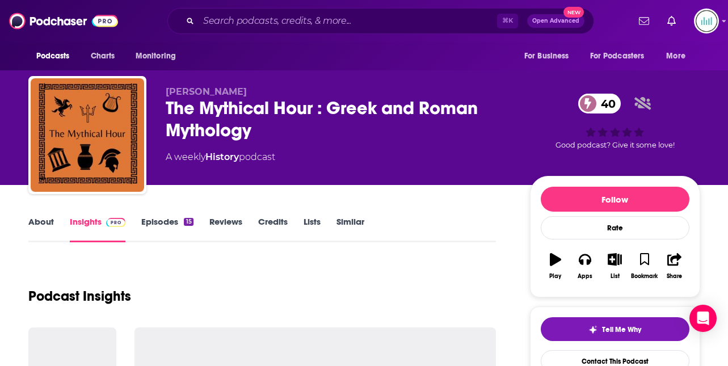
click at [32, 224] on link "About" at bounding box center [41, 229] width 26 height 26
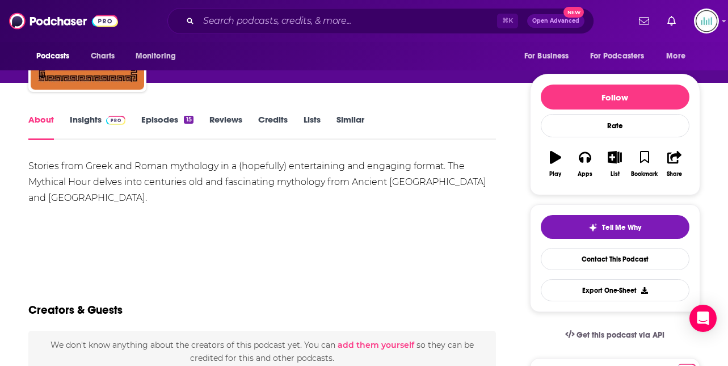
scroll to position [119, 0]
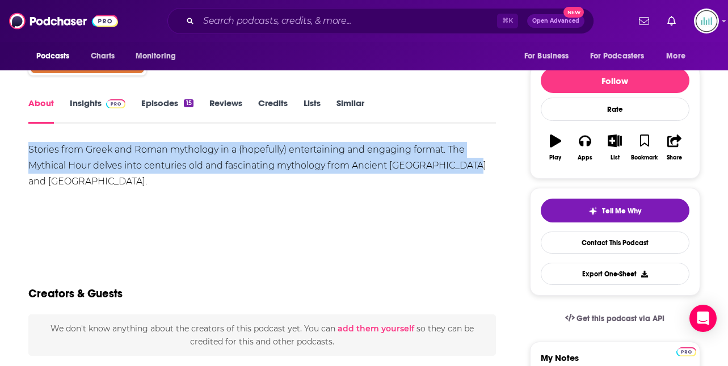
drag, startPoint x: 29, startPoint y: 149, endPoint x: 479, endPoint y: 165, distance: 450.5
click at [479, 165] on div "Stories from Greek and Roman mythology in a (hopefully) entertaining and engagi…" at bounding box center [262, 166] width 468 height 48
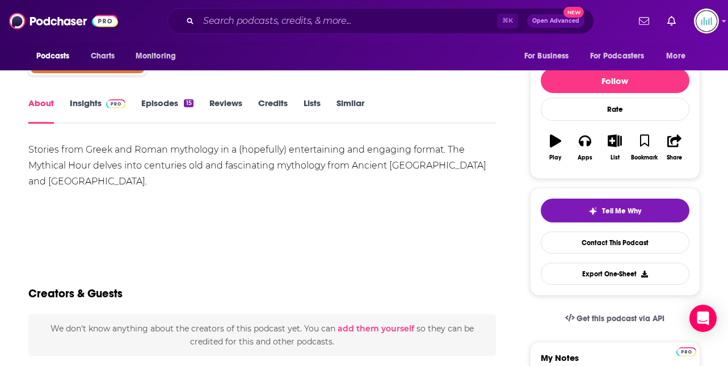
click at [144, 217] on div "Stories from Greek and Roman mythology in a (hopefully) entertaining and engagi…" at bounding box center [262, 181] width 468 height 79
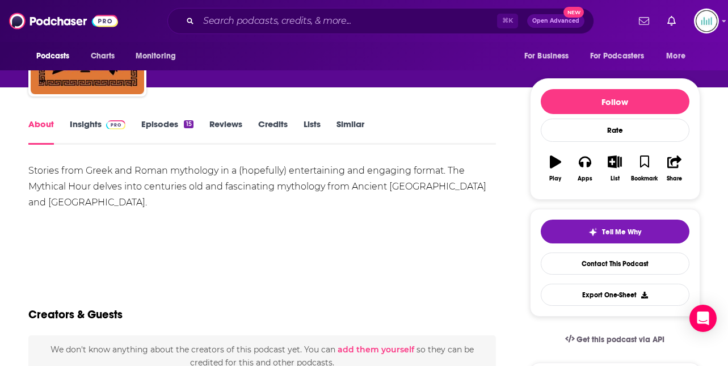
scroll to position [0, 0]
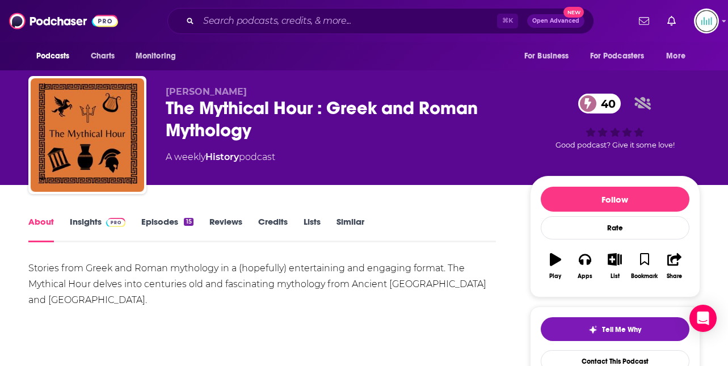
click at [76, 220] on link "Insights" at bounding box center [98, 229] width 56 height 26
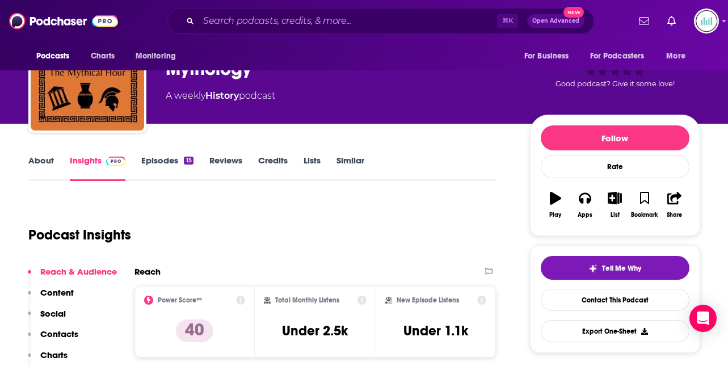
scroll to position [180, 0]
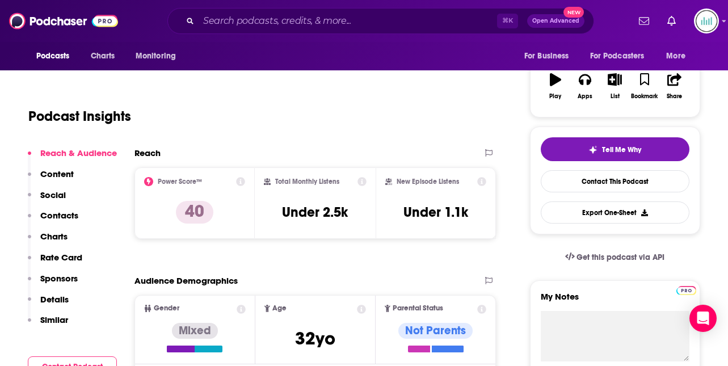
click at [60, 211] on p "Contacts" at bounding box center [59, 215] width 38 height 11
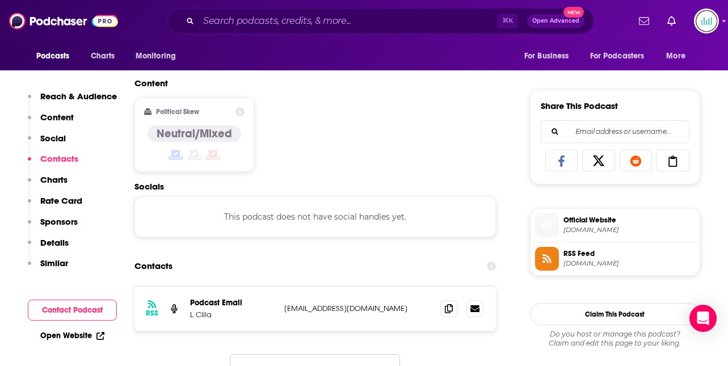
scroll to position [762, 0]
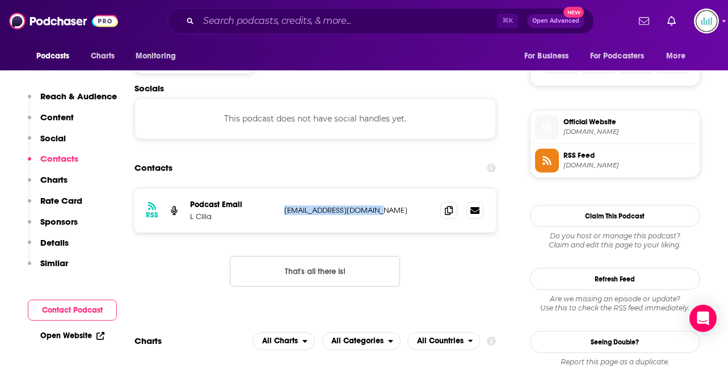
drag, startPoint x: 384, startPoint y: 209, endPoint x: 286, endPoint y: 207, distance: 98.2
click at [286, 207] on p "[EMAIL_ADDRESS][DOMAIN_NAME]" at bounding box center [358, 211] width 148 height 10
click at [245, 24] on input "Search podcasts, credits, & more..." at bounding box center [348, 21] width 299 height 18
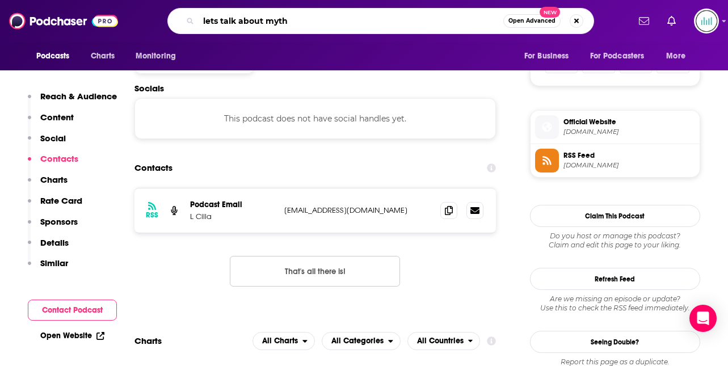
type input "lets talk about myths"
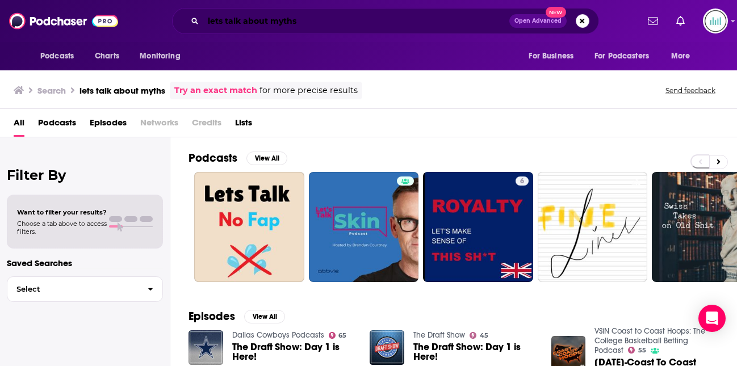
click at [307, 25] on input "lets talk about myths" at bounding box center [356, 21] width 306 height 18
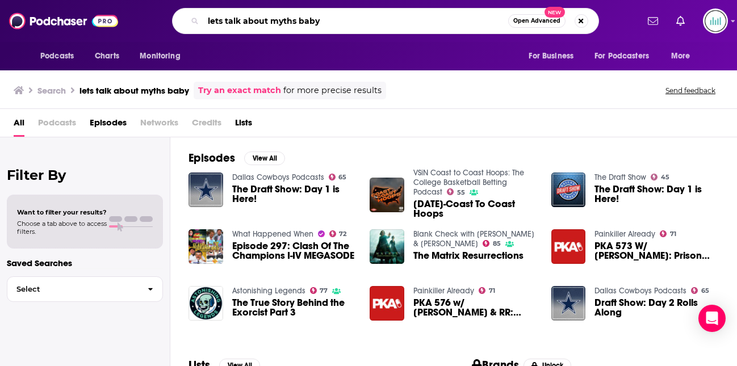
click at [244, 20] on input "lets talk about myths baby" at bounding box center [355, 21] width 305 height 18
paste input "Lasting Legends: Greek Myths Surround Us"
type input "Lasting Legends: Greek Myths Surround Us"
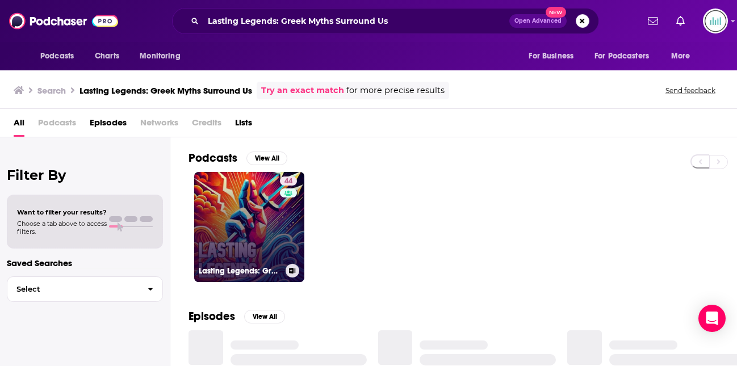
click at [243, 217] on link "44 Lasting Legends: Greek Myths Surround Us" at bounding box center [249, 227] width 110 height 110
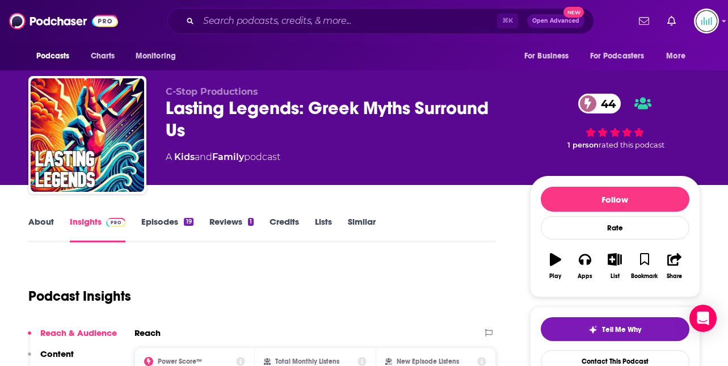
click at [37, 219] on link "About" at bounding box center [41, 229] width 26 height 26
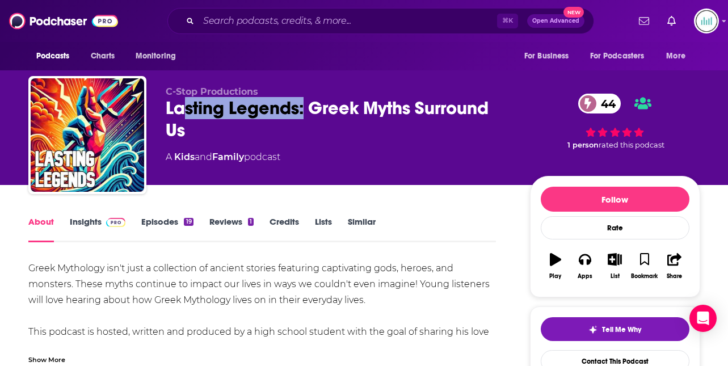
drag, startPoint x: 307, startPoint y: 106, endPoint x: 182, endPoint y: 96, distance: 124.7
click at [183, 99] on div "Lasting Legends: Greek Myths Surround Us 44" at bounding box center [339, 119] width 346 height 44
click at [166, 104] on div "Lasting Legends: Greek Myths Surround Us 44" at bounding box center [339, 119] width 346 height 44
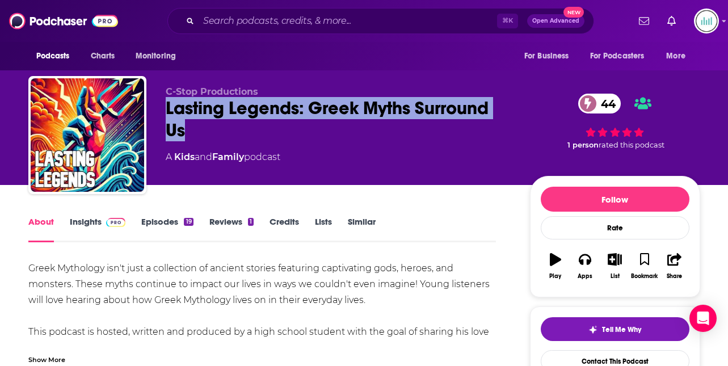
drag, startPoint x: 166, startPoint y: 104, endPoint x: 200, endPoint y: 133, distance: 44.7
click at [200, 133] on div "Lasting Legends: Greek Myths Surround Us 44" at bounding box center [339, 119] width 346 height 44
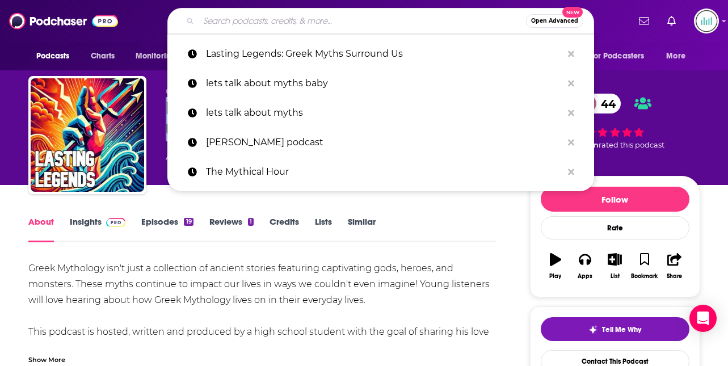
click at [233, 24] on input "Search podcasts, credits, & more..." at bounding box center [363, 21] width 328 height 18
paste input "Drunk Mythology"
type input "Drunk Mythology"
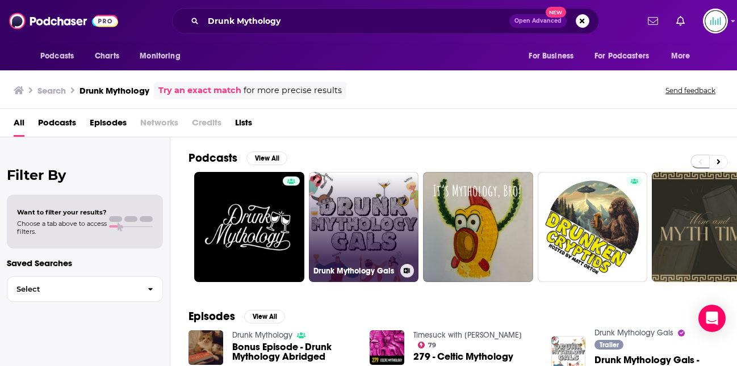
click at [391, 213] on link "Drunk Mythology Gals" at bounding box center [364, 227] width 110 height 110
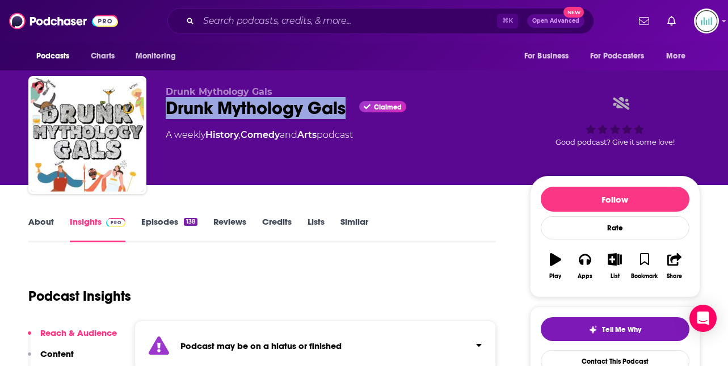
drag, startPoint x: 165, startPoint y: 104, endPoint x: 343, endPoint y: 106, distance: 178.9
click at [344, 106] on div "Drunk Mythology Gals Drunk Mythology Gals Claimed A weekly History , Comedy and…" at bounding box center [364, 137] width 672 height 123
click at [34, 223] on link "About" at bounding box center [41, 229] width 26 height 26
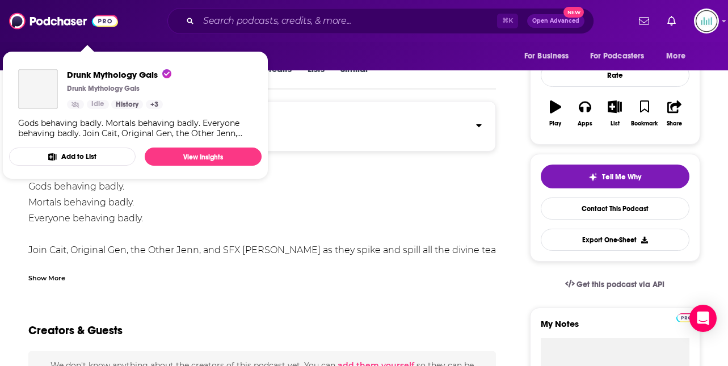
scroll to position [154, 0]
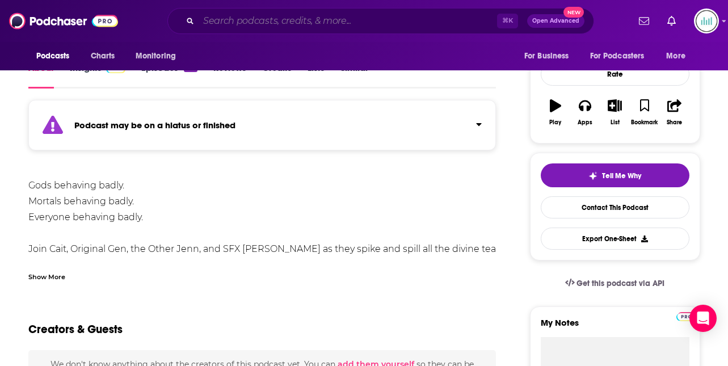
click at [236, 22] on input "Search podcasts, credits, & more..." at bounding box center [348, 21] width 299 height 18
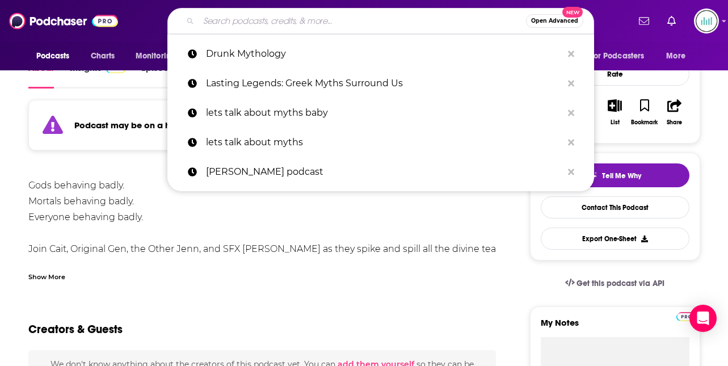
paste input "The [DEMOGRAPHIC_DATA] Traveler Podcast"
type input "The [DEMOGRAPHIC_DATA] Traveler Podcast"
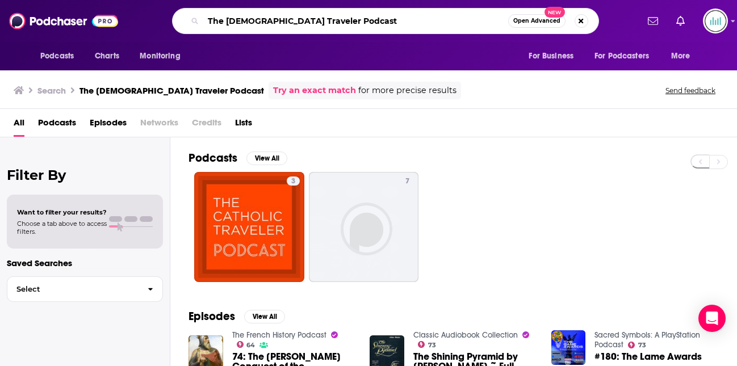
click at [282, 18] on input "The [DEMOGRAPHIC_DATA] Traveler Podcast" at bounding box center [355, 21] width 305 height 18
paste input "[PERSON_NAME]'s [DEMOGRAPHIC_DATA] and [DEMOGRAPHIC_DATA]"
type input "[PERSON_NAME]'s [DEMOGRAPHIC_DATA] and Romans Podcast"
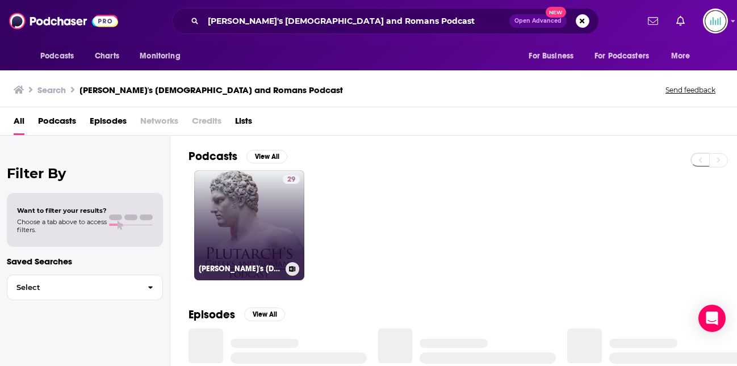
click at [238, 214] on link "29 [PERSON_NAME]'s [DEMOGRAPHIC_DATA] and Romans Podcast" at bounding box center [249, 225] width 110 height 110
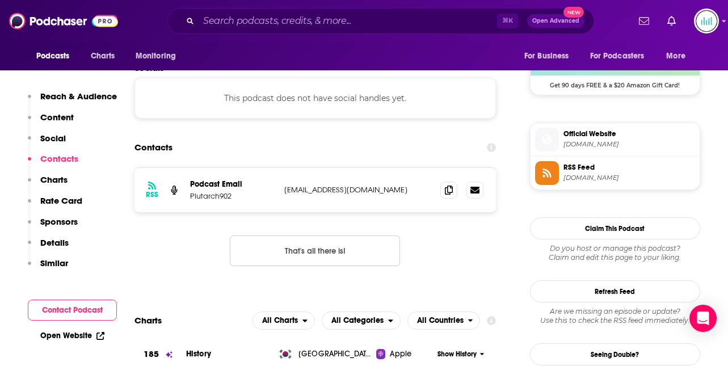
scroll to position [871, 0]
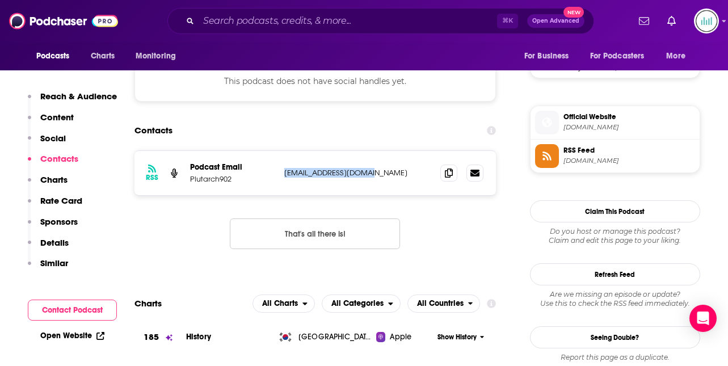
drag, startPoint x: 368, startPoint y: 177, endPoint x: 283, endPoint y: 175, distance: 85.2
click at [283, 175] on div "RSS Podcast Email Plutarch902 [EMAIL_ADDRESS][DOMAIN_NAME] [EMAIL_ADDRESS][DOMA…" at bounding box center [316, 173] width 362 height 44
click at [228, 24] on input "Search podcasts, credits, & more..." at bounding box center [348, 21] width 299 height 18
click at [171, 242] on div "RSS Podcast Email Plutarch902 [EMAIL_ADDRESS][DOMAIN_NAME] [EMAIL_ADDRESS][DOMA…" at bounding box center [316, 208] width 362 height 117
drag, startPoint x: 370, startPoint y: 175, endPoint x: 283, endPoint y: 177, distance: 86.9
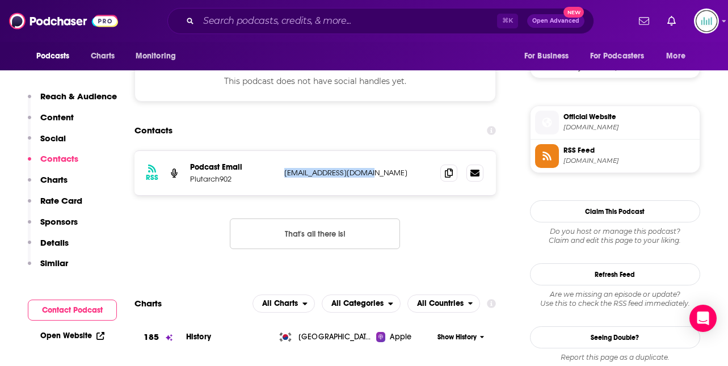
click at [283, 177] on div "RSS Podcast Email Plutarch902 [EMAIL_ADDRESS][DOMAIN_NAME] [EMAIL_ADDRESS][DOMA…" at bounding box center [316, 173] width 362 height 44
click at [56, 64] on button "Podcasts" at bounding box center [56, 56] width 56 height 22
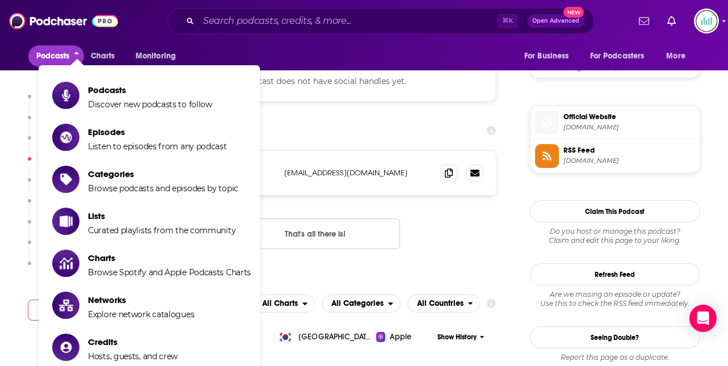
click at [284, 42] on div "Podcasts Charts Monitoring For Business For Podcasters More" at bounding box center [364, 56] width 727 height 28
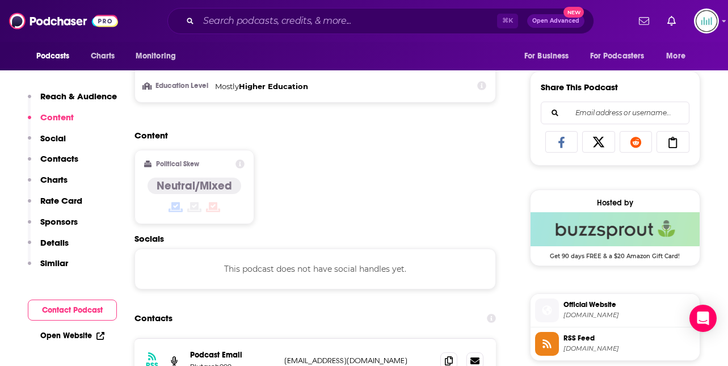
scroll to position [0, 0]
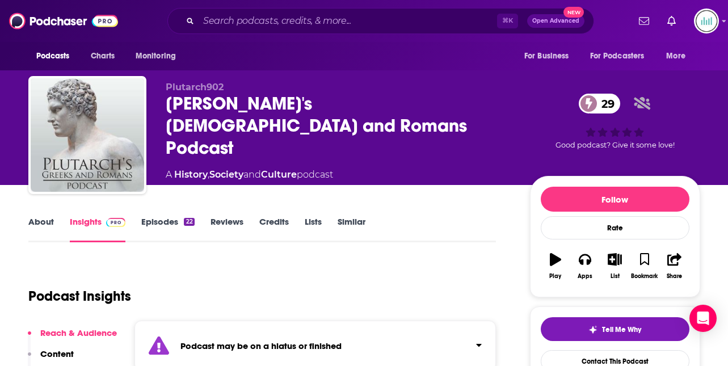
click at [33, 222] on link "About" at bounding box center [41, 229] width 26 height 26
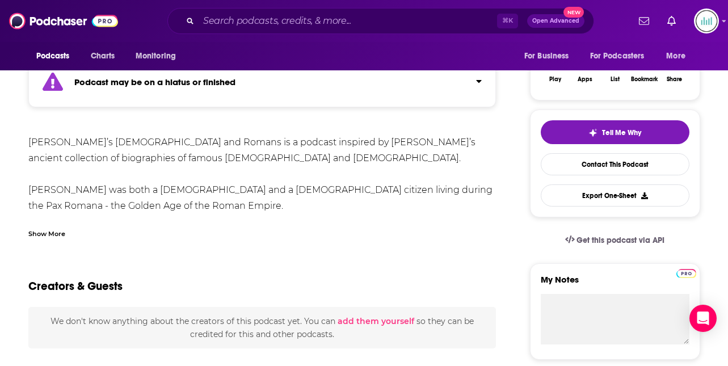
scroll to position [196, 0]
